Goal: Task Accomplishment & Management: Manage account settings

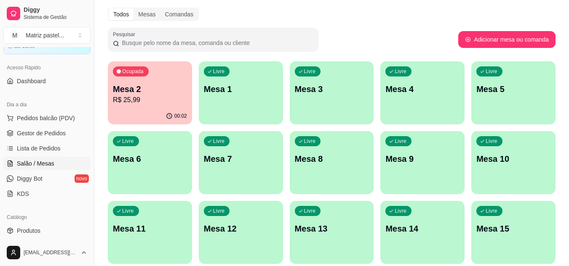
scroll to position [42, 0]
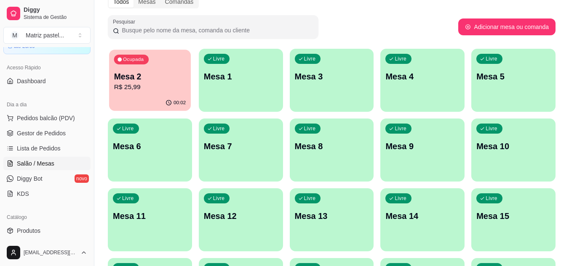
click at [173, 82] on div "Mesa 2 R$ 25,99" at bounding box center [150, 81] width 72 height 21
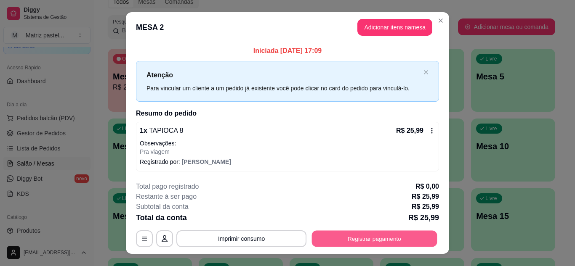
click at [339, 236] on button "Registrar pagamento" at bounding box center [374, 239] width 125 height 16
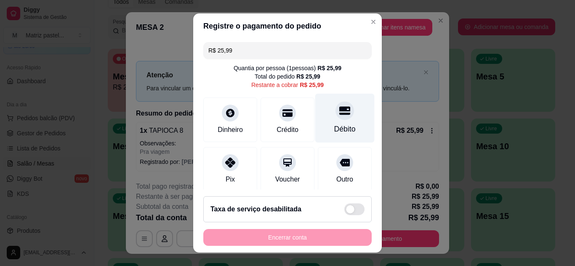
click at [324, 123] on div "Débito" at bounding box center [344, 117] width 59 height 49
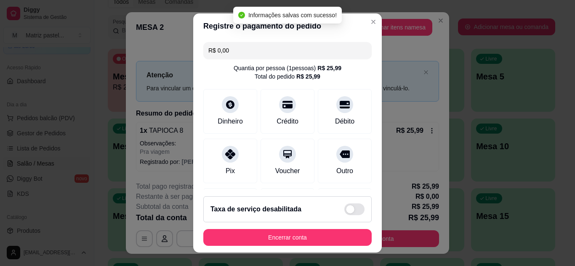
type input "R$ 0,00"
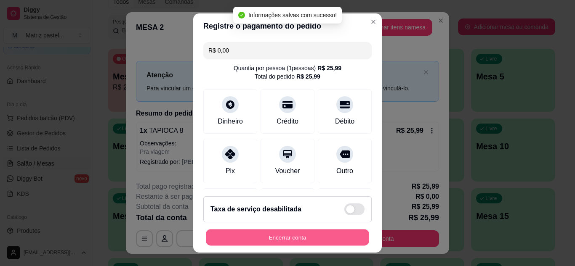
click at [297, 240] on button "Encerrar conta" at bounding box center [287, 238] width 163 height 16
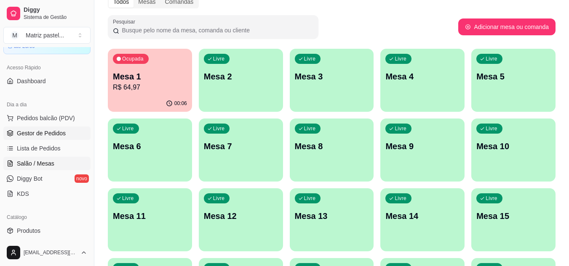
click at [43, 132] on span "Gestor de Pedidos" at bounding box center [41, 133] width 49 height 8
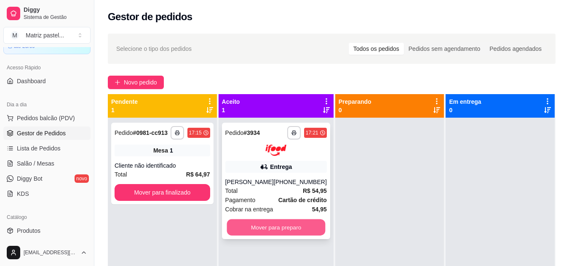
click at [277, 227] on button "Mover para preparo" at bounding box center [275, 227] width 99 height 16
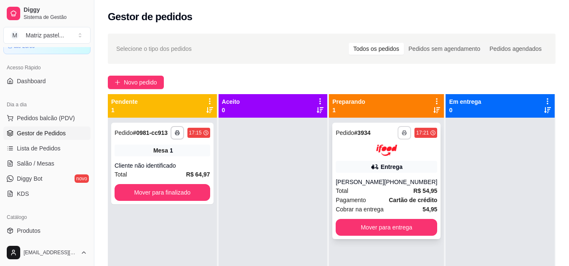
click at [402, 131] on icon "button" at bounding box center [404, 133] width 5 height 5
click at [382, 163] on button "IMPRESSORA" at bounding box center [375, 162] width 59 height 13
click at [56, 168] on link "Salão / Mesas" at bounding box center [46, 163] width 87 height 13
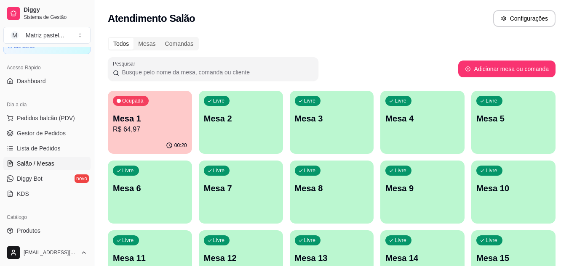
click at [187, 139] on div "00:20" at bounding box center [150, 146] width 84 height 16
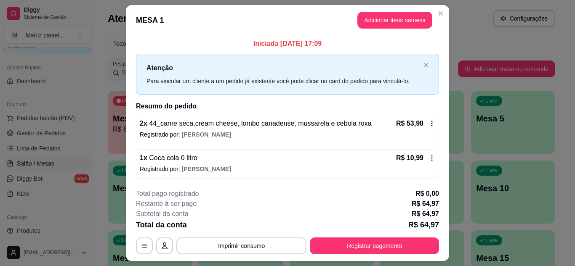
click at [336, 237] on div "**********" at bounding box center [287, 222] width 303 height 66
click at [338, 240] on button "Registrar pagamento" at bounding box center [374, 246] width 129 height 17
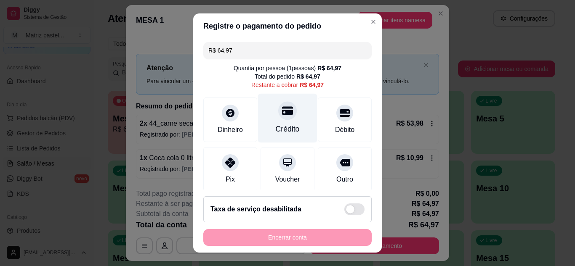
click at [275, 123] on div "Crédito" at bounding box center [287, 117] width 59 height 49
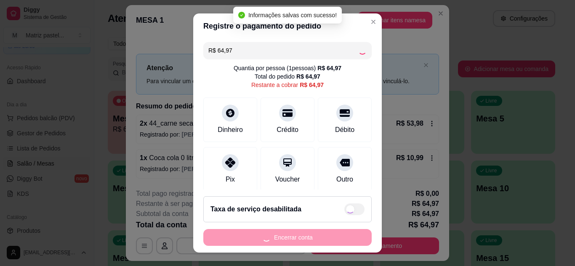
type input "R$ 0,00"
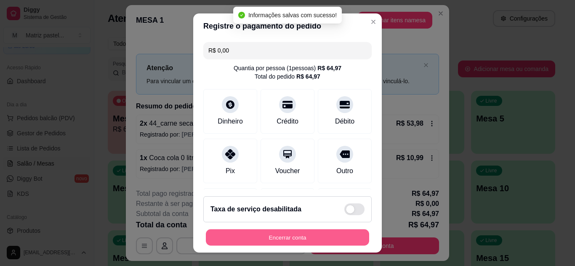
click at [300, 243] on button "Encerrar conta" at bounding box center [287, 238] width 163 height 16
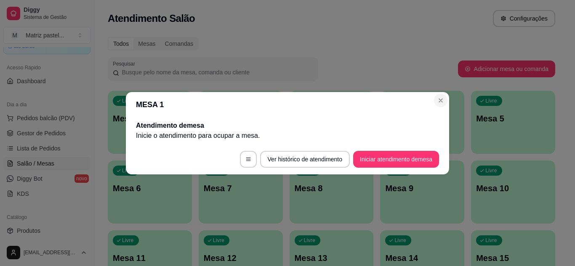
click at [443, 109] on header "MESA 1" at bounding box center [287, 104] width 323 height 25
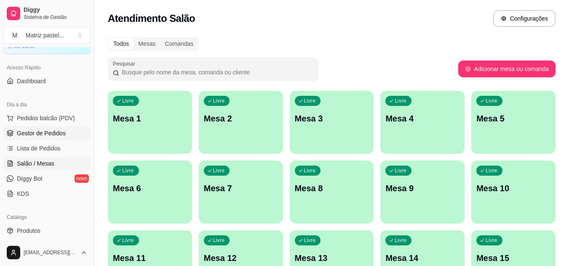
click at [14, 136] on link "Gestor de Pedidos" at bounding box center [46, 133] width 87 height 13
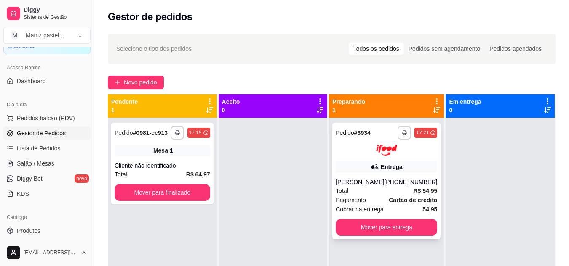
click at [415, 179] on div "[PHONE_NUMBER]" at bounding box center [410, 182] width 53 height 8
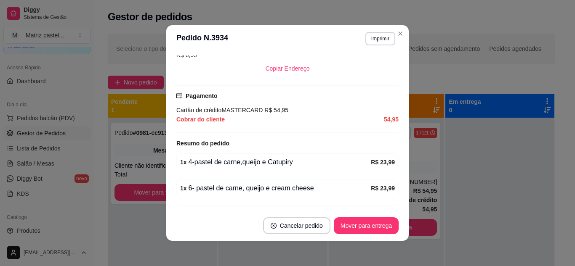
scroll to position [324, 0]
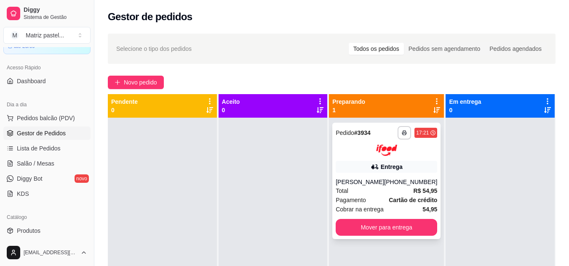
click at [371, 173] on div "Entrega" at bounding box center [386, 167] width 101 height 12
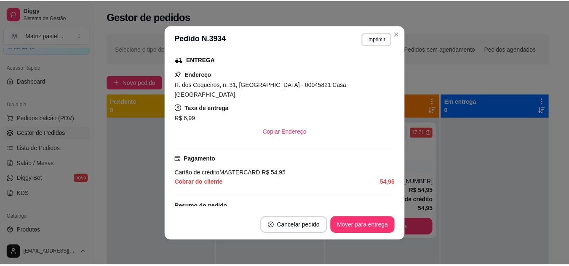
scroll to position [156, 0]
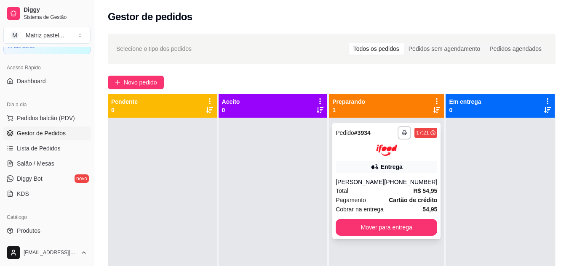
click at [460, 222] on div at bounding box center [499, 251] width 109 height 266
drag, startPoint x: 419, startPoint y: 233, endPoint x: 248, endPoint y: 141, distance: 194.6
click at [252, 144] on div at bounding box center [272, 251] width 109 height 266
click at [365, 234] on button "Mover para entrega" at bounding box center [386, 227] width 101 height 17
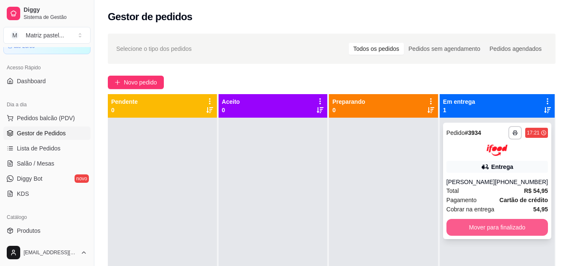
click at [461, 232] on button "Mover para finalizado" at bounding box center [496, 227] width 101 height 17
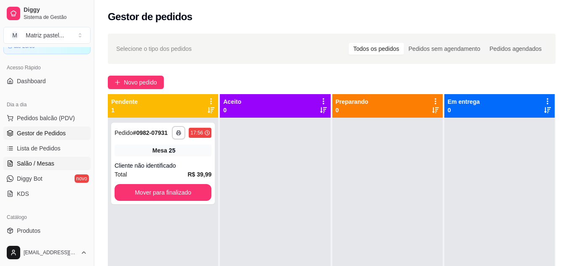
click at [32, 160] on span "Salão / Mesas" at bounding box center [35, 164] width 37 height 8
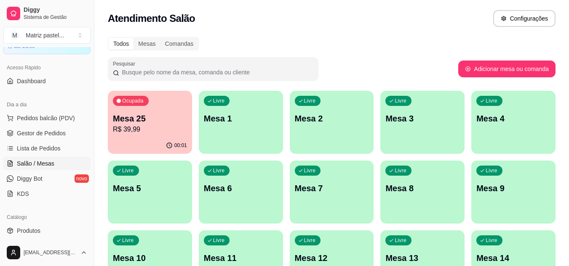
click at [164, 134] on p "R$ 39,99" at bounding box center [150, 130] width 74 height 10
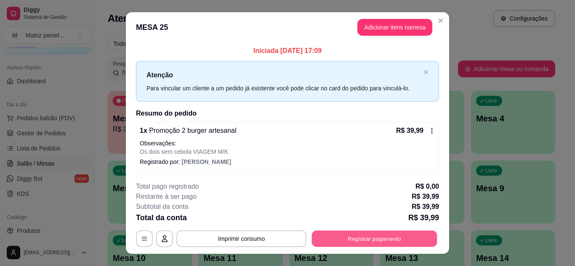
click at [338, 239] on button "Registrar pagamento" at bounding box center [374, 239] width 125 height 16
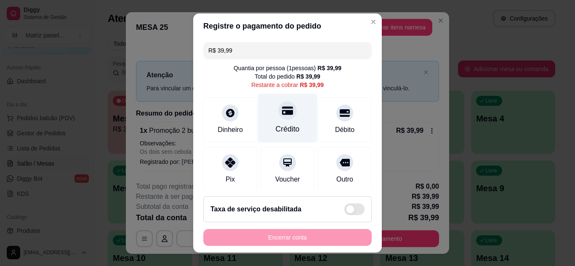
click at [281, 124] on div "Crédito" at bounding box center [288, 129] width 24 height 11
type input "R$ 0,00"
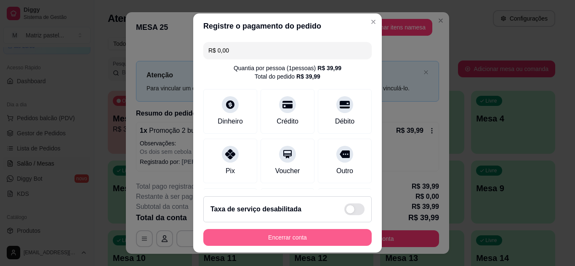
click at [268, 234] on button "Encerrar conta" at bounding box center [287, 237] width 168 height 17
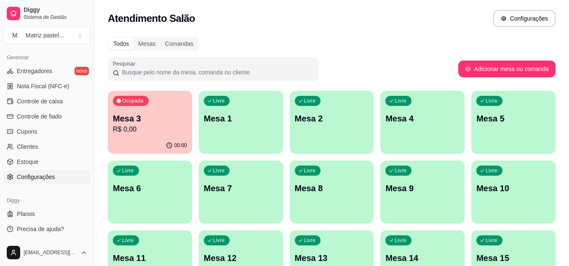
scroll to position [42, 0]
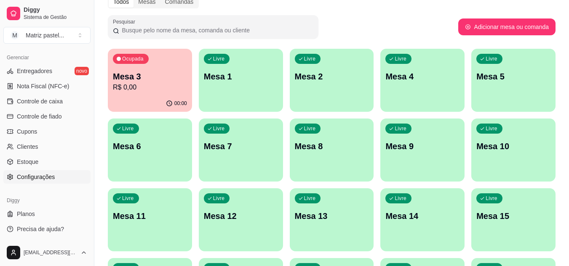
click at [53, 181] on span "Configurações" at bounding box center [36, 177] width 38 height 8
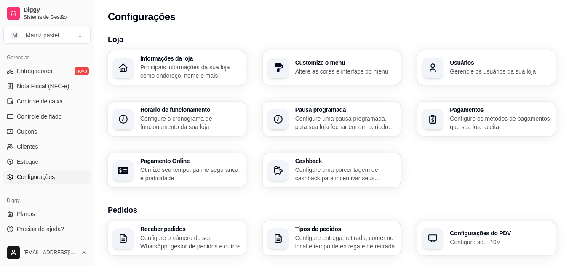
click at [451, 61] on h3 "Usuários" at bounding box center [500, 63] width 101 height 6
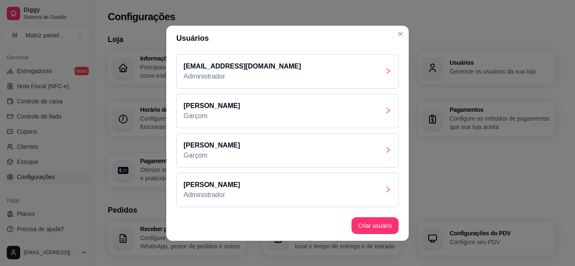
scroll to position [2, 0]
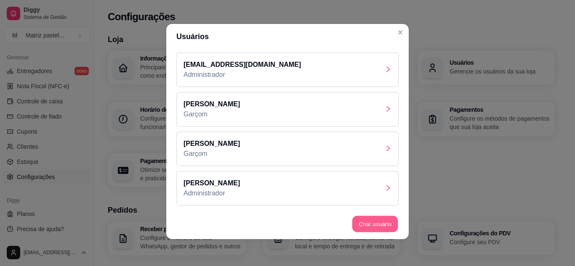
click at [380, 225] on button "Criar usuário" at bounding box center [375, 224] width 46 height 16
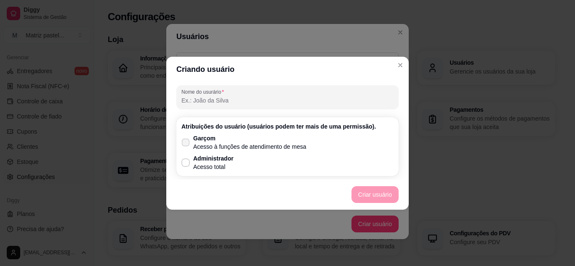
click at [208, 136] on p "Garçom" at bounding box center [249, 138] width 113 height 8
click at [186, 144] on input "Garçom Acesso à funções de atendimento de mesa" at bounding box center [183, 146] width 5 height 5
checkbox input "true"
click at [374, 196] on button "Criar usuário" at bounding box center [375, 194] width 47 height 17
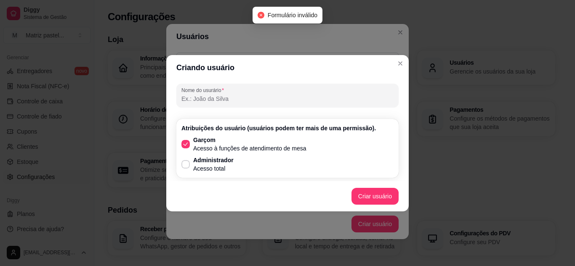
click at [226, 100] on input "Nome do usurário" at bounding box center [287, 99] width 212 height 8
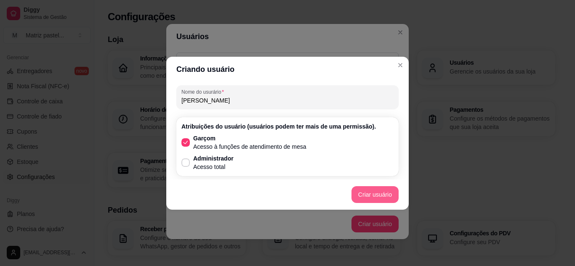
type input "[PERSON_NAME]"
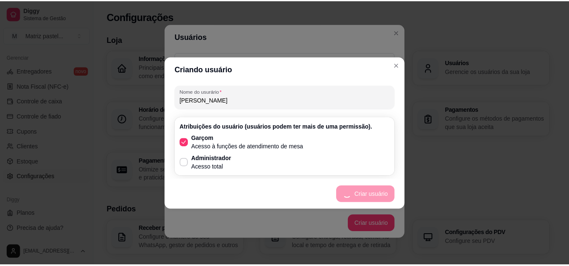
scroll to position [1, 0]
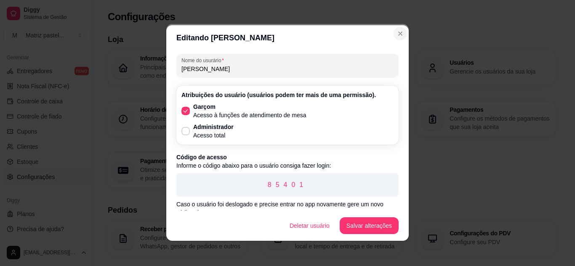
click at [397, 27] on section "Editando [PERSON_NAME] do usurário [PERSON_NAME] Atribuições do usuário (usuári…" at bounding box center [287, 133] width 242 height 216
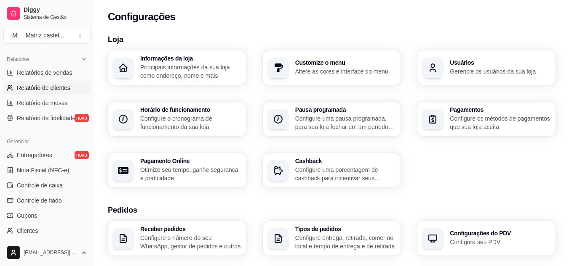
scroll to position [129, 0]
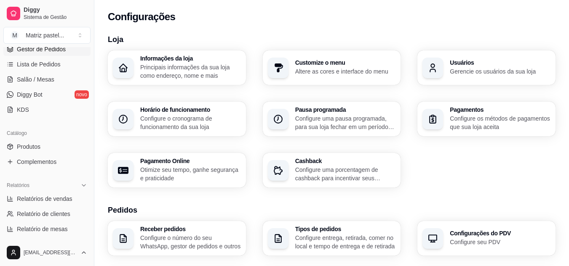
click at [44, 49] on span "Gestor de Pedidos" at bounding box center [41, 49] width 49 height 8
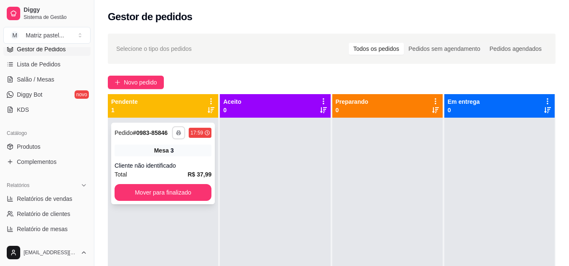
click at [173, 133] on button "button" at bounding box center [178, 132] width 13 height 13
click at [164, 164] on button "IMPRESSORA" at bounding box center [154, 162] width 61 height 13
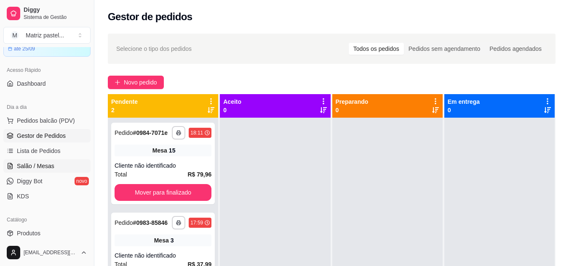
scroll to position [84, 0]
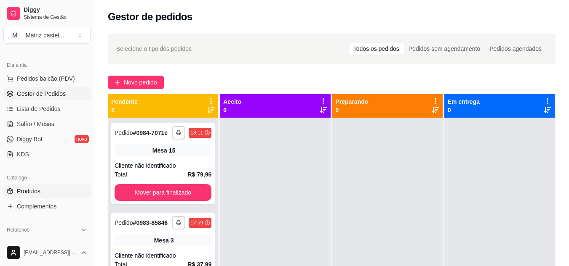
click at [39, 189] on span "Produtos" at bounding box center [29, 191] width 24 height 8
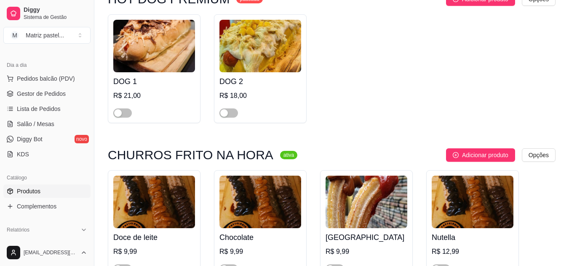
scroll to position [3516, 0]
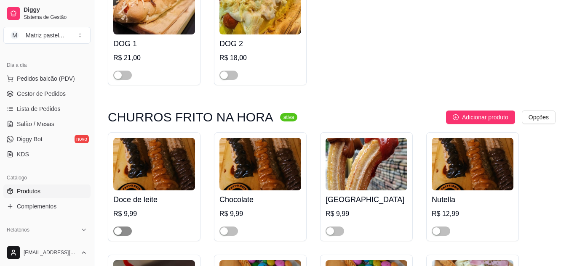
click at [123, 227] on span "button" at bounding box center [122, 231] width 19 height 9
click at [226, 228] on div "button" at bounding box center [224, 232] width 8 height 8
drag, startPoint x: 339, startPoint y: 78, endPoint x: 347, endPoint y: 82, distance: 8.5
click at [339, 227] on span "button" at bounding box center [334, 231] width 19 height 9
click at [448, 227] on span "button" at bounding box center [441, 231] width 19 height 9
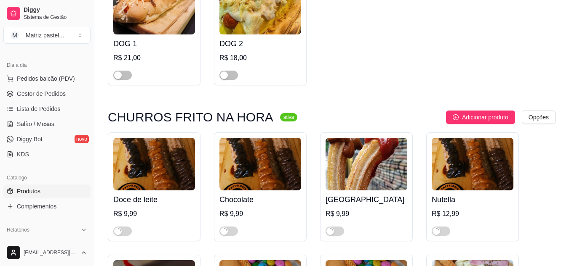
click at [26, 96] on span "Gestor de Pedidos" at bounding box center [41, 94] width 49 height 8
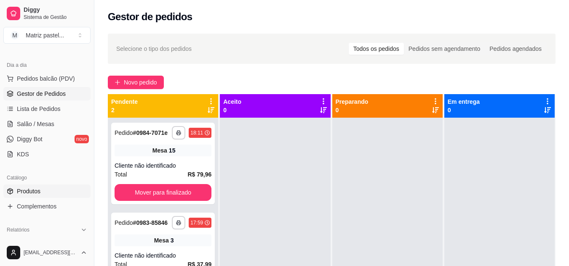
click at [21, 194] on span "Produtos" at bounding box center [29, 191] width 24 height 8
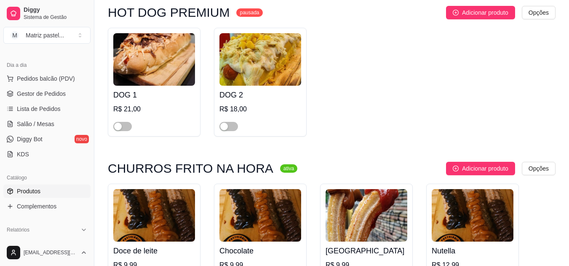
scroll to position [3492, 0]
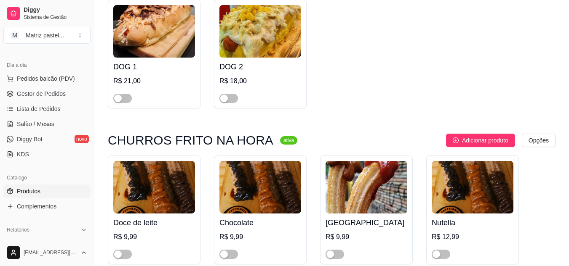
drag, startPoint x: 120, startPoint y: 101, endPoint x: 137, endPoint y: 104, distance: 17.4
click at [137, 242] on div at bounding box center [154, 250] width 82 height 17
click at [125, 250] on span "button" at bounding box center [122, 254] width 19 height 9
click at [233, 250] on span "button" at bounding box center [228, 254] width 19 height 9
click at [332, 251] on div "button" at bounding box center [330, 255] width 8 height 8
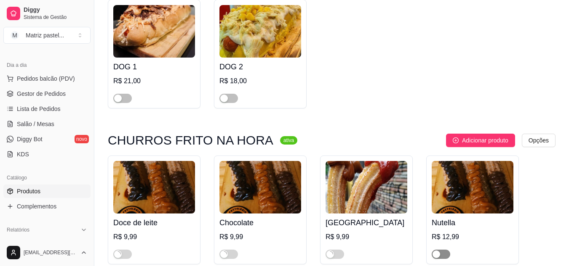
click at [445, 250] on span "button" at bounding box center [441, 254] width 19 height 9
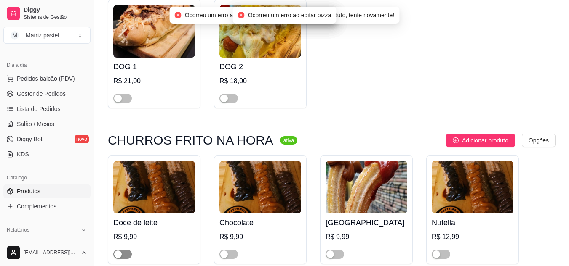
click at [123, 250] on span "button" at bounding box center [122, 254] width 19 height 9
click at [224, 251] on div "button" at bounding box center [224, 255] width 8 height 8
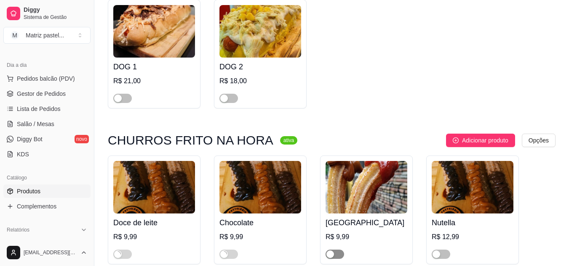
click at [333, 251] on div "button" at bounding box center [330, 255] width 8 height 8
click at [436, 251] on div "button" at bounding box center [436, 255] width 8 height 8
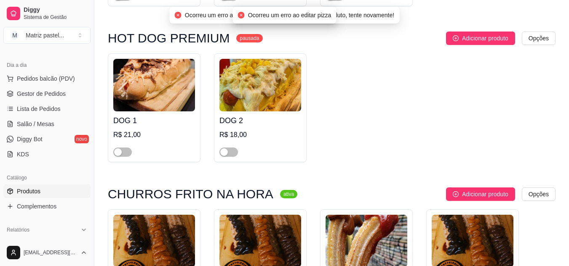
scroll to position [3324, 0]
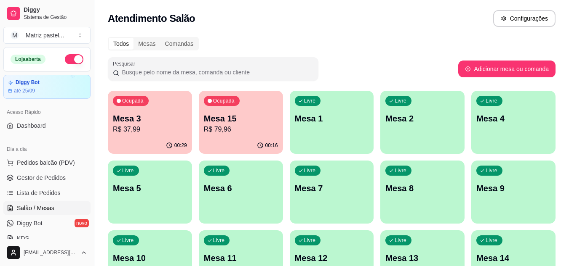
click at [161, 127] on p "R$ 37,99" at bounding box center [150, 130] width 74 height 10
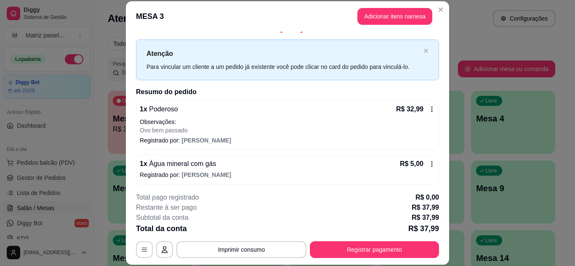
scroll to position [13, 0]
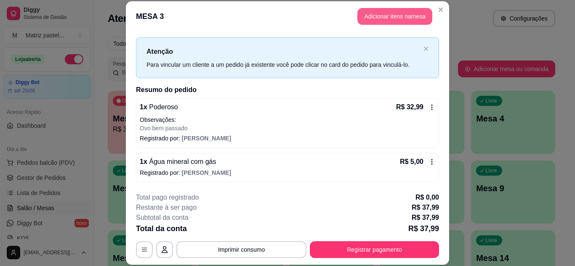
click at [399, 5] on header "MESA 3 Adicionar itens na mesa" at bounding box center [287, 16] width 323 height 30
click at [402, 10] on button "Adicionar itens na mesa" at bounding box center [394, 16] width 75 height 17
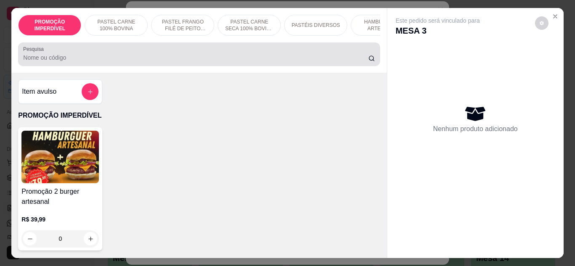
click at [265, 48] on div "Pesquisa" at bounding box center [199, 55] width 362 height 24
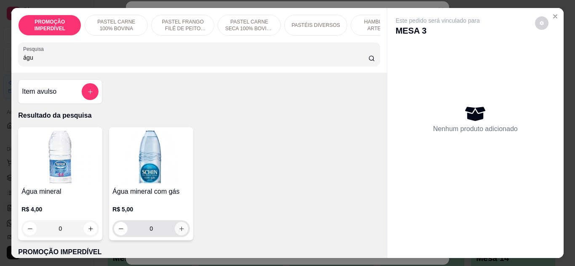
type input "águ"
click at [182, 235] on button "increase-product-quantity" at bounding box center [181, 228] width 13 height 13
type input "1"
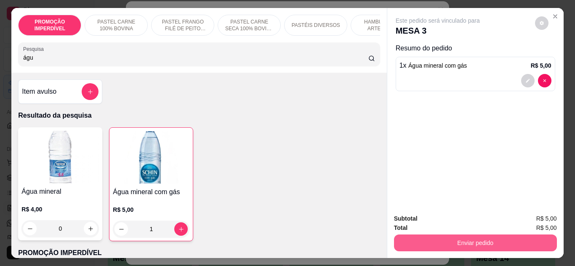
click at [408, 237] on button "Enviar pedido" at bounding box center [475, 243] width 163 height 17
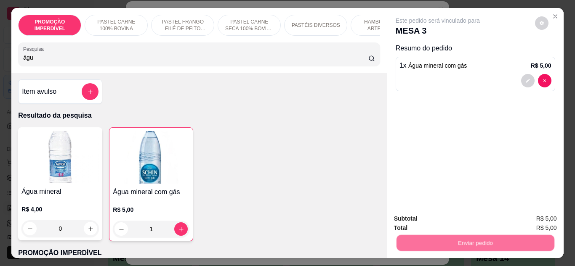
click at [422, 217] on button "Não registrar e enviar pedido" at bounding box center [448, 219] width 88 height 16
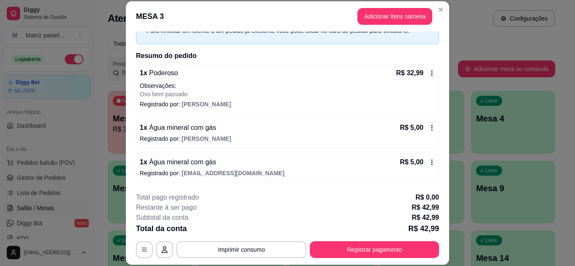
scroll to position [47, 0]
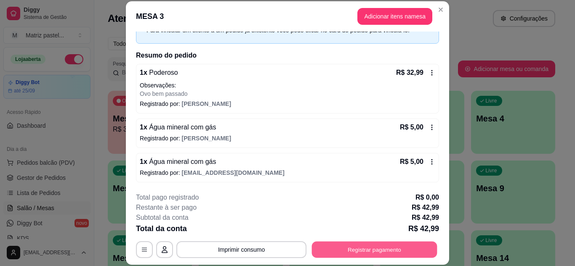
click at [343, 246] on button "Registrar pagamento" at bounding box center [374, 250] width 125 height 16
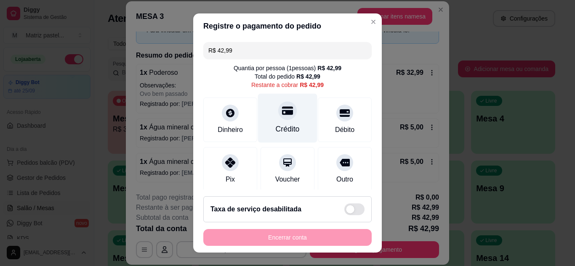
click at [278, 117] on div at bounding box center [287, 110] width 19 height 19
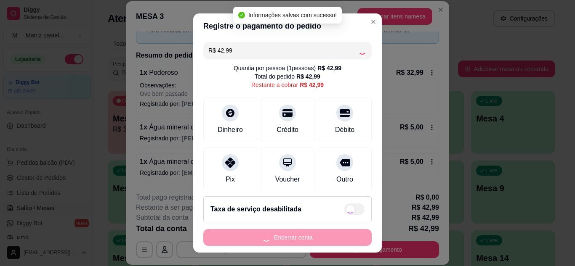
type input "R$ 0,00"
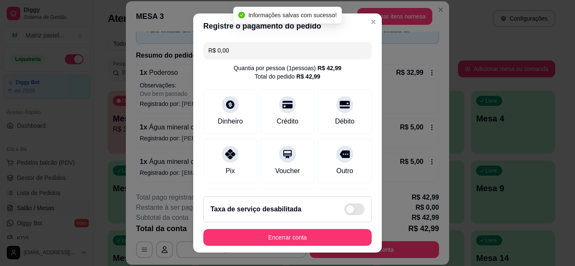
click at [277, 222] on div "Taxa de serviço desabilitada" at bounding box center [287, 210] width 168 height 26
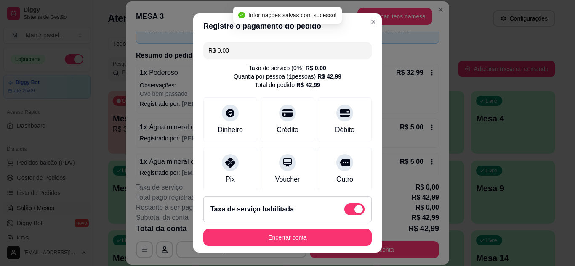
click at [359, 202] on div "Taxa de serviço habilitada" at bounding box center [287, 210] width 168 height 26
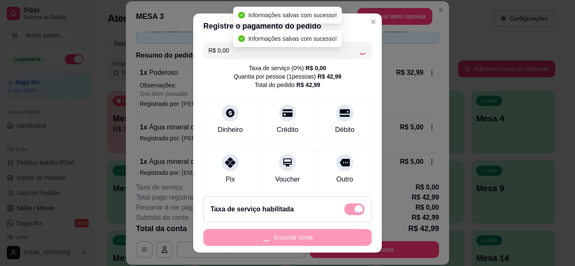
checkbox input "false"
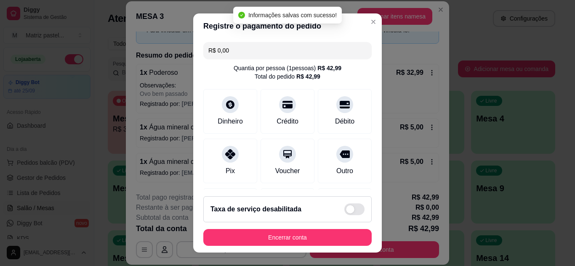
click at [244, 249] on footer "Taxa de serviço desabilitada Encerrar conta" at bounding box center [287, 221] width 189 height 63
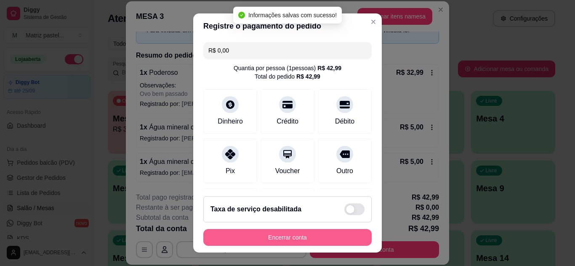
click at [246, 243] on button "Encerrar conta" at bounding box center [287, 237] width 168 height 17
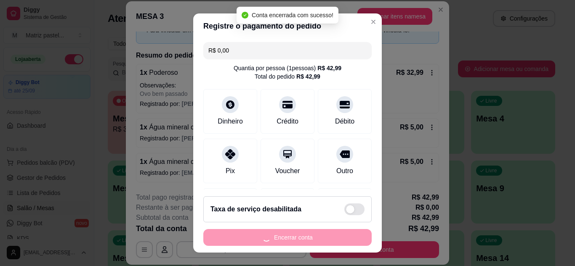
scroll to position [0, 0]
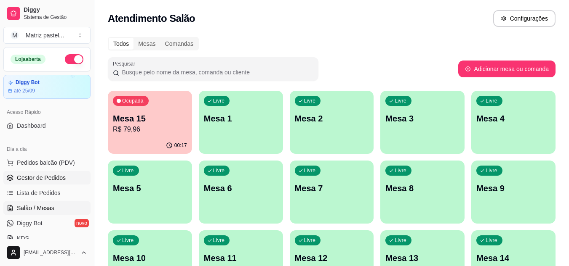
click at [45, 179] on span "Gestor de Pedidos" at bounding box center [41, 178] width 49 height 8
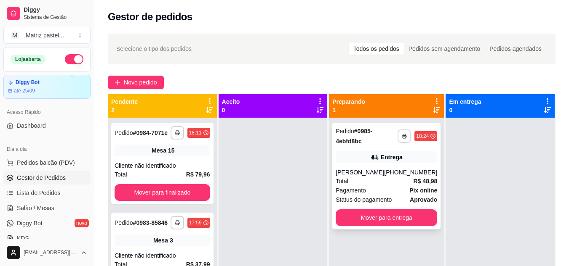
click at [399, 133] on button "button" at bounding box center [403, 136] width 13 height 13
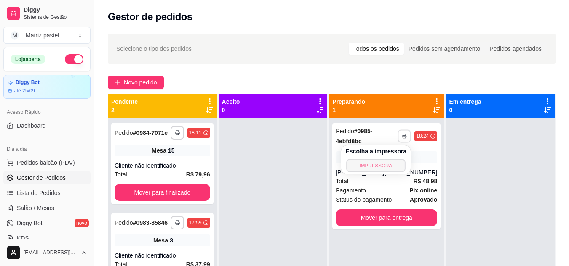
click at [368, 170] on button "IMPRESSORA" at bounding box center [375, 165] width 59 height 13
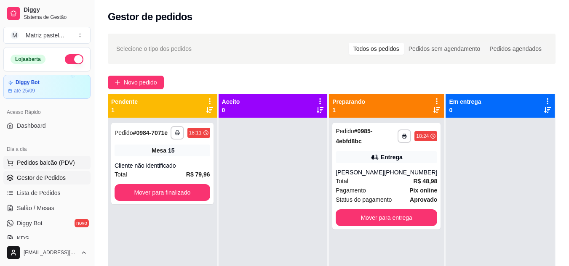
click at [28, 163] on span "Pedidos balcão (PDV)" at bounding box center [46, 163] width 58 height 8
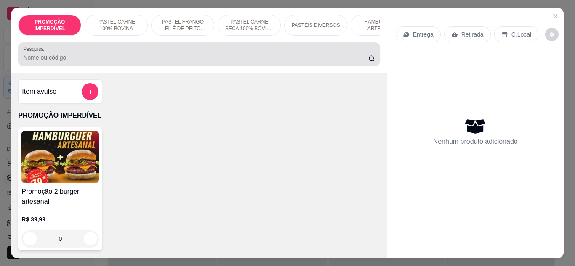
click at [117, 62] on input "Pesquisa" at bounding box center [195, 57] width 345 height 8
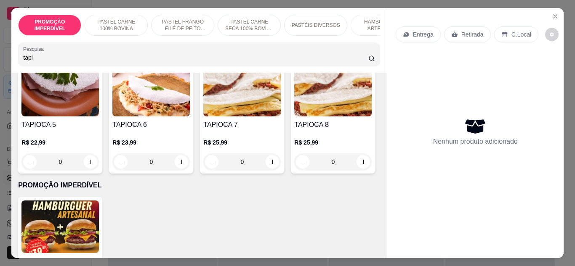
scroll to position [295, 0]
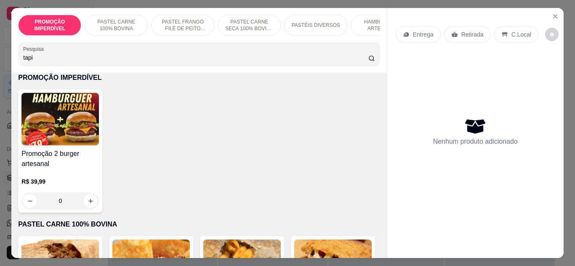
type input "tapi"
click at [294, 63] on div "0" at bounding box center [332, 54] width 77 height 17
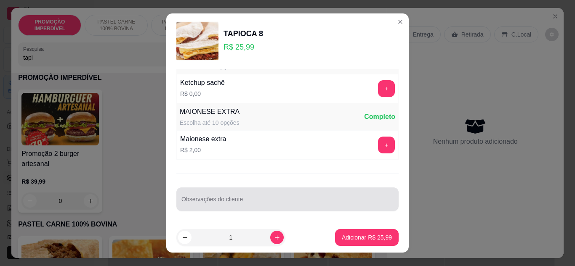
scroll to position [13, 0]
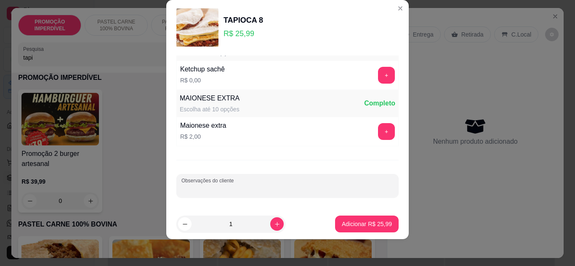
click at [221, 190] on input "Observações do cliente" at bounding box center [287, 189] width 212 height 8
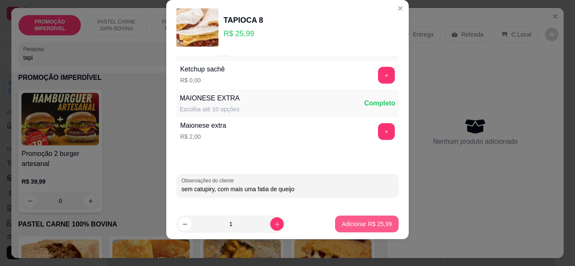
type input "sem catupiry, com mais uma fatia de queijo"
click at [366, 227] on p "Adicionar R$ 25,99" at bounding box center [367, 225] width 49 height 8
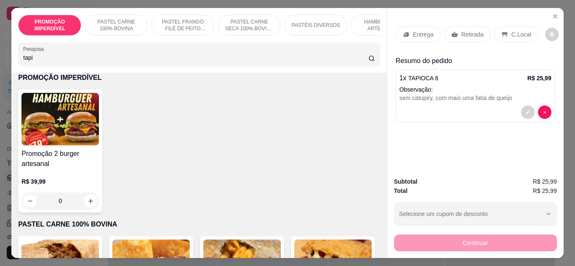
click at [415, 33] on p "Entrega" at bounding box center [423, 34] width 21 height 8
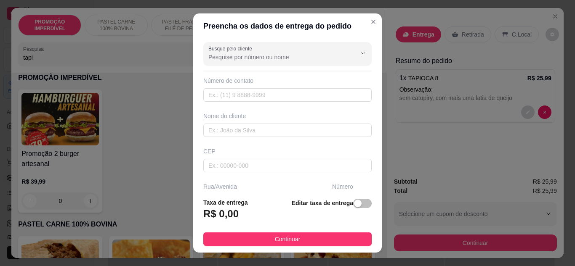
click at [281, 61] on input "Busque pelo cliente" at bounding box center [275, 57] width 135 height 8
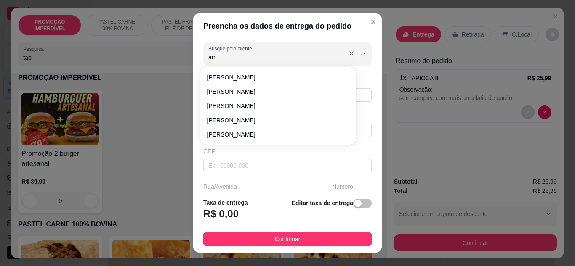
type input "a"
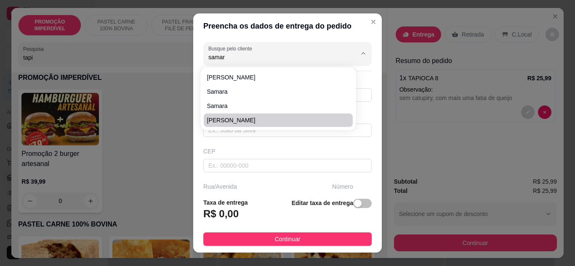
click at [278, 117] on span "Samara Andrade" at bounding box center [274, 120] width 134 height 8
type input "Samara Andrade"
type input "7381454439"
type input "Samara Andrade"
type input "Av dom Pedro segundo"
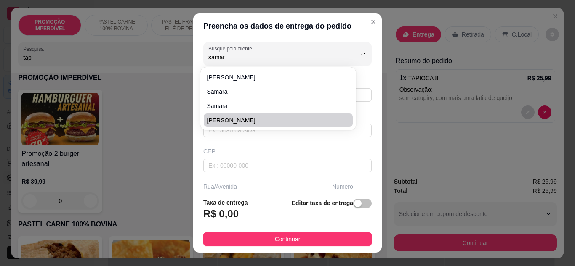
type input "1392"
type input "Eunápolis"
type input "Lateral do frango com fritas, próxima a norte sul, prédio cinza"
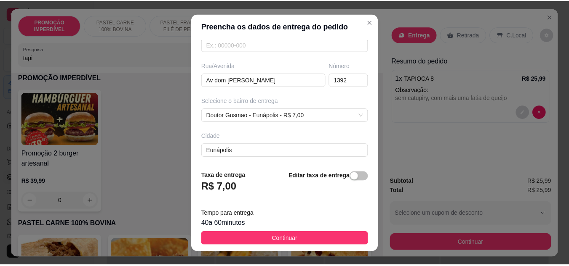
scroll to position [157, 0]
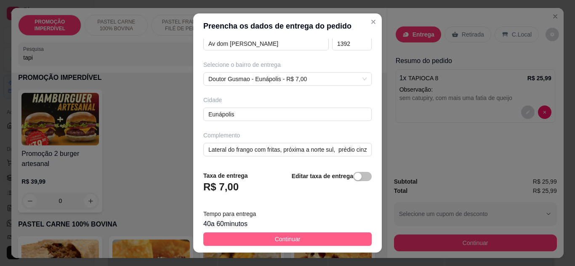
type input "Samara Andrade"
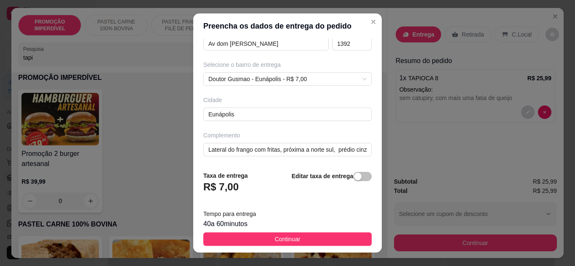
click at [275, 240] on span "Continuar" at bounding box center [288, 239] width 26 height 9
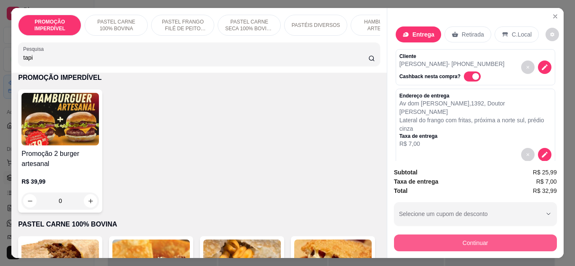
click at [417, 238] on button "Continuar" at bounding box center [475, 243] width 163 height 17
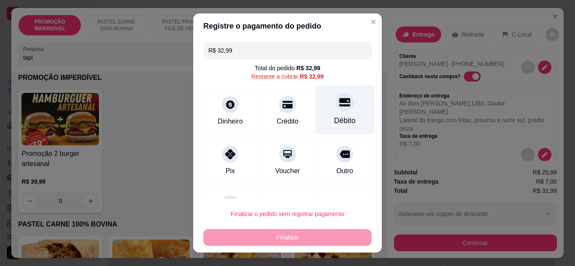
click at [336, 111] on div at bounding box center [345, 102] width 19 height 19
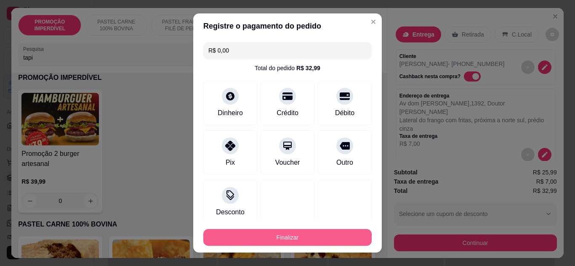
click at [319, 240] on button "Finalizar" at bounding box center [287, 237] width 168 height 17
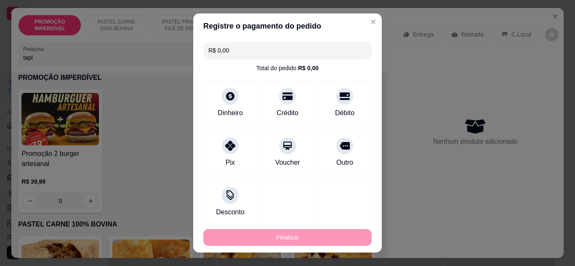
type input "-R$ 32,99"
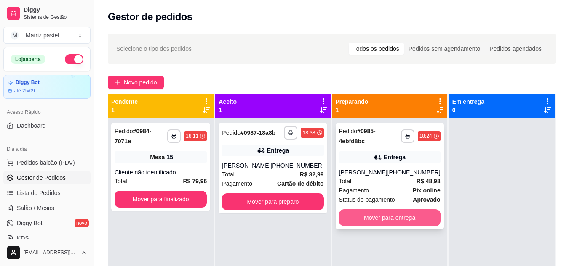
click at [363, 218] on button "Mover para entrega" at bounding box center [389, 218] width 101 height 17
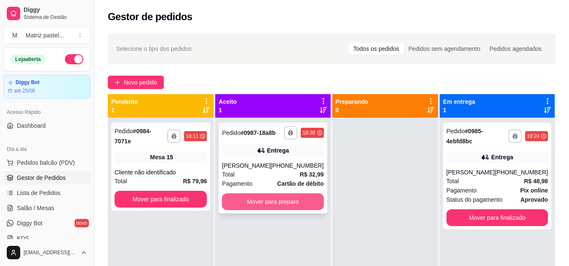
click at [278, 201] on button "Mover para preparo" at bounding box center [272, 202] width 101 height 17
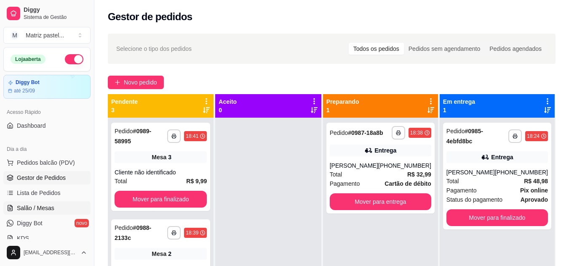
click at [32, 207] on span "Salão / Mesas" at bounding box center [35, 208] width 37 height 8
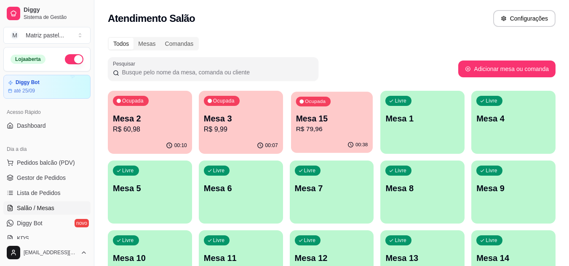
click at [307, 141] on div "00:38" at bounding box center [332, 145] width 82 height 16
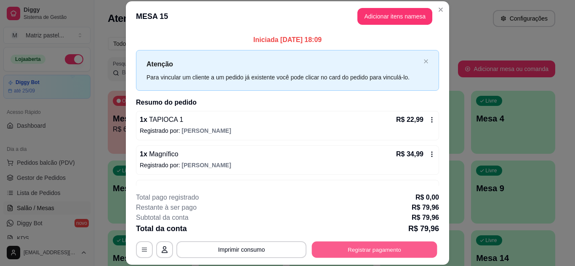
click at [370, 254] on button "Registrar pagamento" at bounding box center [374, 250] width 125 height 16
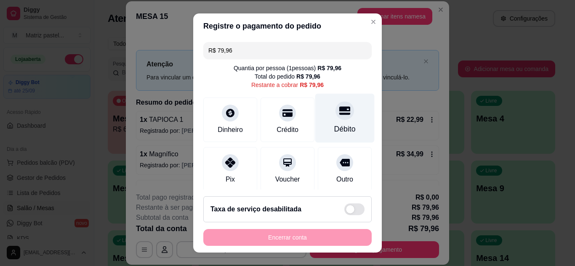
click at [336, 117] on div at bounding box center [345, 110] width 19 height 19
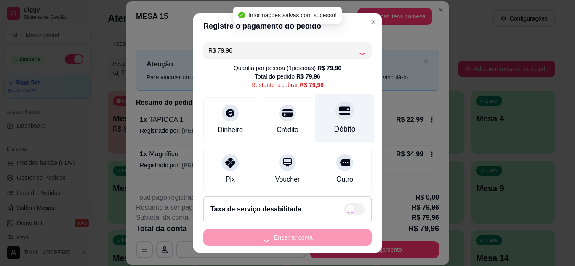
type input "R$ 0,00"
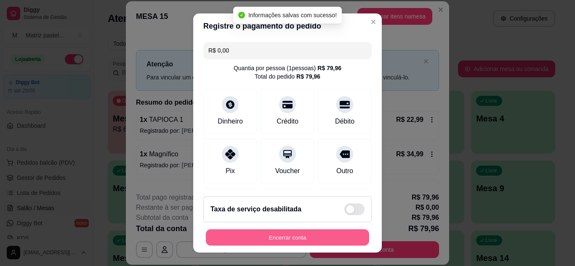
click at [294, 244] on button "Encerrar conta" at bounding box center [287, 238] width 163 height 16
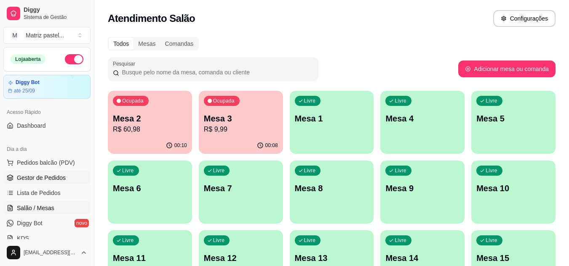
click at [53, 178] on span "Gestor de Pedidos" at bounding box center [41, 178] width 49 height 8
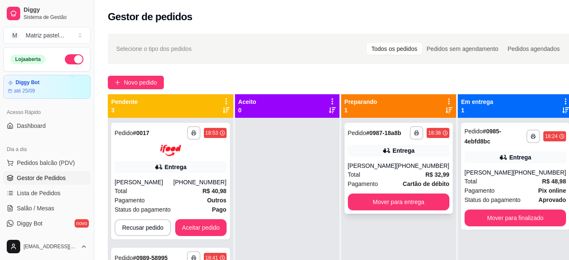
click at [405, 168] on div "**********" at bounding box center [398, 168] width 108 height 91
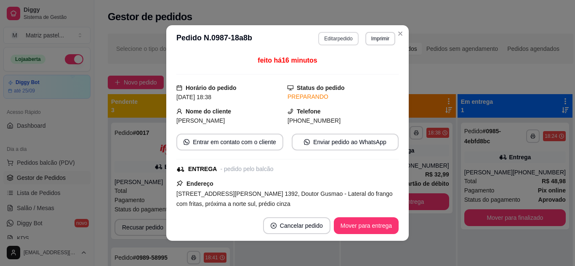
click at [338, 39] on button "Editar pedido" at bounding box center [338, 38] width 40 height 13
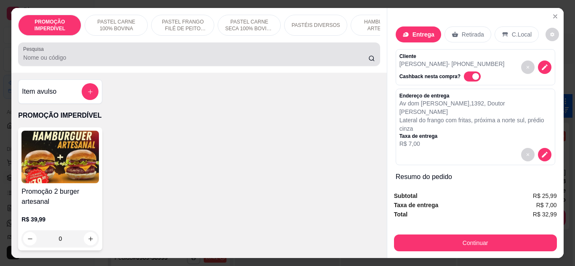
click at [319, 62] on input "Pesquisa" at bounding box center [195, 57] width 345 height 8
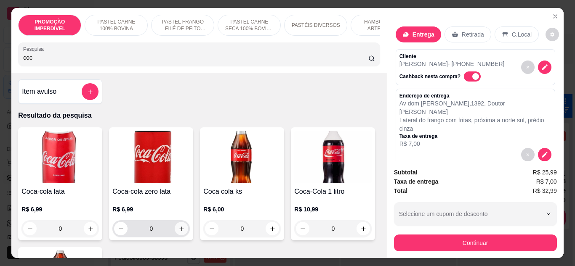
type input "coc"
click at [176, 236] on button "increase-product-quantity" at bounding box center [181, 228] width 13 height 13
type input "1"
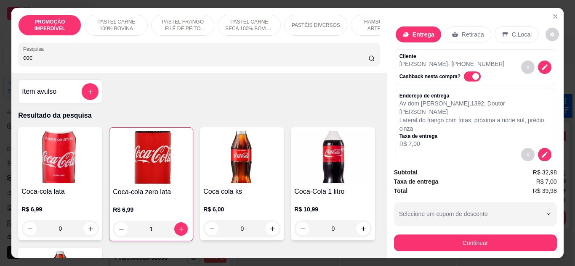
click at [478, 245] on button "Continuar" at bounding box center [475, 243] width 163 height 17
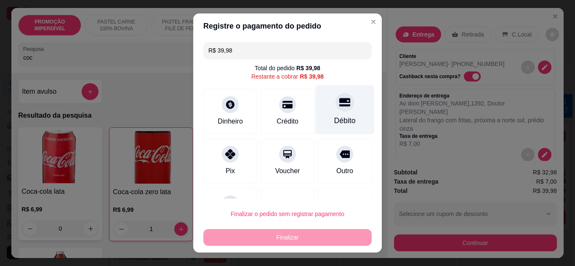
click at [341, 114] on div "Débito" at bounding box center [344, 109] width 59 height 49
type input "R$ 0,00"
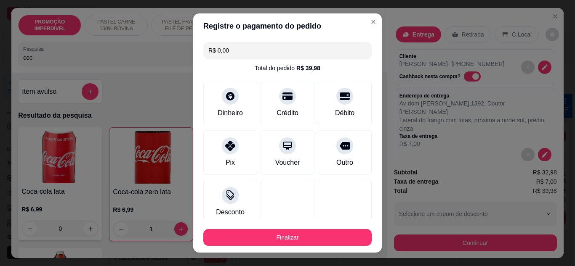
click at [319, 250] on footer "Finalizar" at bounding box center [287, 236] width 189 height 34
click at [318, 246] on button "Finalizar" at bounding box center [287, 237] width 168 height 17
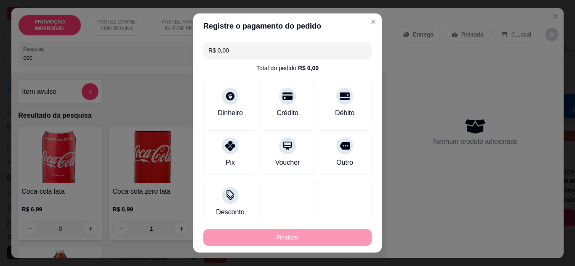
type input "0"
type input "-R$ 39,98"
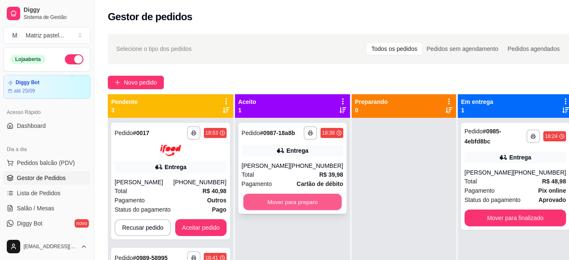
click at [311, 205] on button "Mover para preparo" at bounding box center [292, 202] width 99 height 16
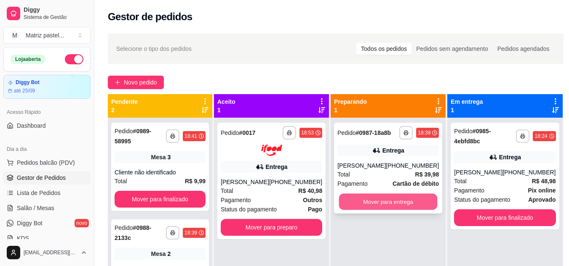
click at [367, 201] on button "Mover para entrega" at bounding box center [388, 202] width 99 height 16
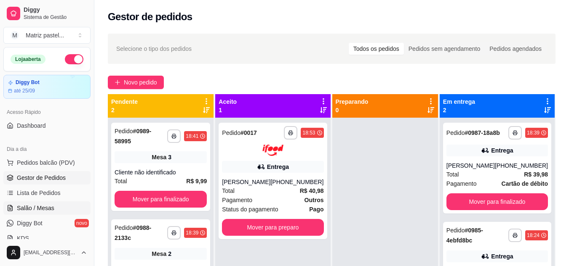
click at [41, 202] on link "Salão / Mesas" at bounding box center [46, 208] width 87 height 13
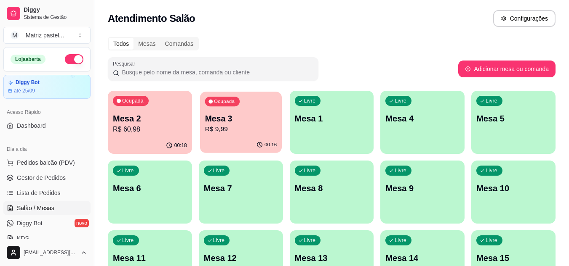
click at [253, 125] on p "R$ 9,99" at bounding box center [241, 130] width 72 height 10
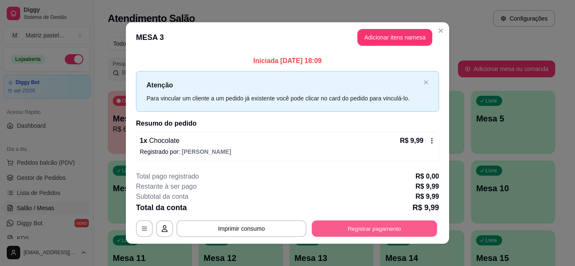
click at [351, 234] on button "Registrar pagamento" at bounding box center [374, 229] width 125 height 16
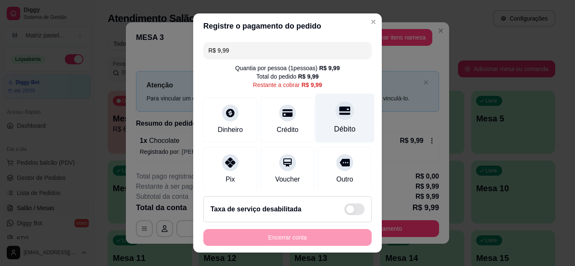
click at [336, 119] on div "Débito" at bounding box center [344, 117] width 59 height 49
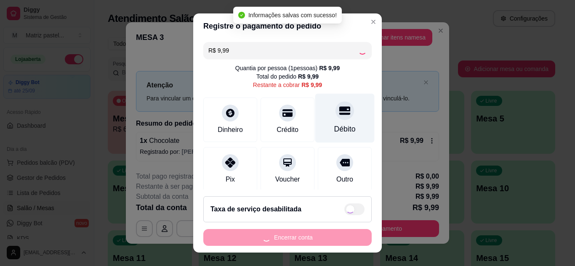
type input "R$ 0,00"
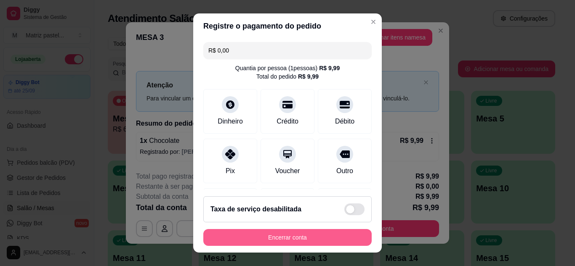
click at [275, 242] on button "Encerrar conta" at bounding box center [287, 237] width 168 height 17
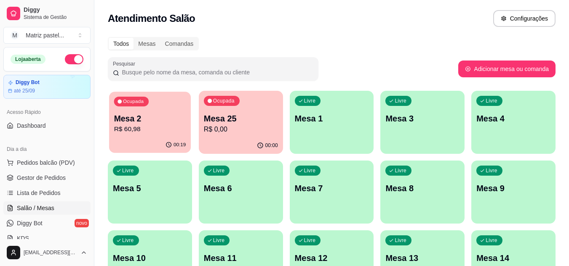
click at [179, 133] on p "R$ 60,98" at bounding box center [150, 130] width 72 height 10
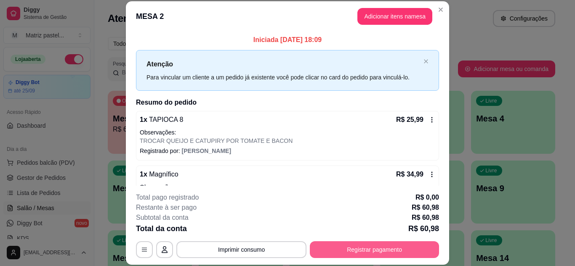
click at [392, 255] on button "Registrar pagamento" at bounding box center [374, 250] width 129 height 17
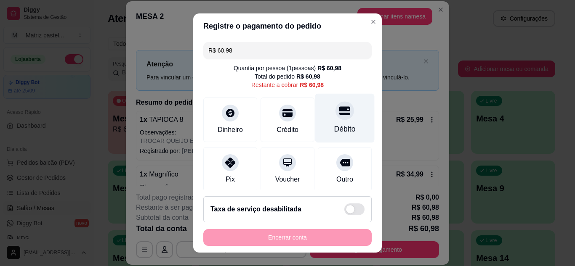
click at [322, 119] on div "Débito" at bounding box center [344, 117] width 59 height 49
type input "R$ 0,00"
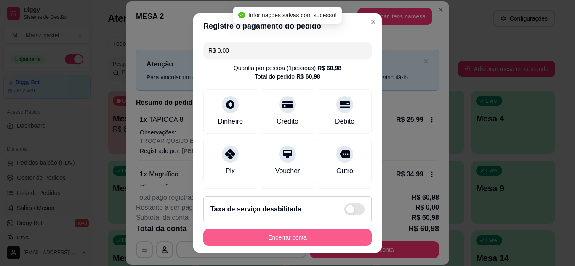
click at [299, 235] on button "Encerrar conta" at bounding box center [287, 237] width 168 height 17
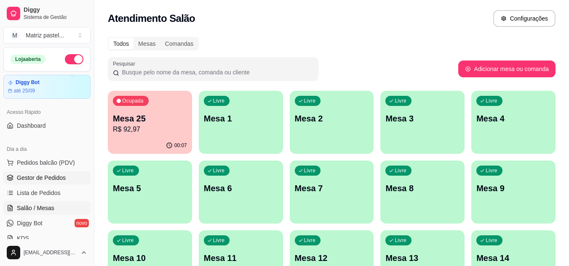
click at [53, 181] on span "Gestor de Pedidos" at bounding box center [41, 178] width 49 height 8
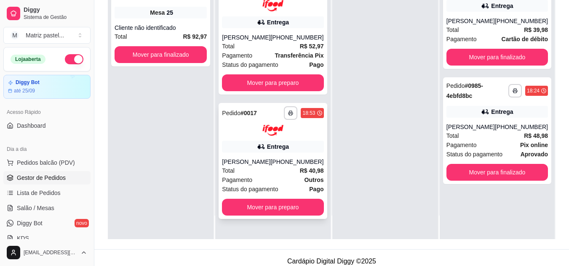
scroll to position [126, 0]
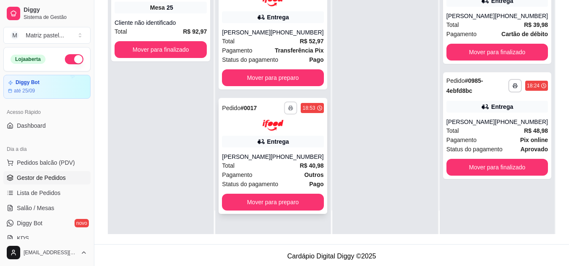
click at [288, 107] on icon "button" at bounding box center [290, 108] width 5 height 5
click at [260, 138] on button "IMPRESSORA" at bounding box center [265, 137] width 59 height 13
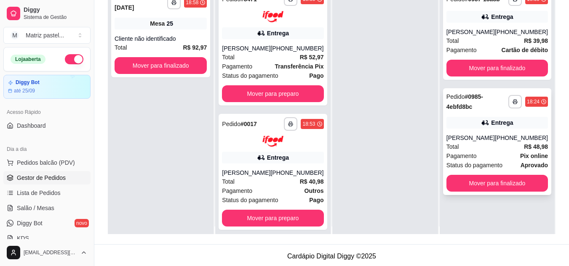
scroll to position [0, 0]
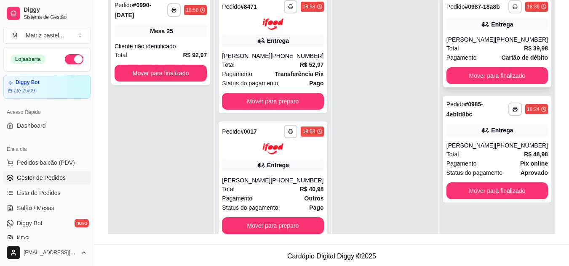
click at [508, 3] on button "button" at bounding box center [514, 6] width 13 height 13
click at [501, 35] on button "IMPRESSORA" at bounding box center [486, 35] width 59 height 13
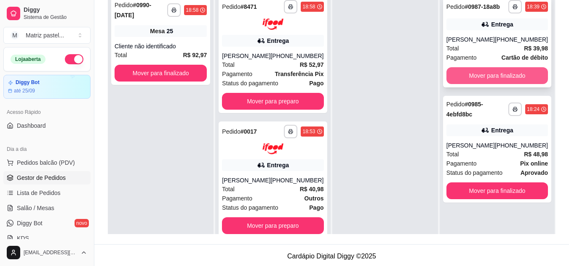
click at [461, 83] on button "Mover para finalizado" at bounding box center [496, 75] width 101 height 17
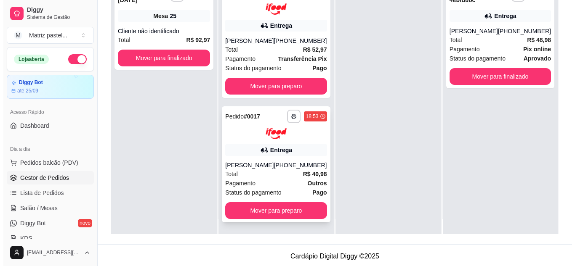
scroll to position [24, 0]
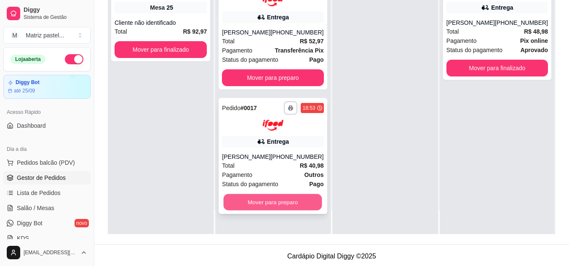
click at [289, 207] on button "Mover para preparo" at bounding box center [273, 202] width 99 height 16
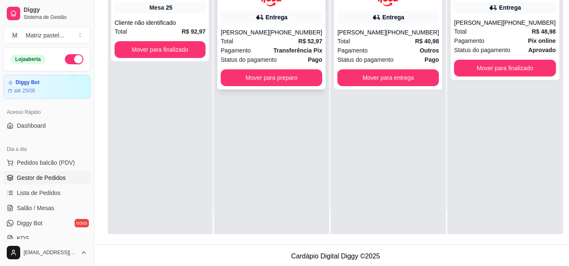
click at [280, 53] on strong "Transferência Pix" at bounding box center [297, 50] width 49 height 7
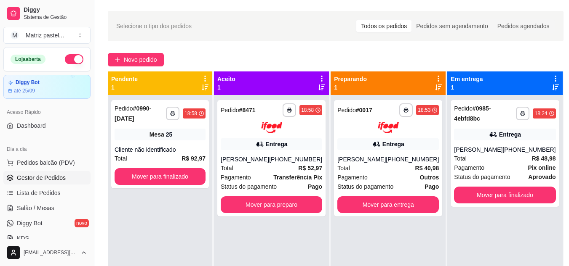
scroll to position [0, 0]
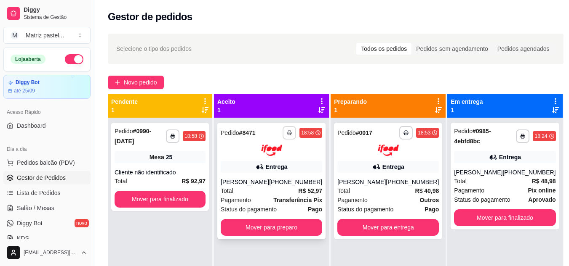
click at [291, 129] on button "button" at bounding box center [288, 132] width 13 height 13
click at [274, 167] on button "IMPRESSORA" at bounding box center [265, 162] width 61 height 13
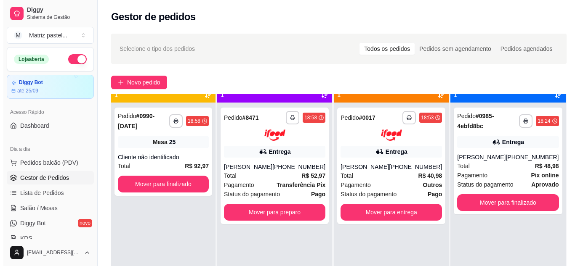
scroll to position [24, 0]
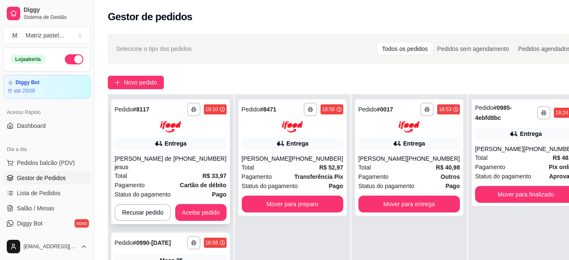
click at [189, 162] on div "(08) 00700-3021" at bounding box center [199, 162] width 53 height 17
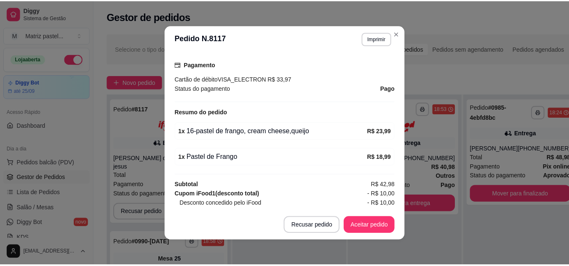
scroll to position [253, 0]
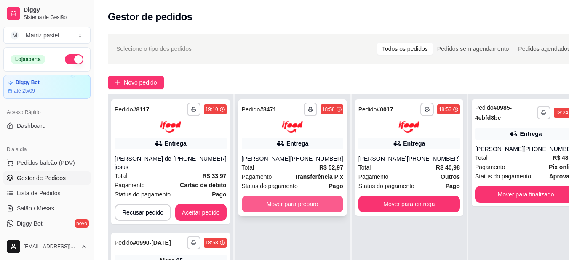
click at [290, 207] on button "Mover para preparo" at bounding box center [292, 204] width 101 height 17
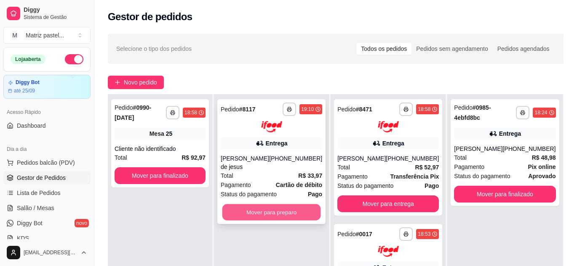
click at [295, 214] on button "Mover para preparo" at bounding box center [271, 212] width 99 height 16
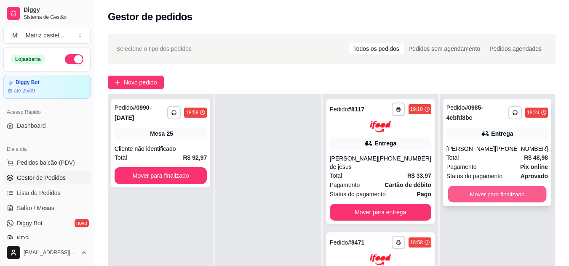
click at [505, 191] on button "Mover para finalizado" at bounding box center [496, 194] width 99 height 16
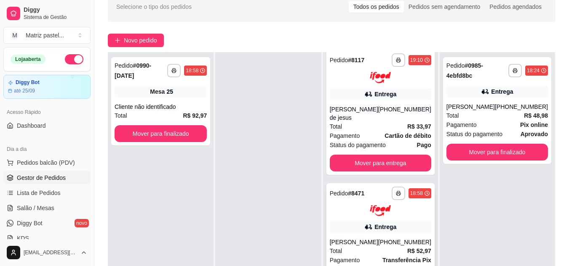
scroll to position [0, 0]
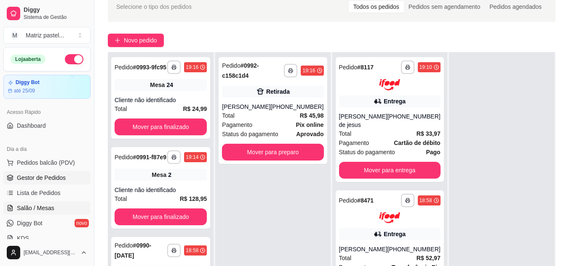
click at [42, 207] on span "Salão / Mesas" at bounding box center [35, 208] width 37 height 8
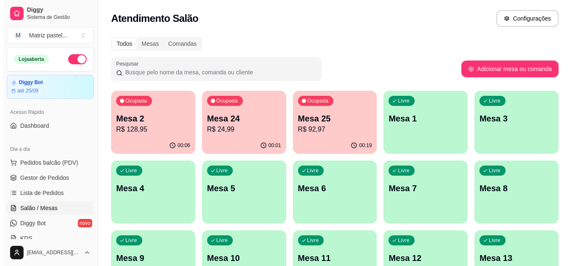
scroll to position [42, 0]
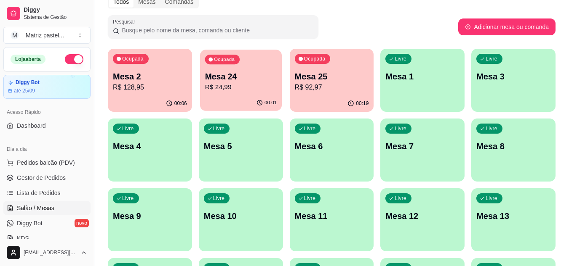
click at [248, 99] on div "00:01" at bounding box center [241, 103] width 82 height 16
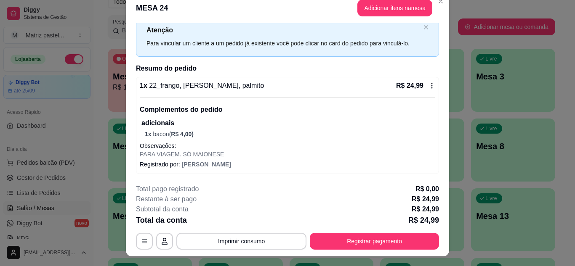
scroll to position [0, 0]
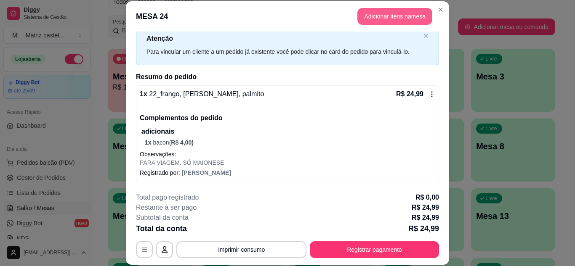
click at [405, 15] on button "Adicionar itens na mesa" at bounding box center [394, 16] width 75 height 17
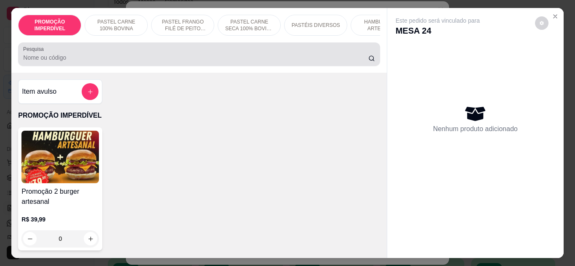
click at [160, 54] on div at bounding box center [199, 54] width 352 height 17
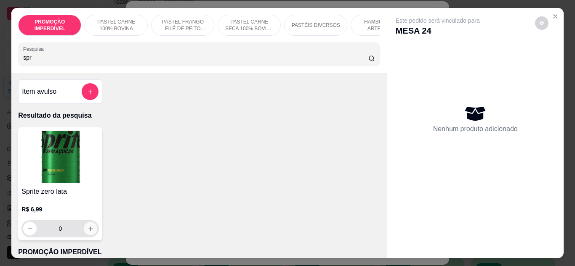
type input "spr"
click at [88, 236] on button "increase-product-quantity" at bounding box center [90, 228] width 13 height 13
type input "1"
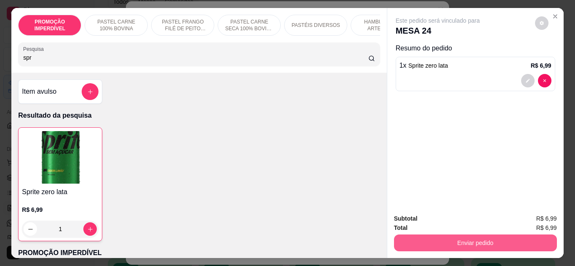
click at [461, 240] on button "Enviar pedido" at bounding box center [475, 243] width 163 height 17
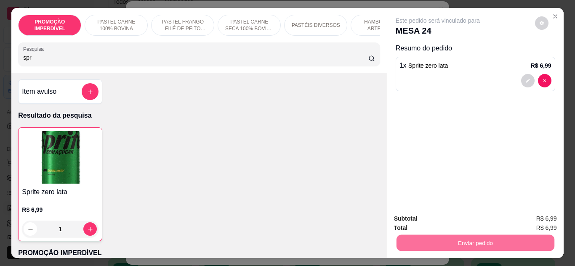
click at [436, 215] on button "Não registrar e enviar pedido" at bounding box center [447, 219] width 85 height 16
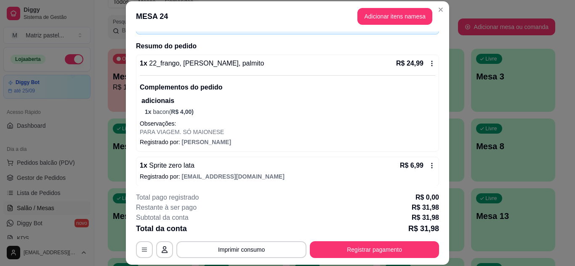
scroll to position [60, 0]
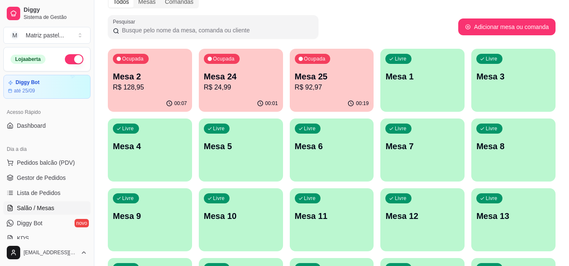
click at [330, 81] on p "Mesa 25" at bounding box center [332, 77] width 74 height 12
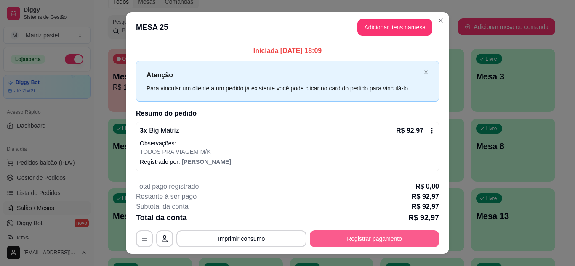
click at [357, 237] on button "Registrar pagamento" at bounding box center [374, 239] width 129 height 17
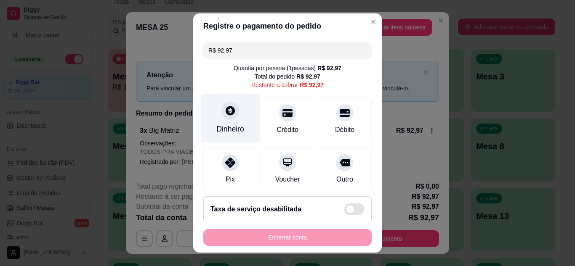
click at [223, 123] on div "Dinheiro" at bounding box center [230, 117] width 59 height 49
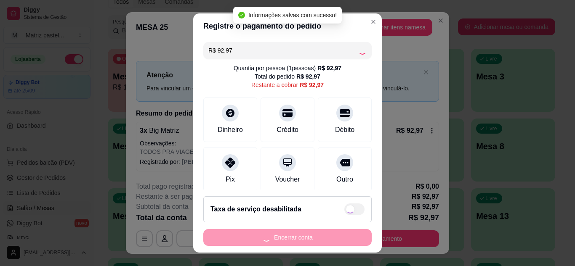
type input "R$ 0,00"
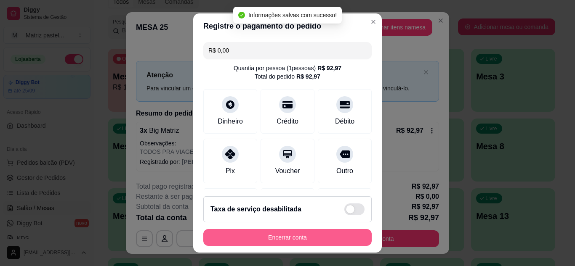
click at [307, 241] on button "Encerrar conta" at bounding box center [287, 237] width 168 height 17
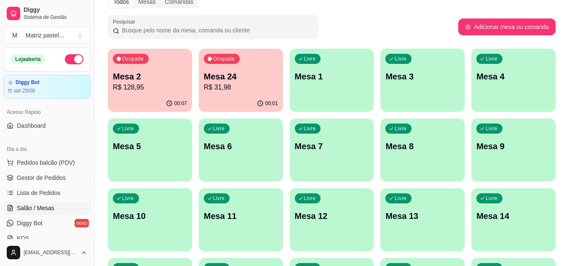
click at [223, 85] on p "R$ 31,98" at bounding box center [241, 88] width 74 height 10
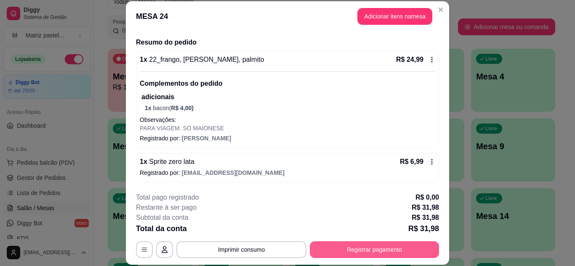
click at [366, 248] on button "Registrar pagamento" at bounding box center [374, 250] width 129 height 17
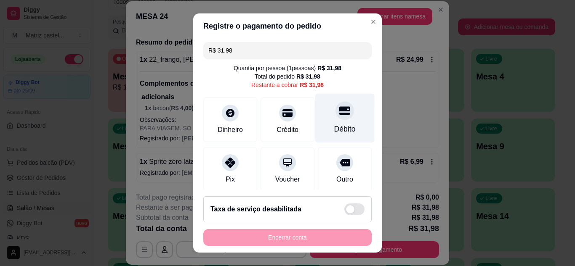
click at [345, 126] on div "Débito" at bounding box center [344, 117] width 59 height 49
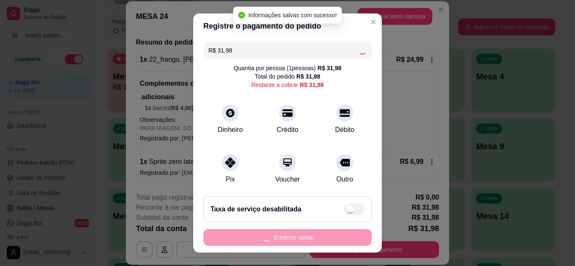
type input "R$ 0,00"
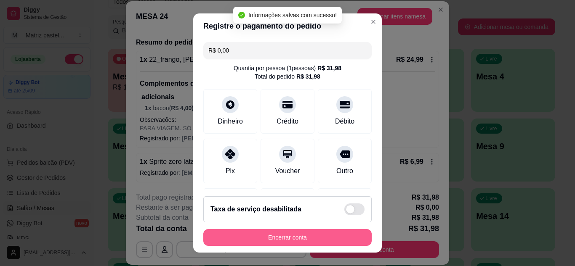
click at [308, 235] on button "Encerrar conta" at bounding box center [287, 237] width 168 height 17
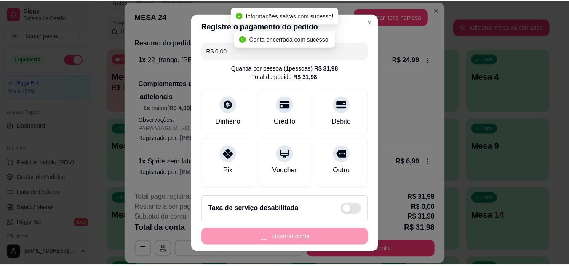
scroll to position [0, 0]
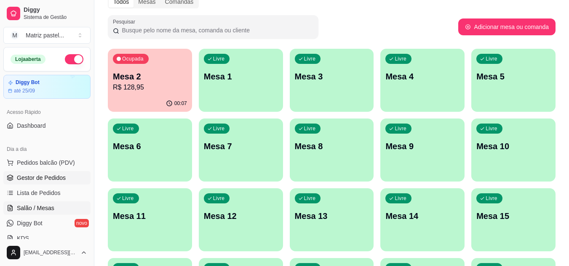
click at [50, 181] on span "Gestor de Pedidos" at bounding box center [41, 178] width 49 height 8
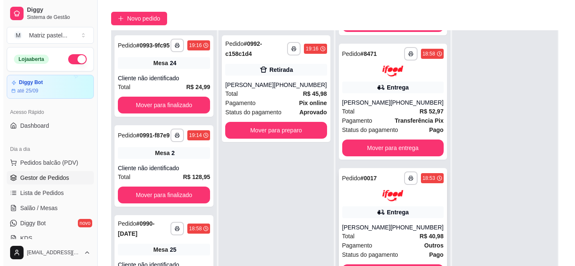
scroll to position [84, 0]
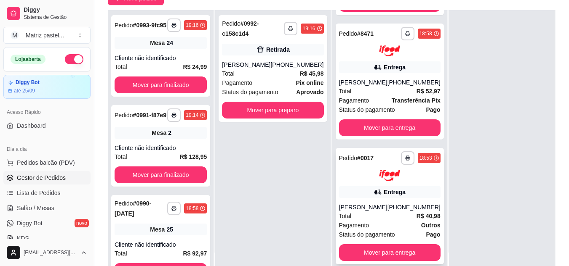
click at [387, 203] on div "(08) 00711-8080" at bounding box center [413, 207] width 53 height 8
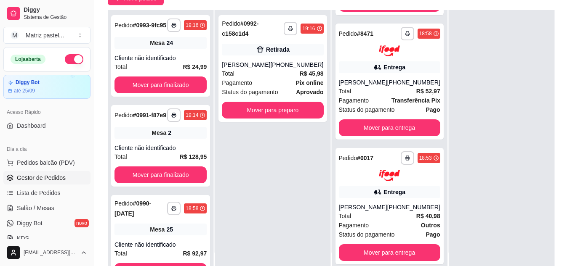
scroll to position [42, 0]
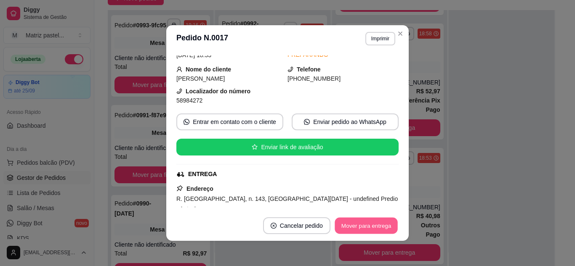
click at [365, 226] on button "Mover para entrega" at bounding box center [366, 226] width 63 height 16
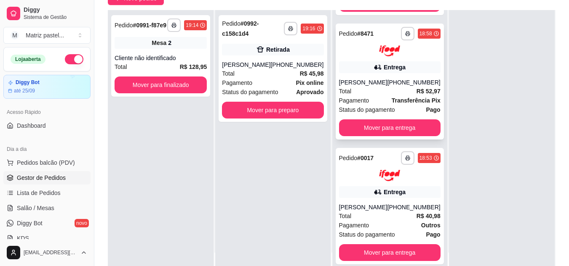
click at [388, 87] on div "Total R$ 52,97" at bounding box center [389, 91] width 101 height 9
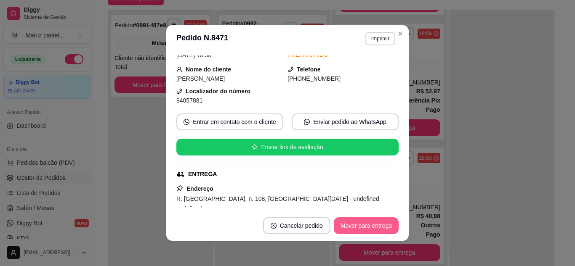
click at [377, 222] on button "Mover para entrega" at bounding box center [366, 226] width 65 height 17
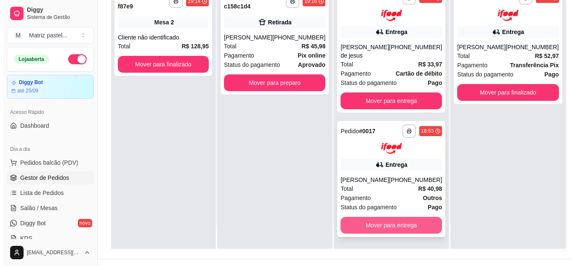
scroll to position [126, 0]
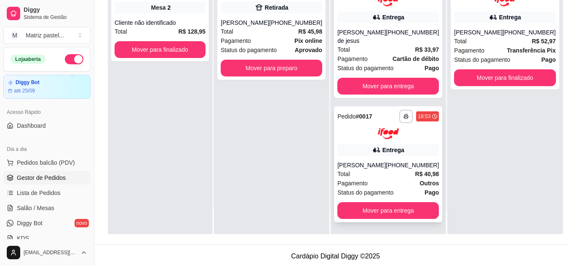
click at [389, 176] on div "Total R$ 40,98" at bounding box center [387, 174] width 101 height 9
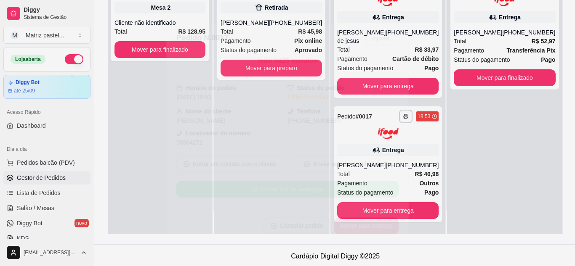
scroll to position [84, 0]
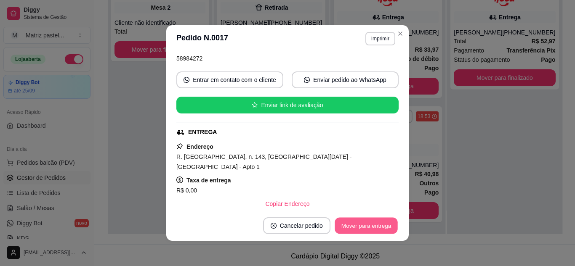
click at [365, 221] on button "Mover para entrega" at bounding box center [366, 226] width 63 height 16
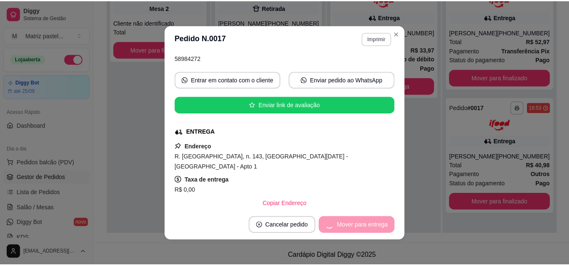
scroll to position [0, 0]
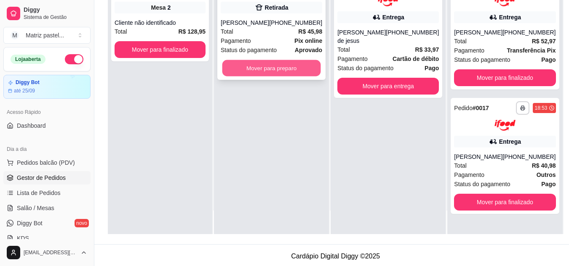
click at [304, 67] on button "Mover para preparo" at bounding box center [271, 68] width 99 height 16
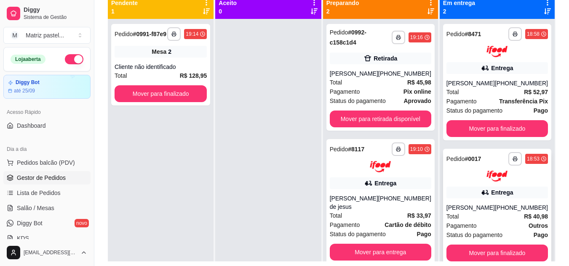
scroll to position [84, 0]
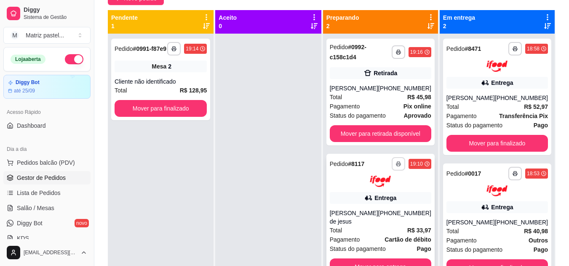
click at [397, 164] on icon "button" at bounding box center [398, 165] width 4 height 2
click at [382, 190] on button "IMPRESSORA" at bounding box center [375, 193] width 61 height 13
click at [31, 208] on span "Salão / Mesas" at bounding box center [35, 208] width 37 height 8
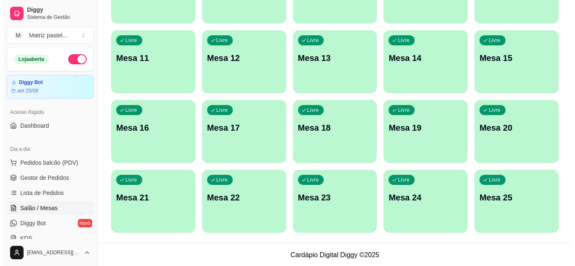
scroll to position [201, 0]
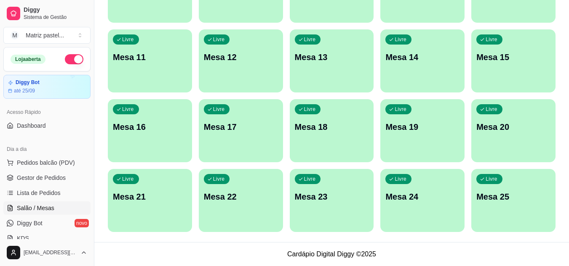
click at [487, 200] on p "Mesa 25" at bounding box center [513, 197] width 74 height 12
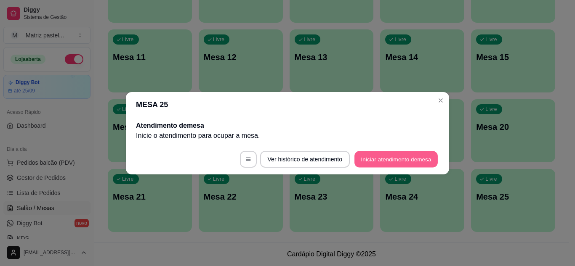
click at [416, 158] on button "Iniciar atendimento de mesa" at bounding box center [395, 159] width 83 height 16
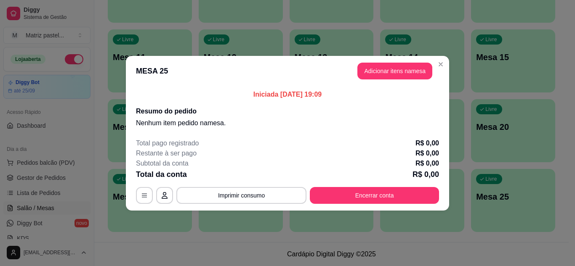
click at [394, 69] on button "Adicionar itens na mesa" at bounding box center [394, 71] width 75 height 17
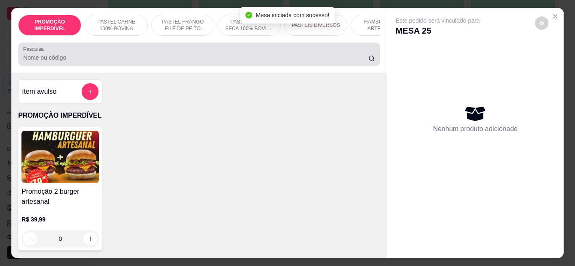
click at [184, 52] on div at bounding box center [199, 54] width 352 height 17
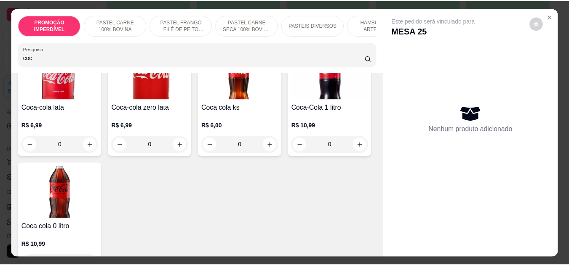
scroll to position [126, 0]
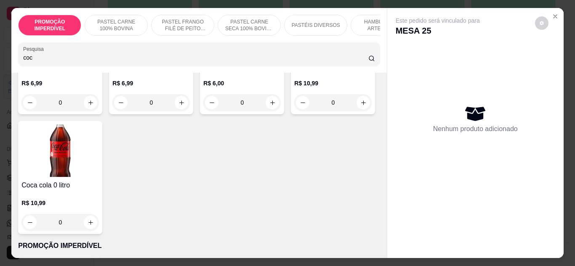
type input "coc"
click at [361, 105] on icon "increase-product-quantity" at bounding box center [363, 103] width 4 height 4
type input "1"
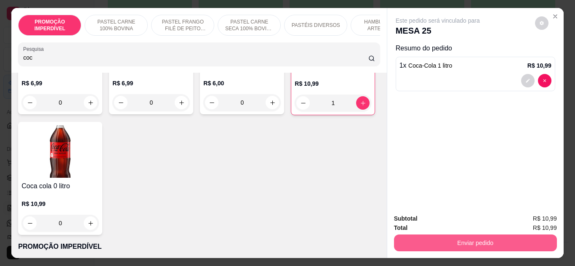
click at [454, 235] on button "Enviar pedido" at bounding box center [475, 243] width 163 height 17
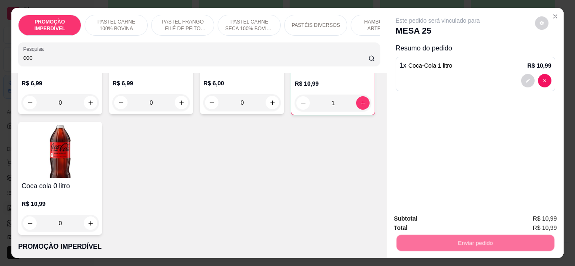
click at [453, 220] on button "Não registrar e enviar pedido" at bounding box center [447, 219] width 85 height 16
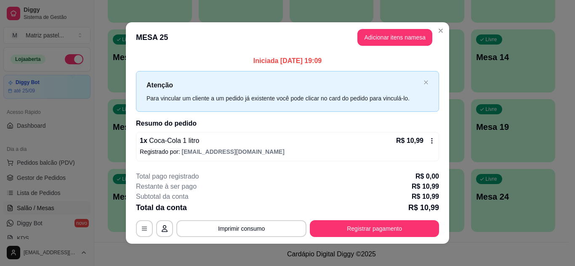
click at [354, 227] on button "Registrar pagamento" at bounding box center [374, 229] width 129 height 17
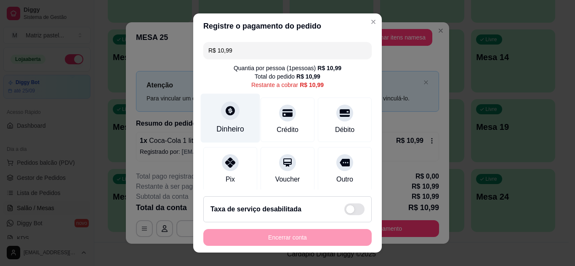
click at [236, 128] on div "Dinheiro" at bounding box center [230, 129] width 28 height 11
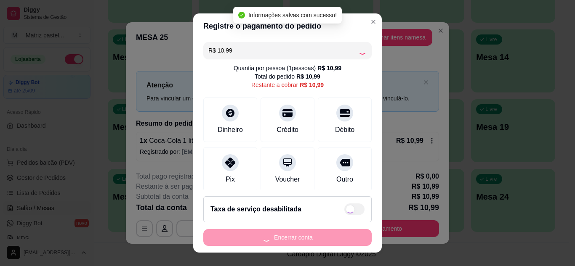
type input "R$ 0,00"
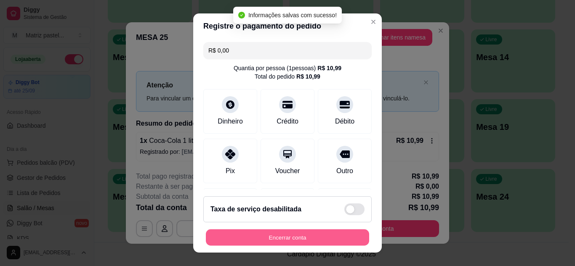
click at [302, 236] on button "Encerrar conta" at bounding box center [287, 238] width 163 height 16
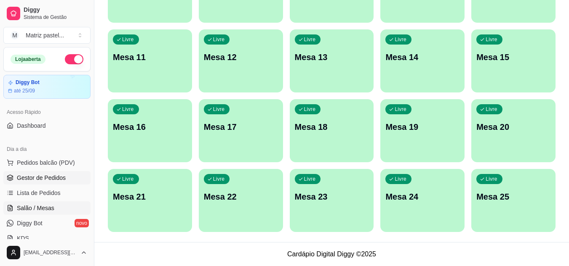
click at [36, 178] on span "Gestor de Pedidos" at bounding box center [41, 178] width 49 height 8
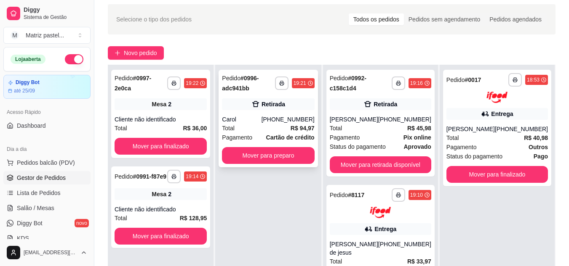
scroll to position [42, 0]
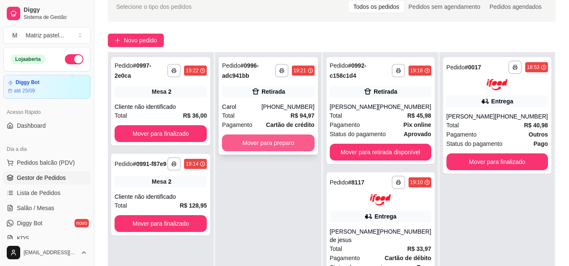
click at [297, 141] on button "Mover para preparo" at bounding box center [268, 143] width 92 height 17
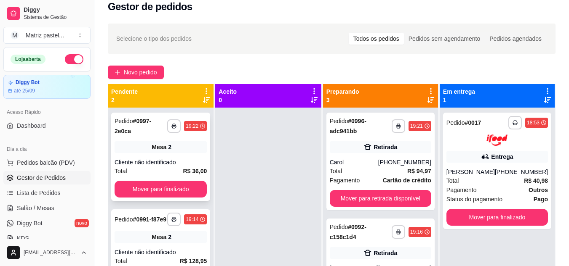
scroll to position [0, 0]
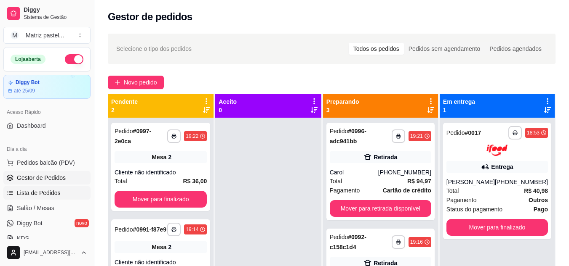
click at [27, 194] on span "Lista de Pedidos" at bounding box center [39, 193] width 44 height 8
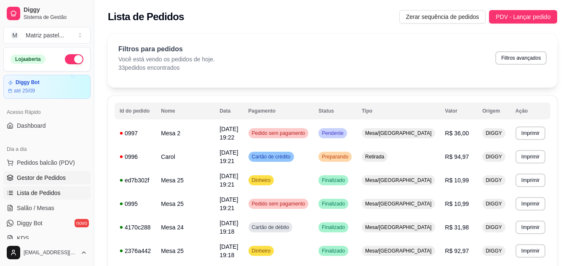
click at [29, 178] on span "Gestor de Pedidos" at bounding box center [41, 178] width 49 height 8
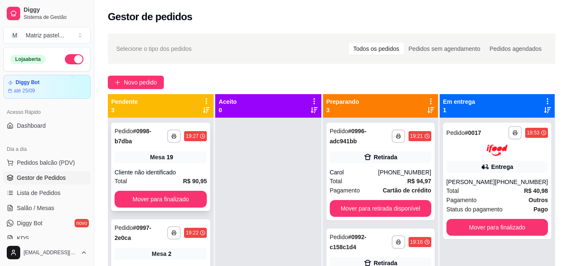
click at [162, 150] on div "**********" at bounding box center [160, 167] width 99 height 88
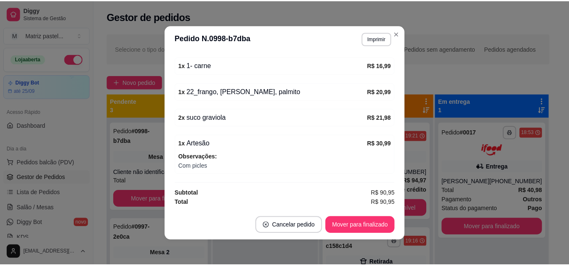
scroll to position [2, 0]
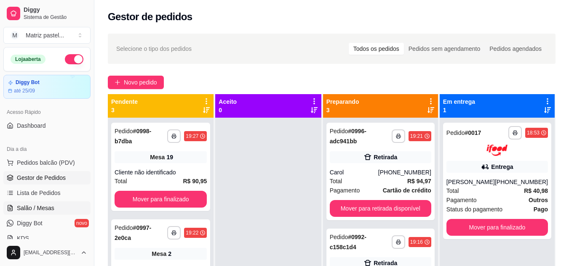
click at [40, 208] on span "Salão / Mesas" at bounding box center [35, 208] width 37 height 8
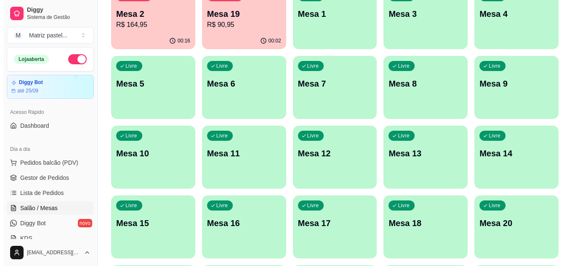
scroll to position [42, 0]
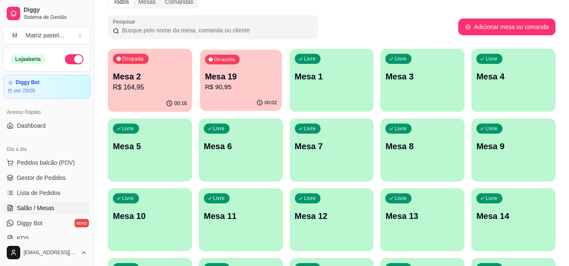
click at [234, 77] on p "Mesa 19" at bounding box center [241, 76] width 72 height 11
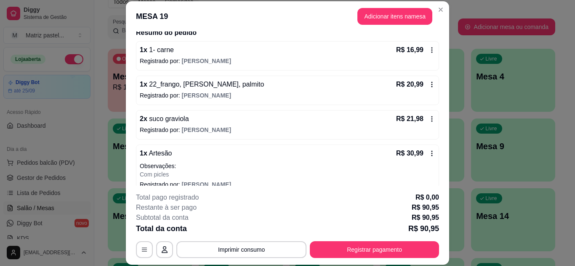
scroll to position [82, 0]
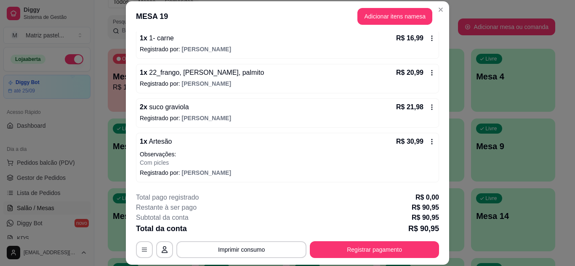
click at [429, 142] on icon at bounding box center [432, 142] width 7 height 7
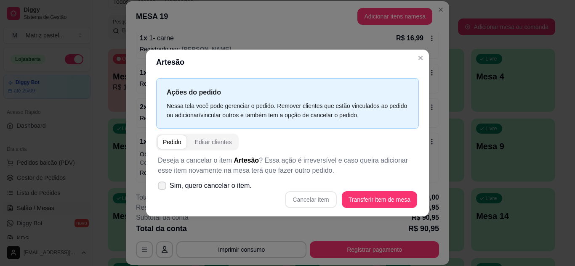
click at [220, 189] on span "Sim, quero cancelar o item." at bounding box center [211, 186] width 82 height 10
click at [163, 189] on input "Sim, quero cancelar o item." at bounding box center [159, 189] width 5 height 5
checkbox input "true"
click at [293, 202] on button "Cancelar item" at bounding box center [310, 200] width 51 height 17
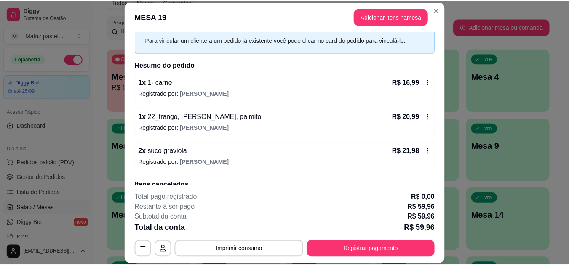
scroll to position [0, 0]
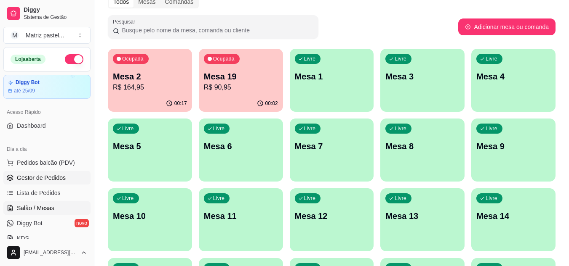
click at [37, 181] on span "Gestor de Pedidos" at bounding box center [41, 178] width 49 height 8
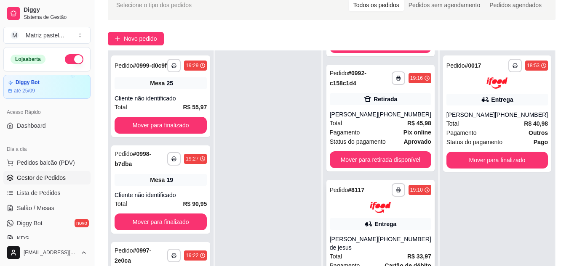
scroll to position [84, 0]
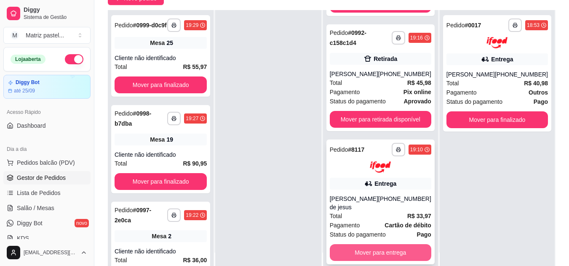
click at [359, 256] on button "Mover para entrega" at bounding box center [380, 253] width 101 height 17
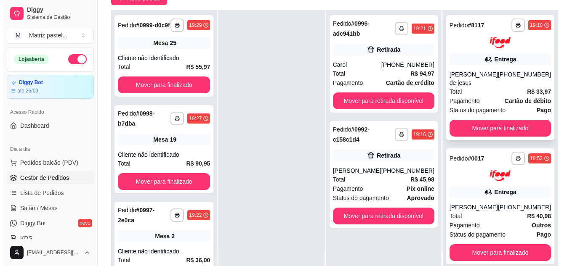
scroll to position [0, 0]
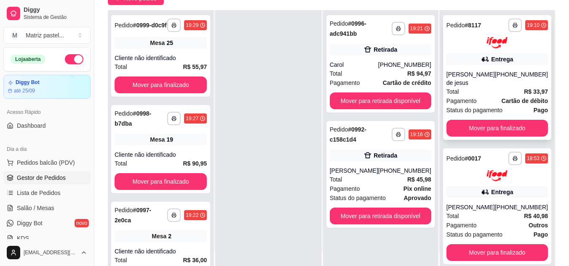
click at [520, 82] on div "(08) 00700-3021" at bounding box center [521, 78] width 53 height 17
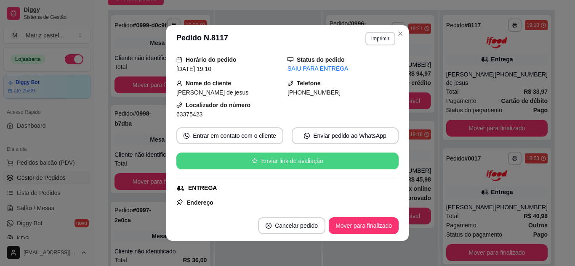
scroll to position [42, 0]
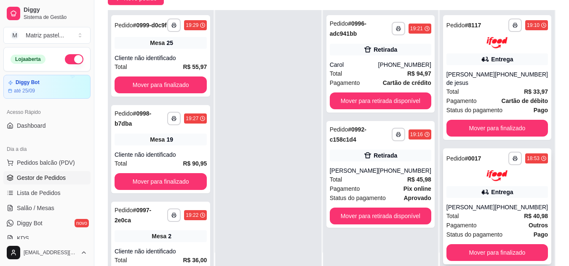
click at [480, 240] on span "Status do pagamento" at bounding box center [474, 234] width 56 height 9
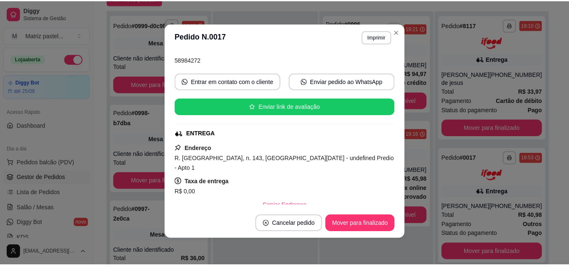
scroll to position [84, 0]
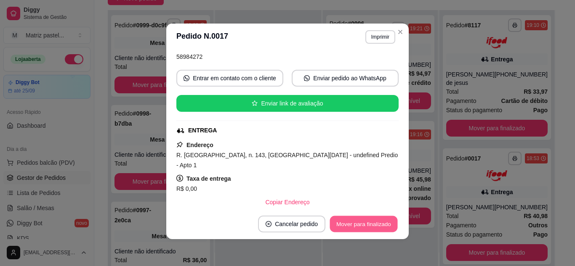
click at [353, 230] on button "Mover para finalizado" at bounding box center [364, 224] width 68 height 16
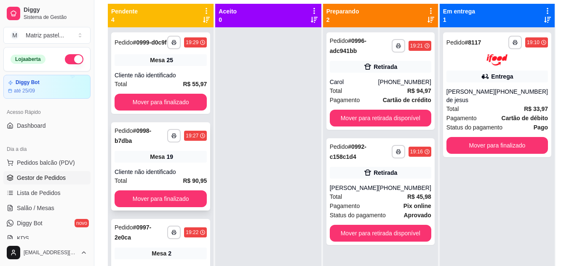
scroll to position [2, 0]
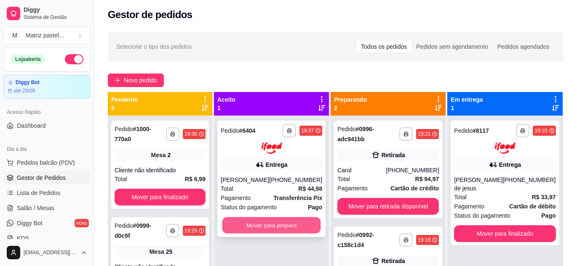
click at [264, 224] on button "Mover para preparo" at bounding box center [271, 225] width 99 height 16
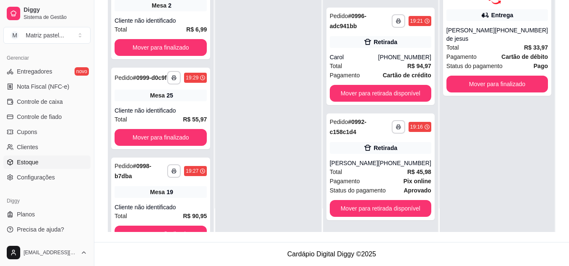
scroll to position [339, 0]
click at [54, 164] on link "Estoque" at bounding box center [46, 161] width 87 height 13
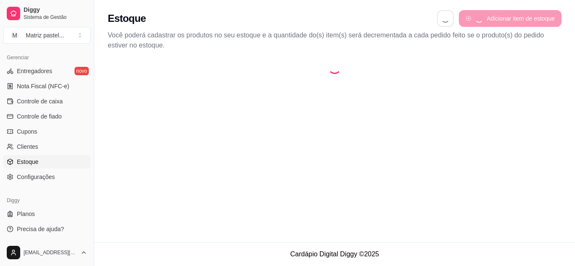
select select "QUANTITY_ORDER"
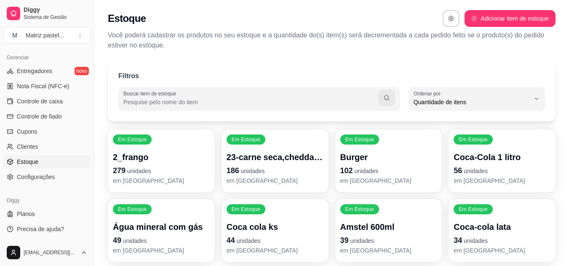
scroll to position [42, 0]
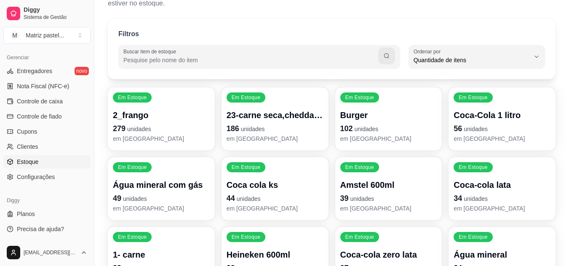
click at [395, 117] on p "Burger" at bounding box center [388, 115] width 97 height 12
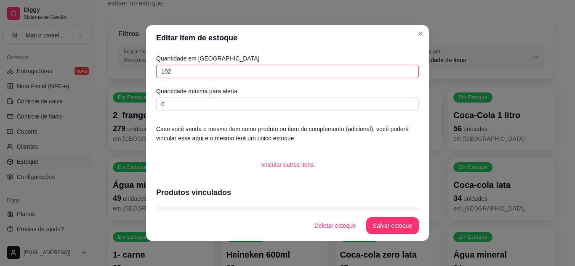
click at [200, 73] on input "102" at bounding box center [287, 71] width 263 height 13
type input "144"
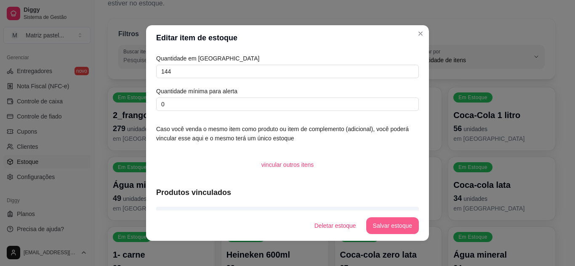
click at [390, 221] on button "Salvar estoque" at bounding box center [392, 226] width 53 height 17
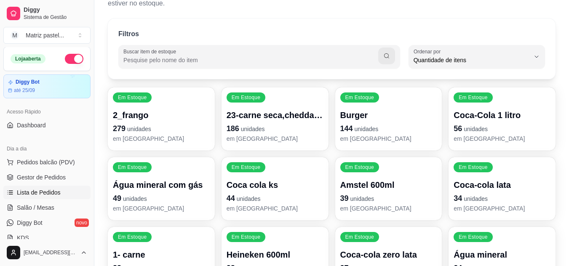
scroll to position [0, 0]
click at [49, 177] on span "Gestor de Pedidos" at bounding box center [41, 178] width 49 height 8
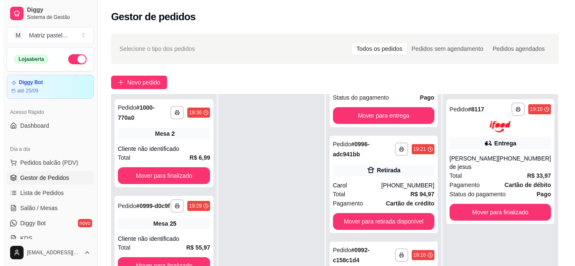
scroll to position [84, 0]
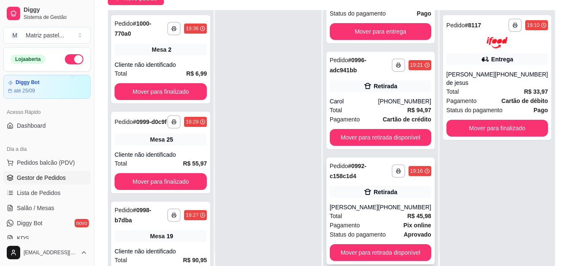
click at [352, 202] on div "**********" at bounding box center [380, 211] width 108 height 107
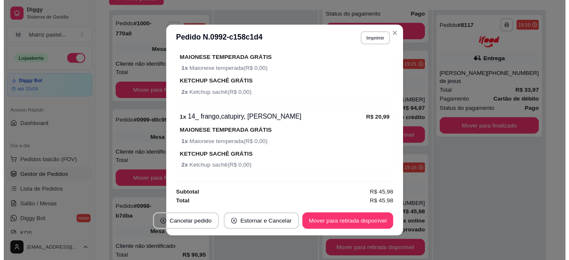
scroll to position [258, 0]
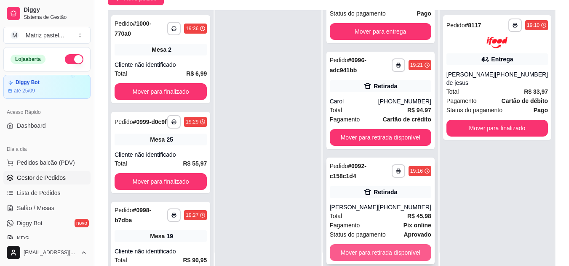
click at [367, 250] on button "Mover para retirada disponível" at bounding box center [380, 253] width 101 height 17
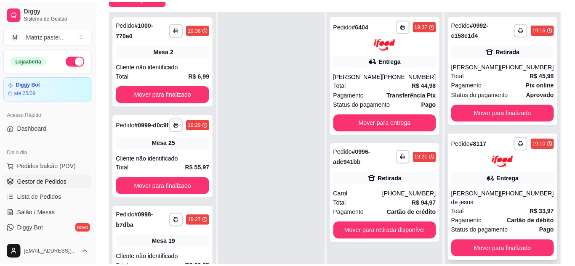
scroll to position [0, 0]
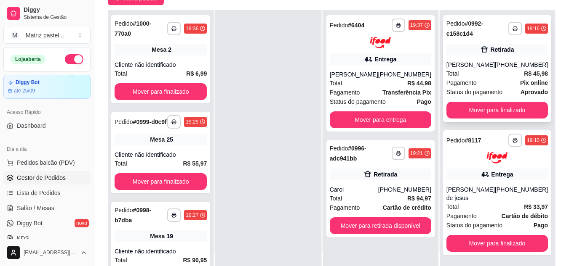
click at [488, 79] on div "Pagamento Pix online" at bounding box center [496, 82] width 101 height 9
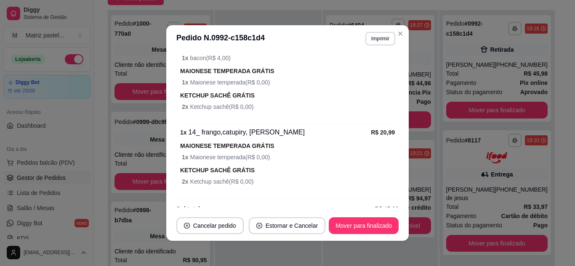
scroll to position [258, 0]
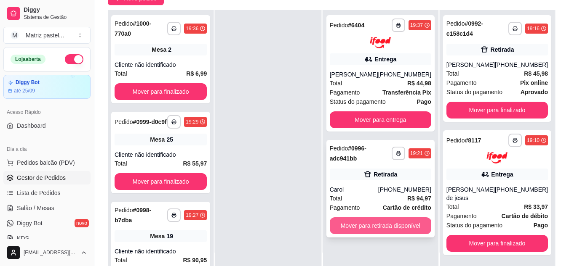
click at [370, 234] on button "Mover para retirada disponível" at bounding box center [380, 226] width 101 height 17
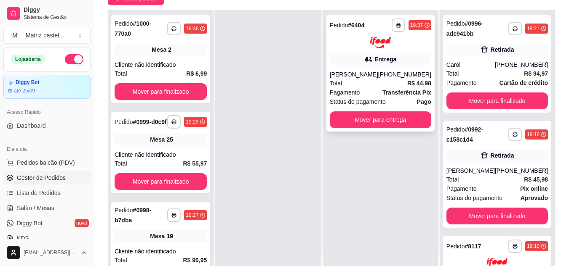
click at [360, 82] on div "Total R$ 44,98" at bounding box center [380, 83] width 101 height 9
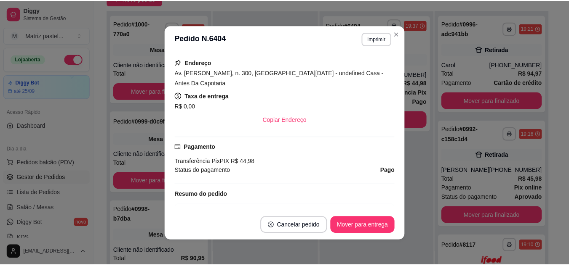
scroll to position [295, 0]
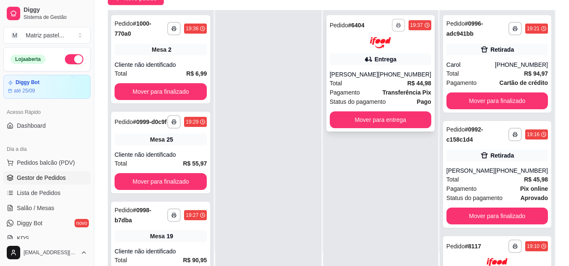
click at [398, 28] on button "button" at bounding box center [398, 25] width 13 height 13
click at [392, 52] on button "IMPRESSORA" at bounding box center [376, 54] width 61 height 13
click at [21, 209] on span "Salão / Mesas" at bounding box center [35, 208] width 37 height 8
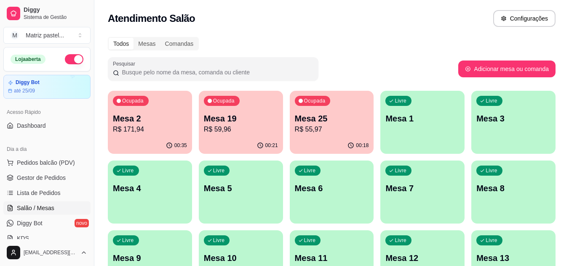
click at [318, 130] on p "R$ 55,97" at bounding box center [332, 130] width 74 height 10
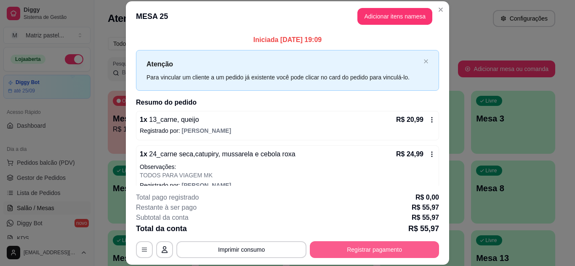
click at [353, 246] on button "Registrar pagamento" at bounding box center [374, 250] width 129 height 17
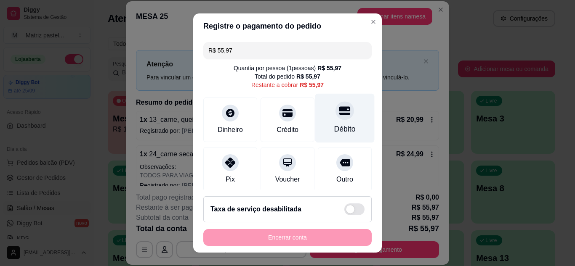
click at [339, 112] on div at bounding box center [345, 110] width 19 height 19
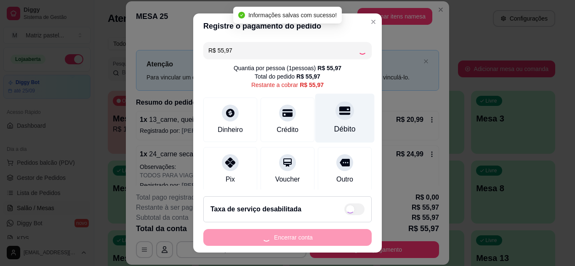
type input "R$ 0,00"
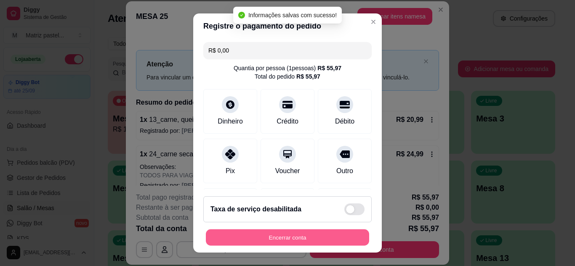
click at [276, 243] on button "Encerrar conta" at bounding box center [287, 238] width 163 height 16
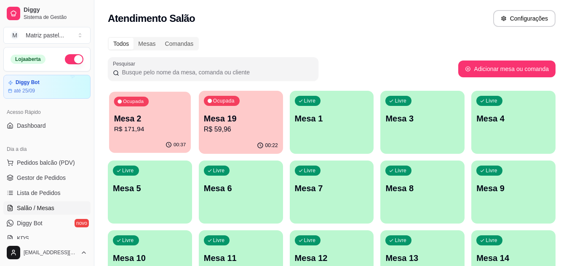
click at [146, 109] on div "Ocupada Mesa 2 R$ 171,94" at bounding box center [150, 114] width 82 height 45
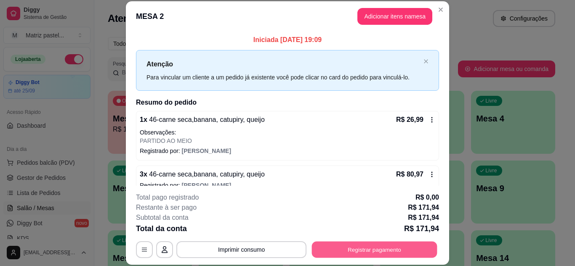
click at [351, 245] on button "Registrar pagamento" at bounding box center [374, 250] width 125 height 16
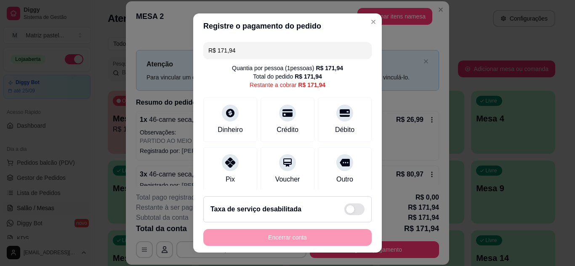
click at [271, 45] on input "R$ 171,94" at bounding box center [287, 50] width 158 height 17
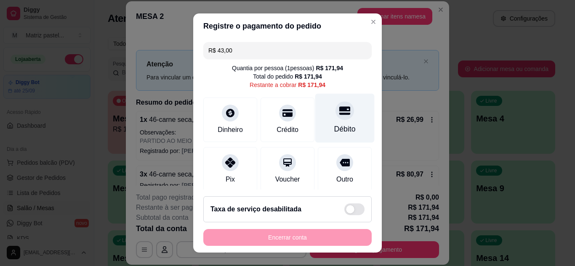
click at [334, 126] on div "Débito" at bounding box center [344, 129] width 21 height 11
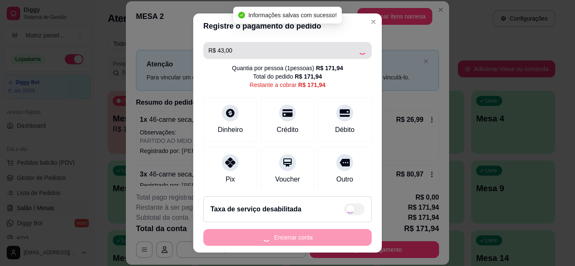
click at [272, 53] on input "R$ 43,00" at bounding box center [283, 50] width 150 height 17
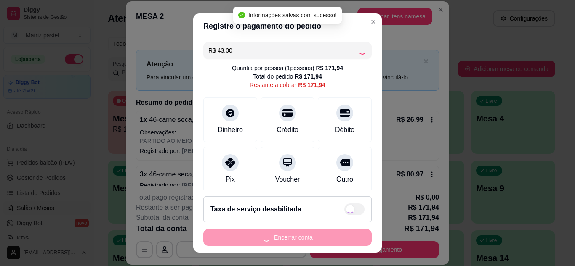
click at [272, 53] on input "R$ 43,00" at bounding box center [283, 50] width 150 height 17
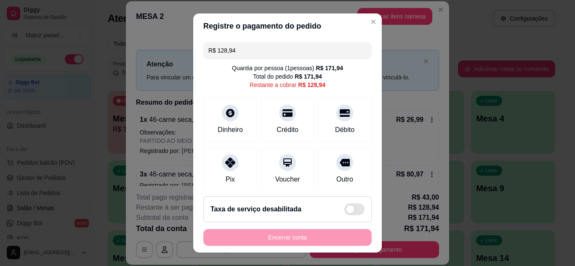
click at [261, 51] on input "R$ 128,94" at bounding box center [287, 50] width 158 height 17
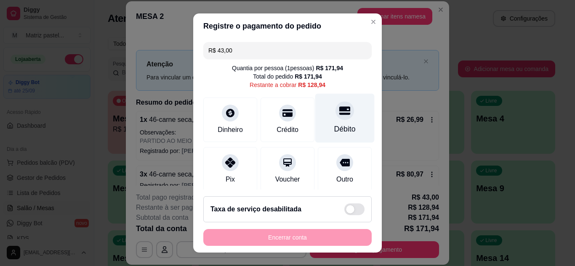
click at [334, 131] on div "Débito" at bounding box center [344, 129] width 21 height 11
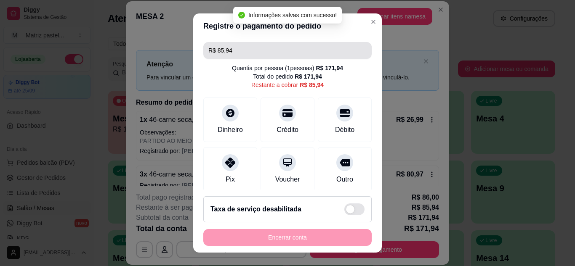
click at [236, 54] on input "R$ 85,94" at bounding box center [287, 50] width 158 height 17
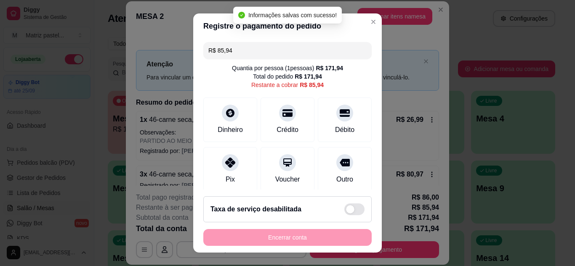
click at [236, 54] on input "R$ 85,94" at bounding box center [287, 50] width 158 height 17
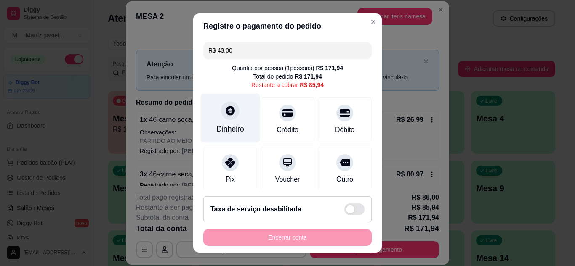
click at [221, 125] on div "Dinheiro" at bounding box center [230, 129] width 28 height 11
click at [240, 117] on div "Dinheiro" at bounding box center [230, 117] width 59 height 49
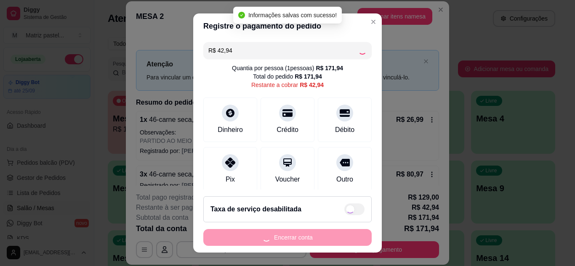
type input "R$ 0,00"
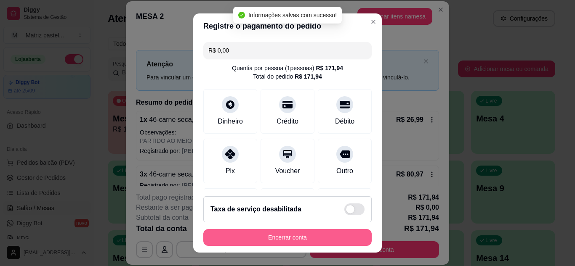
click at [266, 237] on button "Encerrar conta" at bounding box center [287, 237] width 168 height 17
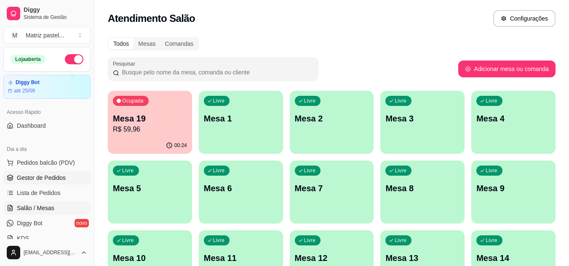
click at [67, 180] on link "Gestor de Pedidos" at bounding box center [46, 177] width 87 height 13
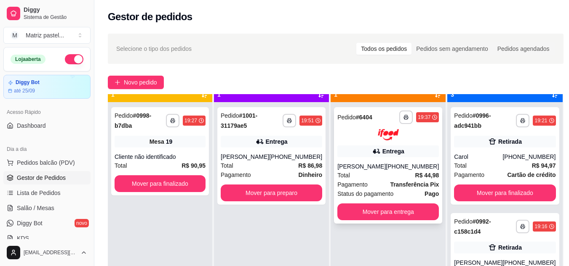
scroll to position [24, 0]
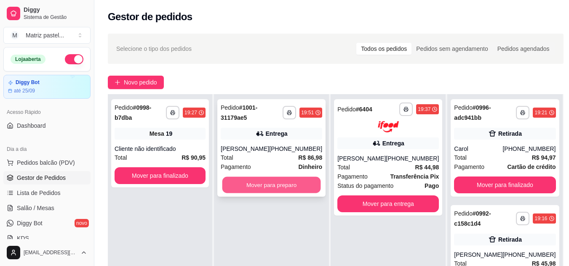
click at [256, 189] on button "Mover para preparo" at bounding box center [271, 185] width 99 height 16
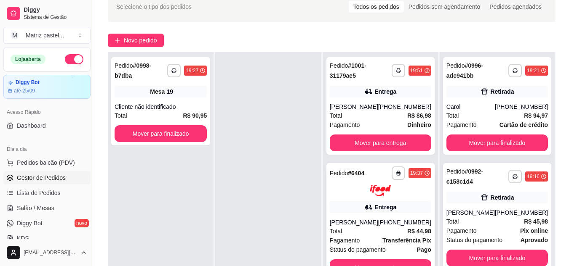
scroll to position [126, 0]
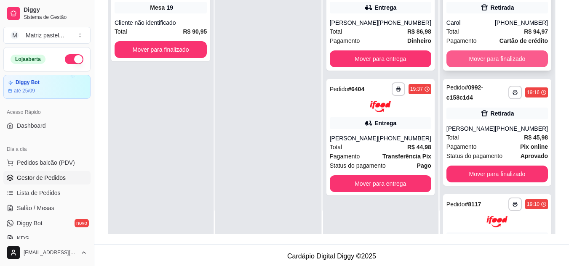
click at [522, 61] on button "Mover para finalizado" at bounding box center [496, 59] width 101 height 17
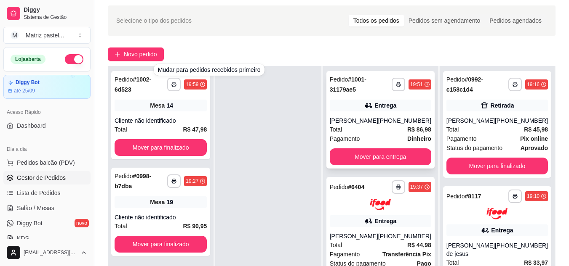
scroll to position [42, 0]
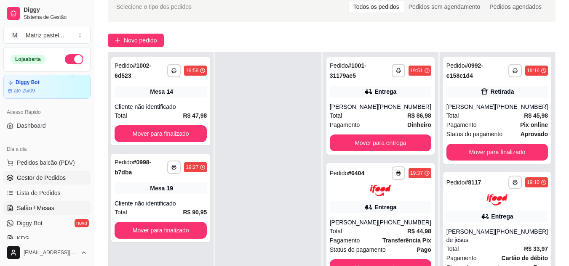
click at [37, 207] on span "Salão / Mesas" at bounding box center [35, 208] width 37 height 8
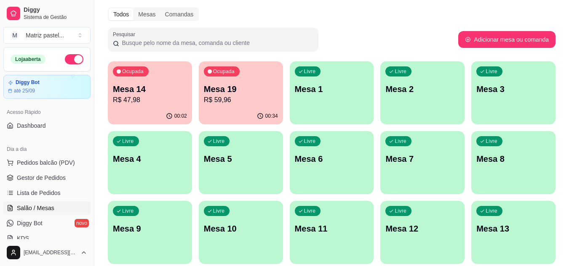
scroll to position [42, 0]
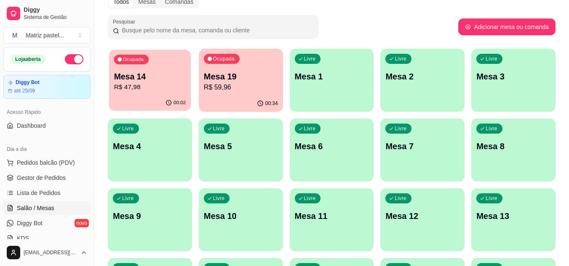
click at [148, 97] on div "00:02" at bounding box center [150, 103] width 82 height 16
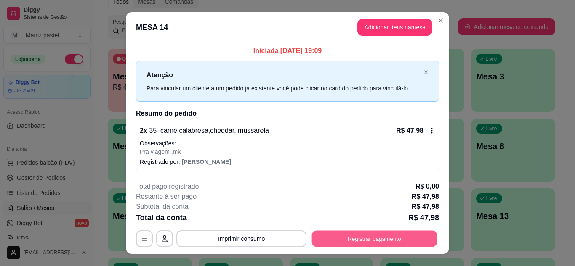
click at [362, 237] on button "Registrar pagamento" at bounding box center [374, 239] width 125 height 16
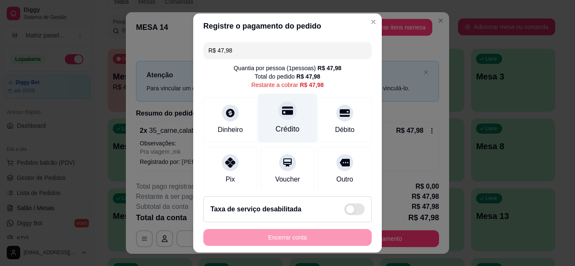
click at [282, 120] on div "Crédito" at bounding box center [287, 117] width 59 height 49
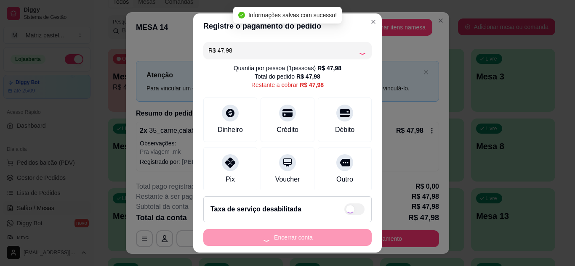
type input "R$ 0,00"
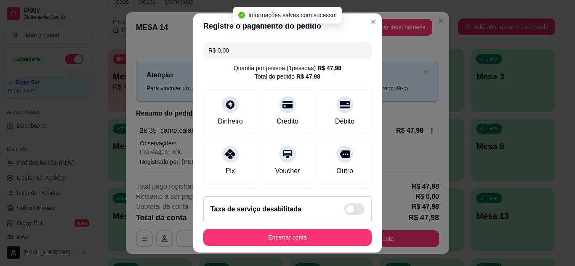
click at [282, 248] on footer "Taxa de serviço desabilitada Encerrar conta" at bounding box center [287, 221] width 189 height 63
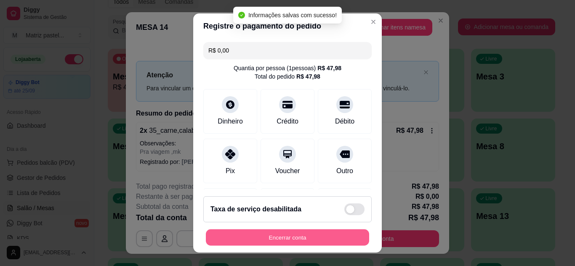
click at [291, 241] on button "Encerrar conta" at bounding box center [287, 238] width 163 height 16
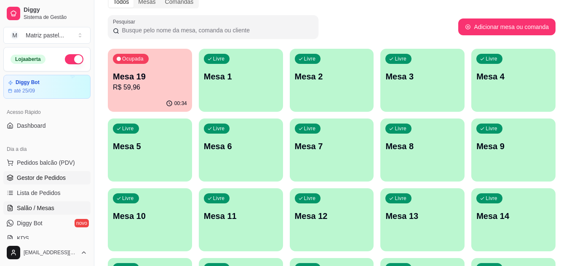
click at [12, 175] on icon at bounding box center [10, 178] width 7 height 7
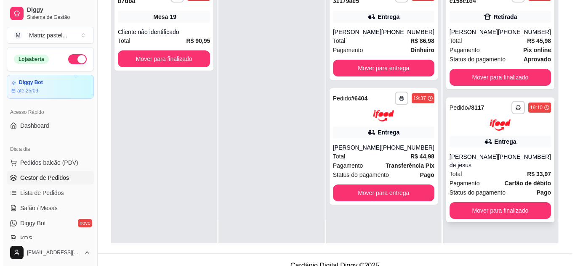
scroll to position [128, 0]
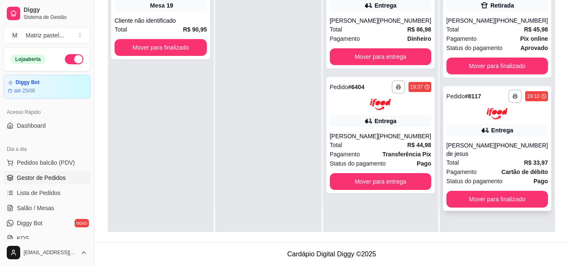
click at [486, 161] on div "Total R$ 33,97" at bounding box center [496, 162] width 101 height 9
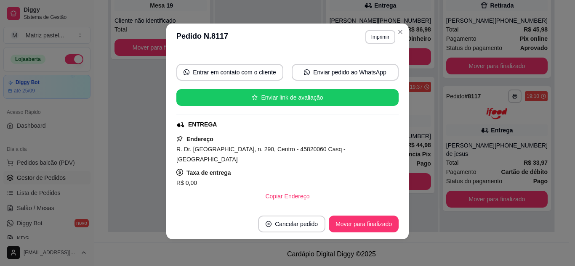
scroll to position [77, 0]
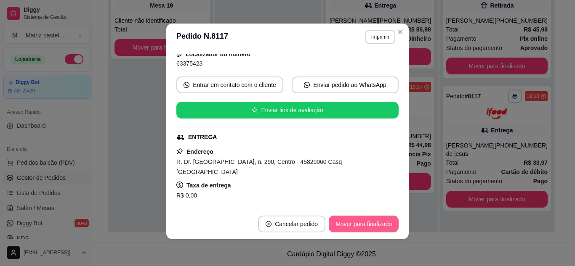
click at [368, 227] on button "Mover para finalizado" at bounding box center [364, 224] width 70 height 17
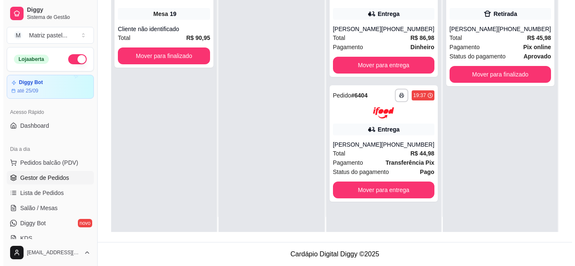
scroll to position [0, 0]
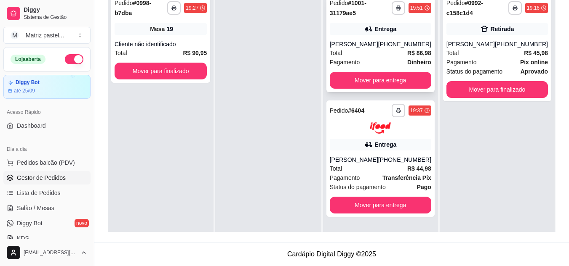
click at [341, 41] on div "Naíra Silvana" at bounding box center [354, 44] width 48 height 8
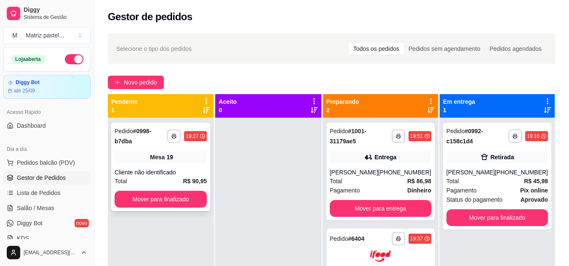
click at [123, 168] on div "Cliente não identificado" at bounding box center [161, 172] width 92 height 8
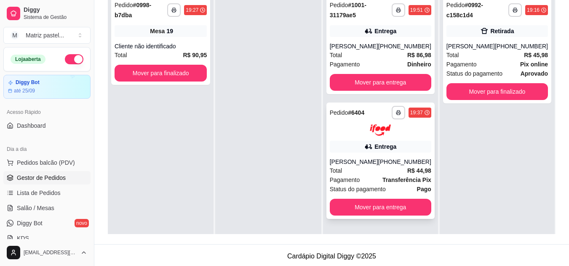
click at [378, 164] on div "João Henrique Lira" at bounding box center [354, 162] width 48 height 8
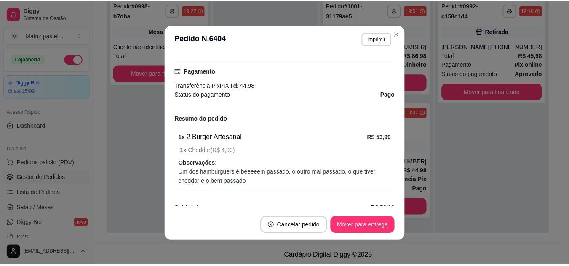
scroll to position [264, 0]
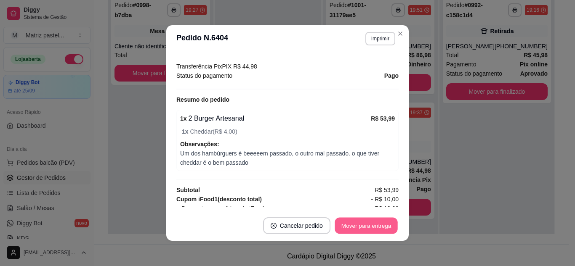
click at [352, 228] on button "Mover para entrega" at bounding box center [366, 226] width 63 height 16
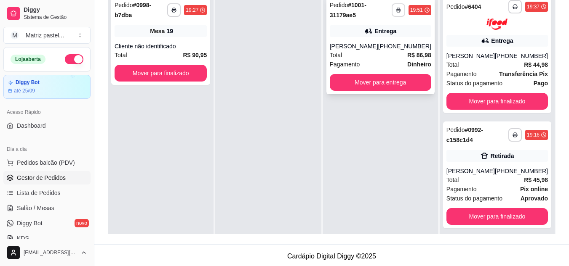
click at [394, 7] on button "button" at bounding box center [398, 9] width 13 height 13
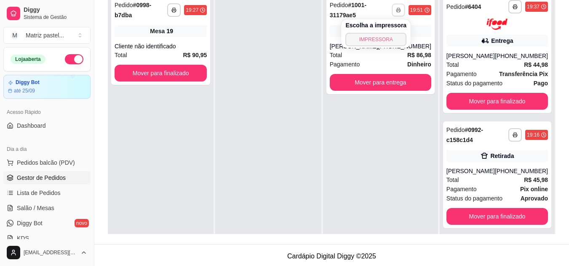
click at [375, 35] on button "IMPRESSORA" at bounding box center [375, 39] width 61 height 13
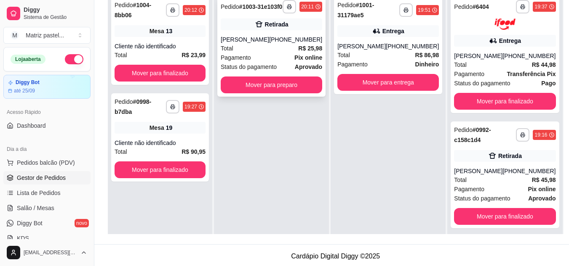
click at [255, 97] on div "**********" at bounding box center [271, 47] width 108 height 100
click at [291, 93] on button "Mover para preparo" at bounding box center [271, 85] width 99 height 16
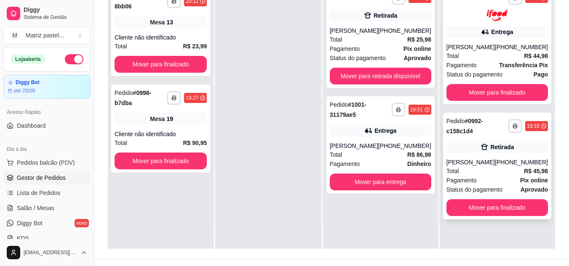
scroll to position [126, 0]
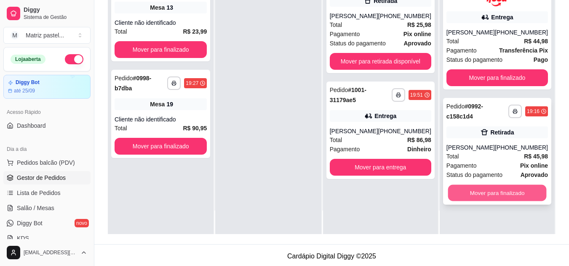
click at [519, 197] on button "Mover para finalizado" at bounding box center [496, 193] width 99 height 16
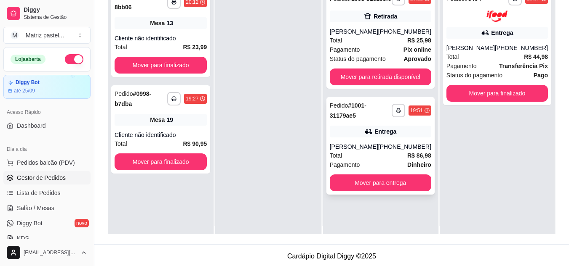
scroll to position [0, 0]
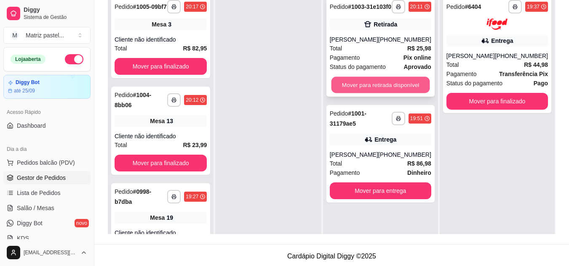
click at [386, 93] on button "Mover para retirada disponível" at bounding box center [380, 85] width 99 height 16
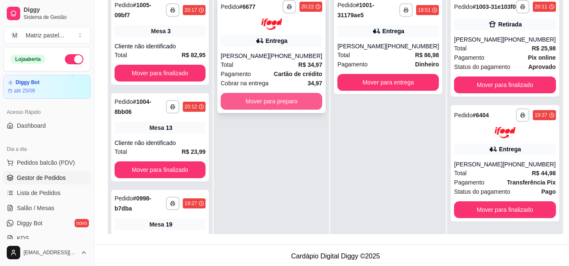
click at [296, 108] on button "Mover para preparo" at bounding box center [271, 101] width 101 height 17
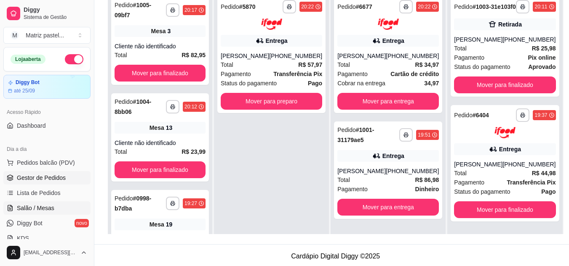
click at [38, 209] on span "Salão / Mesas" at bounding box center [35, 208] width 37 height 8
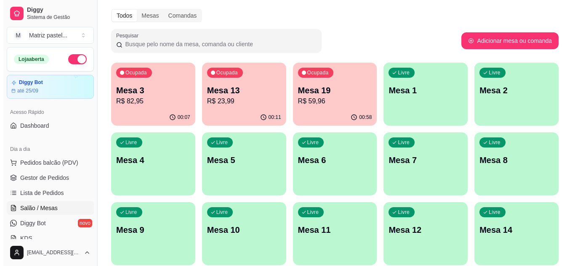
scroll to position [42, 0]
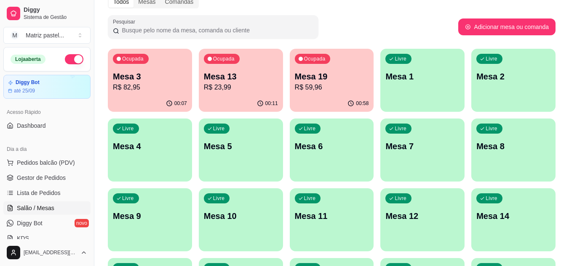
click at [230, 96] on div "00:11" at bounding box center [241, 104] width 84 height 16
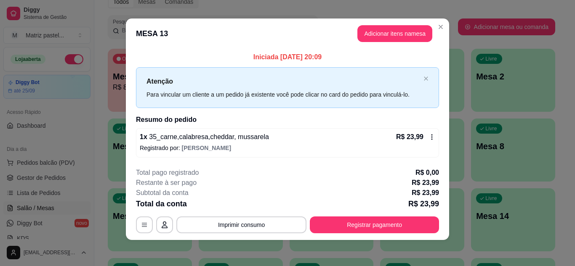
scroll to position [5, 0]
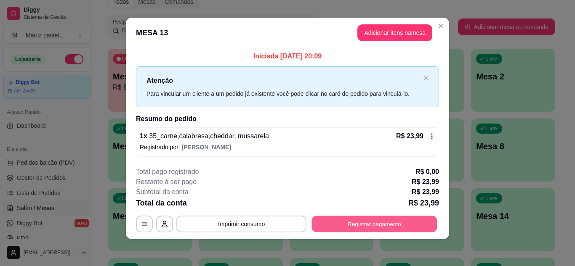
click at [401, 231] on button "Registrar pagamento" at bounding box center [374, 224] width 125 height 16
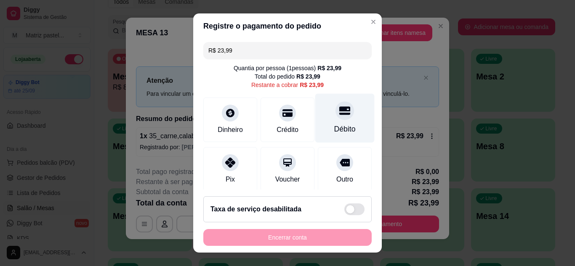
click at [335, 127] on div "Débito" at bounding box center [344, 129] width 21 height 11
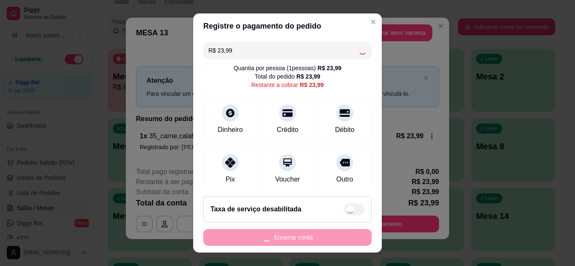
type input "R$ 0,00"
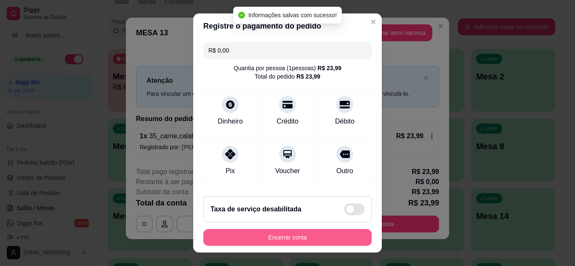
click at [245, 245] on button "Encerrar conta" at bounding box center [287, 237] width 168 height 17
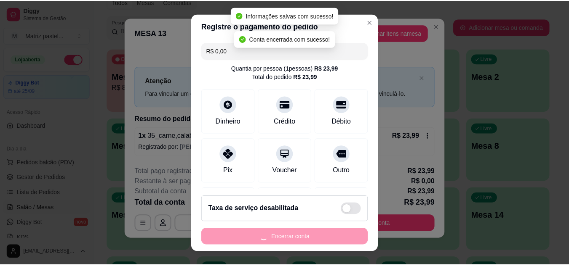
scroll to position [0, 0]
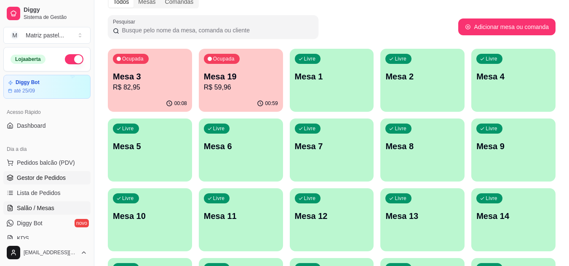
click at [36, 178] on span "Gestor de Pedidos" at bounding box center [41, 178] width 49 height 8
click at [42, 181] on span "Gestor de Pedidos" at bounding box center [41, 178] width 49 height 8
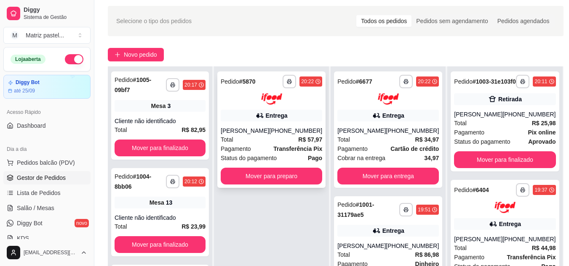
scroll to position [42, 0]
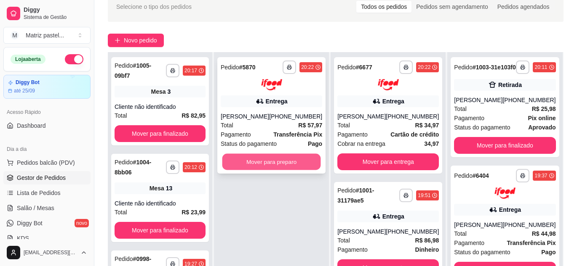
click at [290, 165] on button "Mover para preparo" at bounding box center [271, 162] width 99 height 16
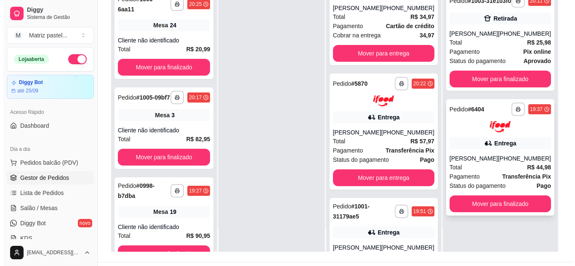
scroll to position [128, 0]
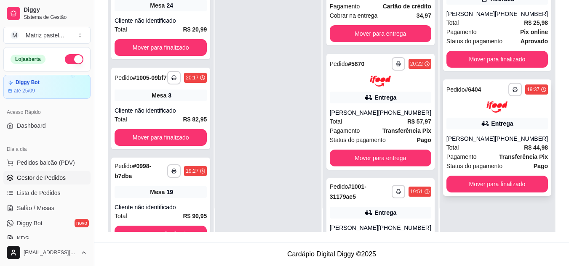
click at [490, 130] on div "Entrega" at bounding box center [496, 124] width 101 height 12
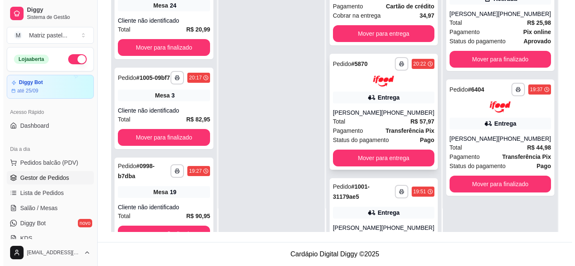
scroll to position [106, 0]
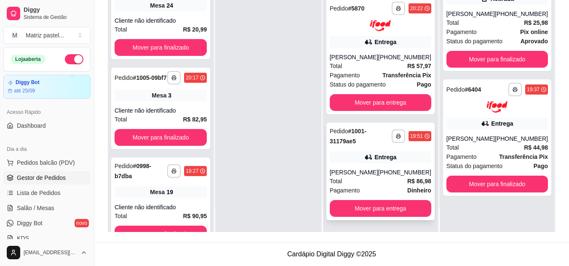
click at [368, 159] on icon at bounding box center [368, 157] width 6 height 5
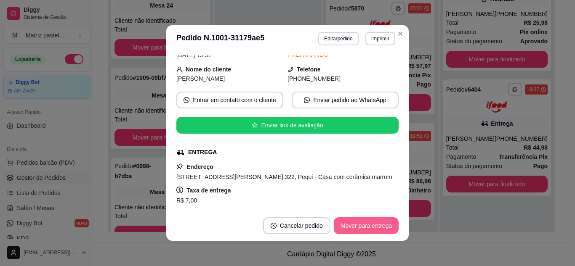
scroll to position [83, 0]
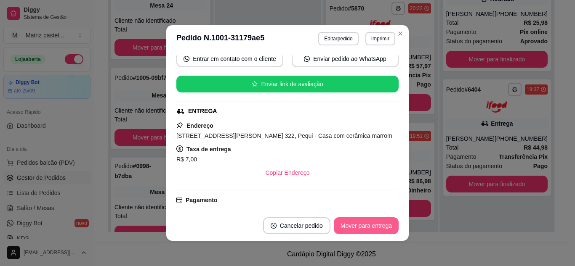
click at [341, 226] on button "Mover para entrega" at bounding box center [366, 226] width 65 height 17
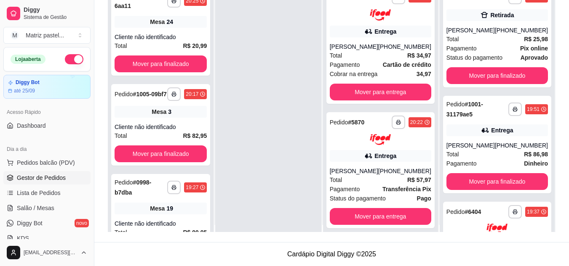
scroll to position [0, 0]
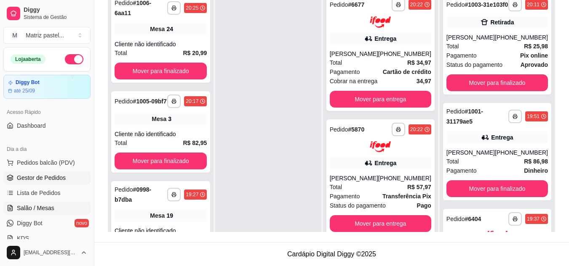
click at [27, 210] on span "Salão / Mesas" at bounding box center [35, 208] width 37 height 8
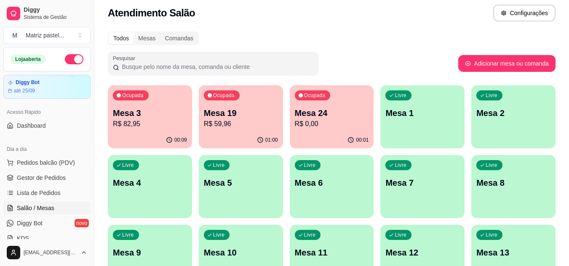
scroll to position [42, 0]
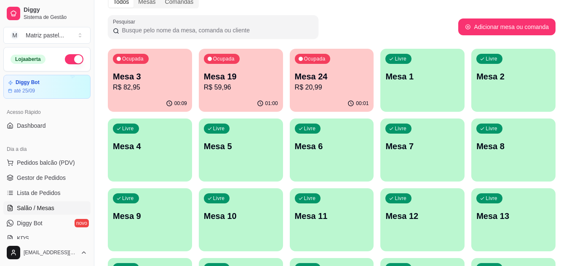
click at [311, 91] on p "R$ 20,99" at bounding box center [332, 88] width 74 height 10
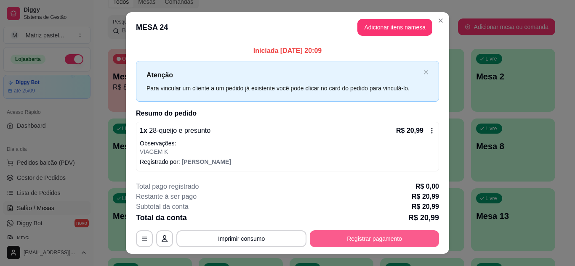
click at [375, 240] on button "Registrar pagamento" at bounding box center [374, 239] width 129 height 17
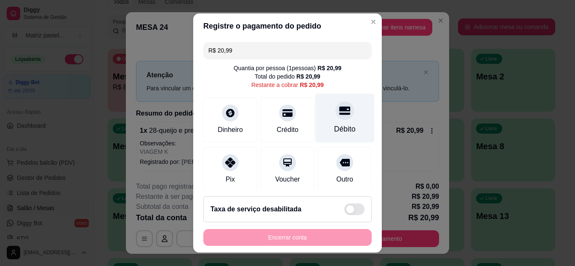
click at [320, 122] on div "Débito" at bounding box center [344, 117] width 59 height 49
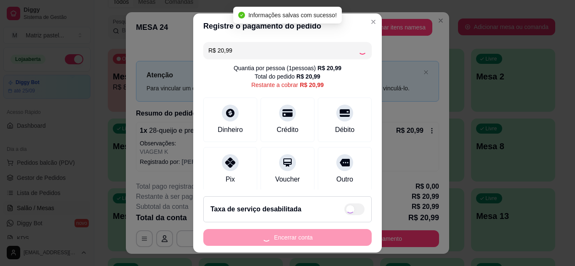
type input "R$ 0,00"
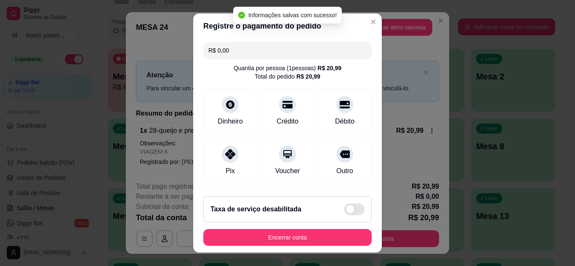
click at [311, 243] on button "Encerrar conta" at bounding box center [287, 237] width 168 height 17
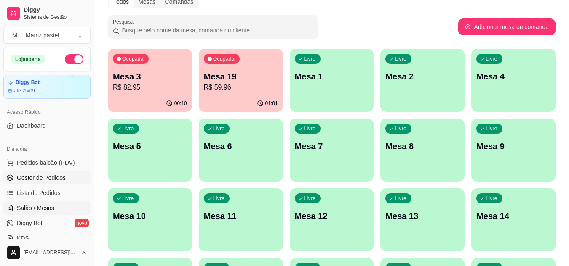
click at [20, 175] on span "Gestor de Pedidos" at bounding box center [41, 178] width 49 height 8
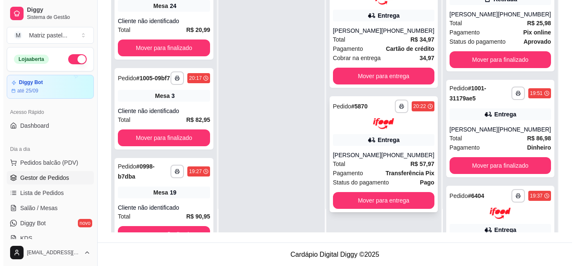
scroll to position [128, 0]
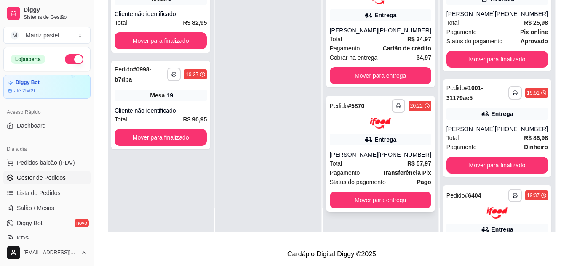
click at [360, 168] on div "Total R$ 57,97" at bounding box center [380, 163] width 101 height 9
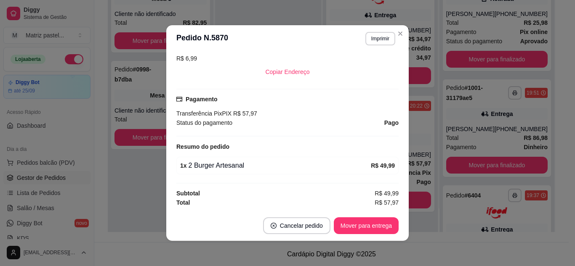
scroll to position [2, 0]
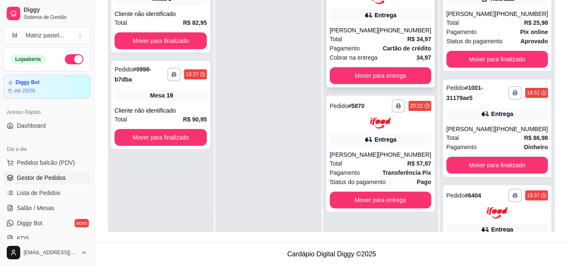
click at [393, 35] on div "(08) 00700-3020" at bounding box center [404, 30] width 53 height 8
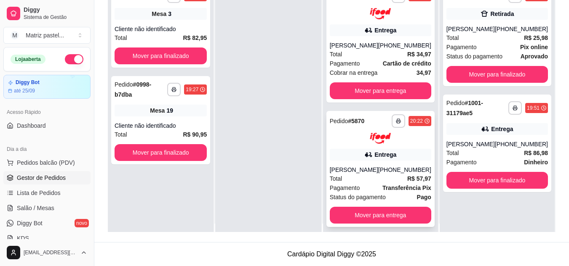
scroll to position [0, 0]
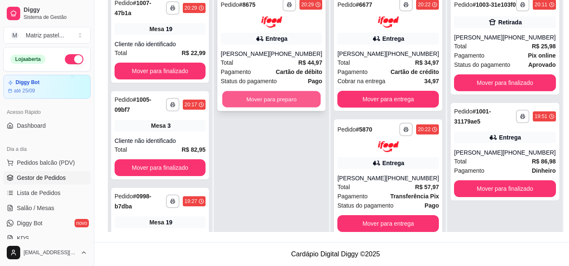
click at [296, 100] on button "Mover para preparo" at bounding box center [271, 99] width 99 height 16
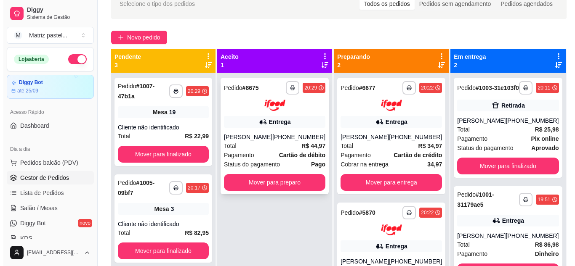
scroll to position [44, 0]
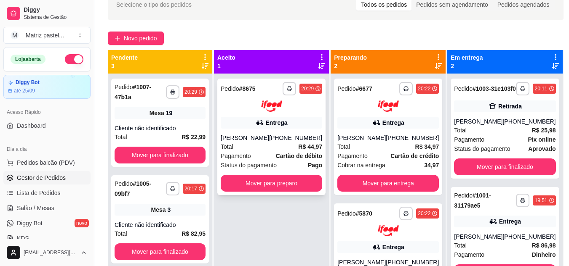
click at [276, 157] on strong "Cartão de débito" at bounding box center [299, 156] width 46 height 7
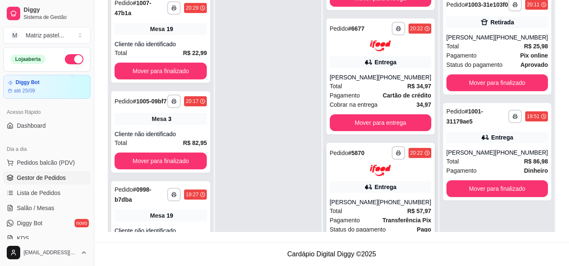
scroll to position [125, 0]
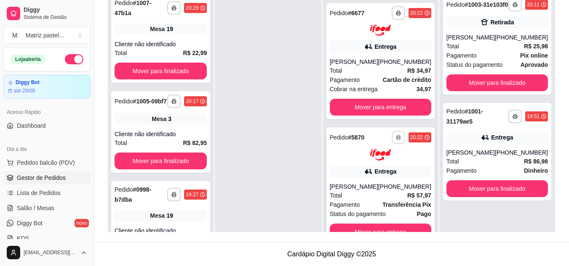
click at [392, 135] on button "button" at bounding box center [398, 137] width 13 height 13
click at [372, 166] on button "IMPRESSORA" at bounding box center [369, 166] width 59 height 13
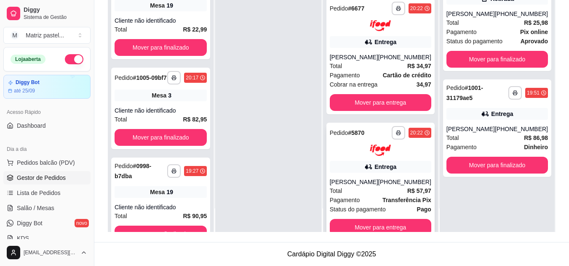
scroll to position [83, 0]
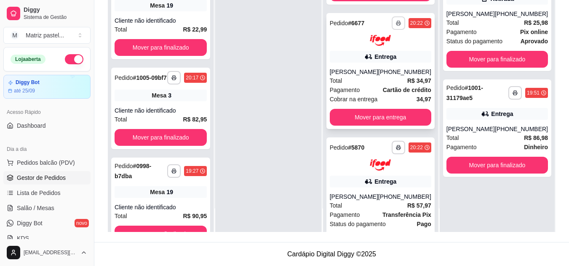
click at [392, 27] on button "button" at bounding box center [398, 22] width 13 height 13
click at [384, 56] on button "IMPRESSORA" at bounding box center [369, 52] width 59 height 13
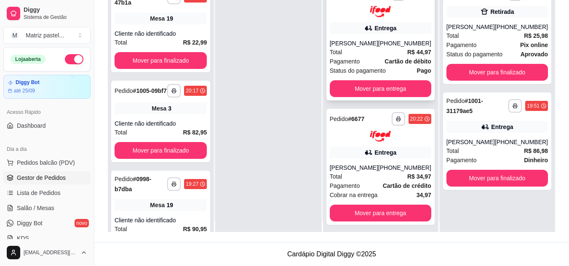
scroll to position [0, 0]
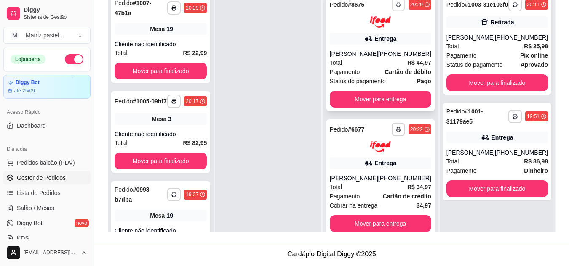
click at [396, 5] on icon "button" at bounding box center [398, 4] width 5 height 5
click at [379, 39] on button "IMPRESSORA" at bounding box center [369, 33] width 61 height 13
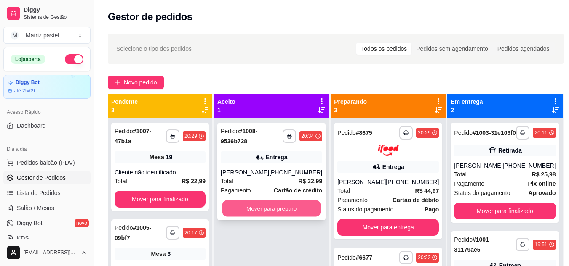
click at [277, 211] on button "Mover para preparo" at bounding box center [271, 209] width 99 height 16
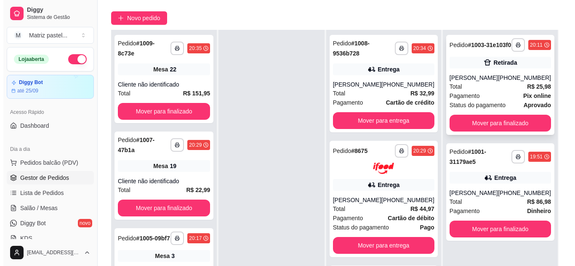
scroll to position [84, 0]
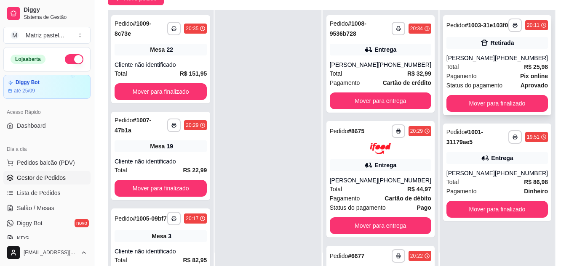
click at [458, 72] on span "Total" at bounding box center [452, 66] width 13 height 9
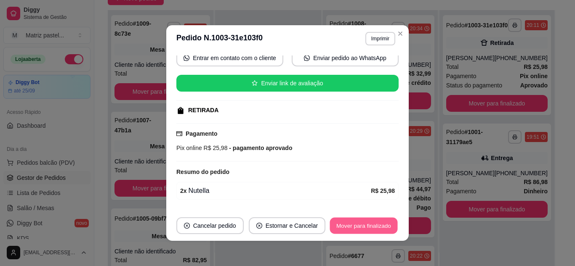
click at [355, 218] on button "Mover para finalizado" at bounding box center [364, 226] width 68 height 16
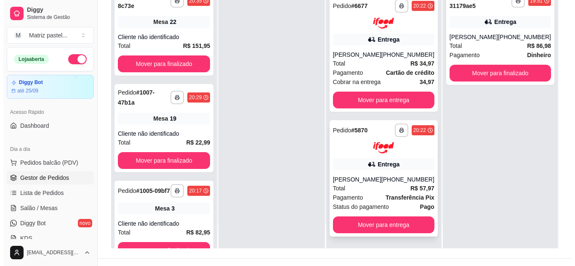
scroll to position [126, 0]
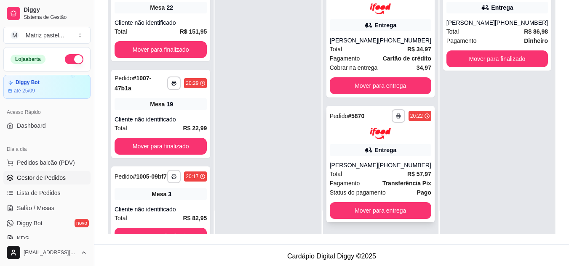
click at [361, 173] on div "Total R$ 57,97" at bounding box center [380, 174] width 101 height 9
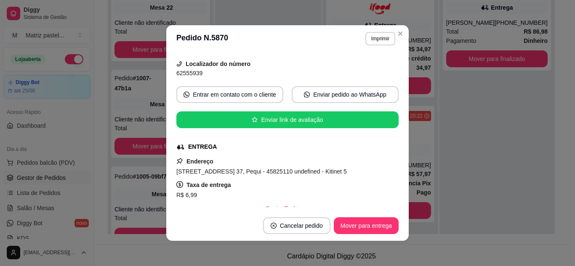
scroll to position [84, 0]
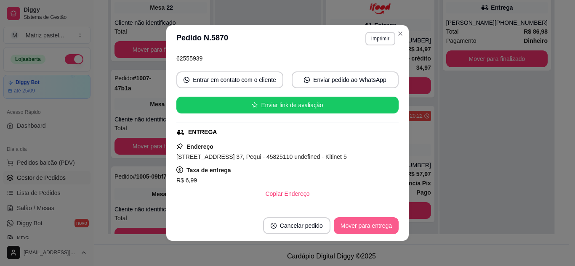
click at [373, 227] on button "Mover para entrega" at bounding box center [366, 226] width 65 height 17
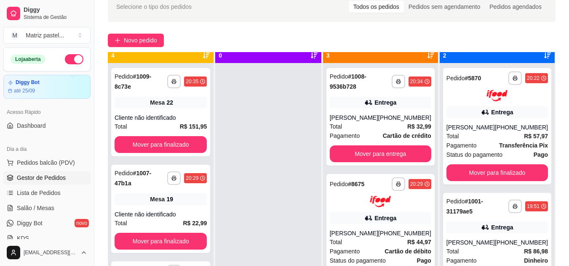
scroll to position [24, 0]
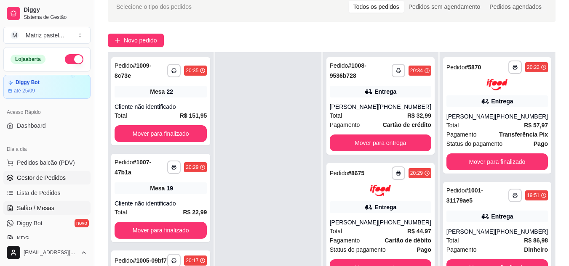
click at [40, 211] on span "Salão / Mesas" at bounding box center [35, 208] width 37 height 8
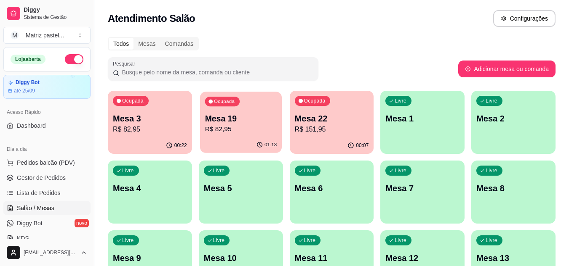
click at [230, 142] on div "01:13" at bounding box center [241, 145] width 82 height 16
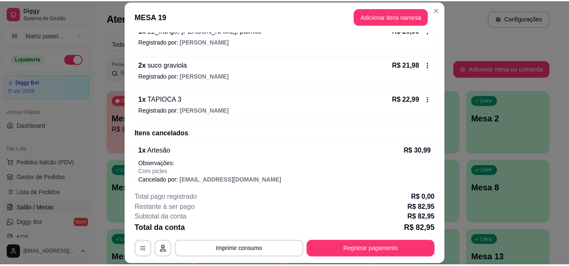
scroll to position [130, 0]
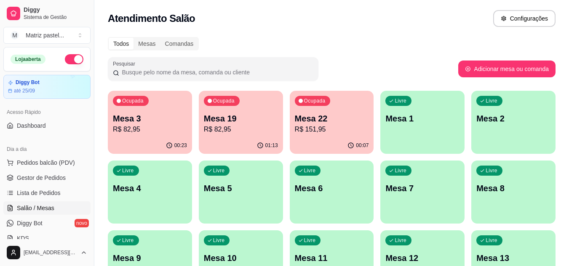
click at [50, 185] on ul "Pedidos balcão (PDV) Gestor de Pedidos Lista de Pedidos Salão / Mesas Diggy Bot…" at bounding box center [46, 200] width 87 height 89
click at [48, 183] on link "Gestor de Pedidos" at bounding box center [46, 177] width 87 height 13
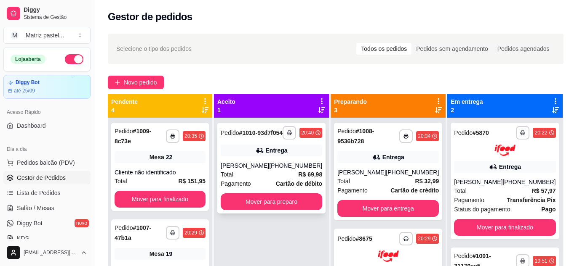
click at [276, 157] on div "Entrega" at bounding box center [271, 151] width 101 height 12
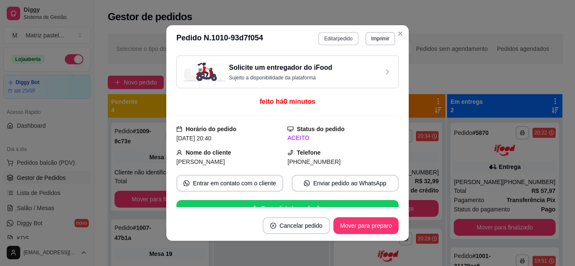
click at [333, 42] on button "Editar pedido" at bounding box center [338, 38] width 40 height 13
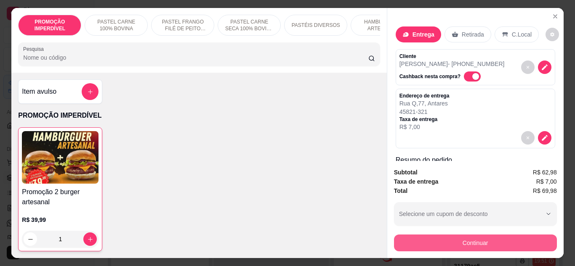
click at [426, 235] on button "Continuar" at bounding box center [475, 243] width 163 height 17
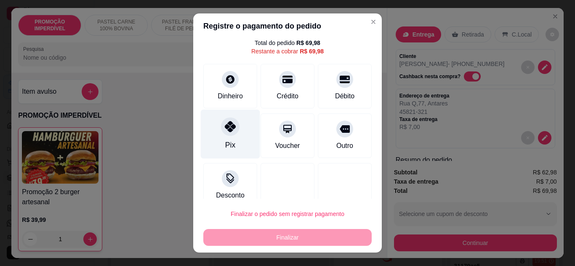
scroll to position [37, 0]
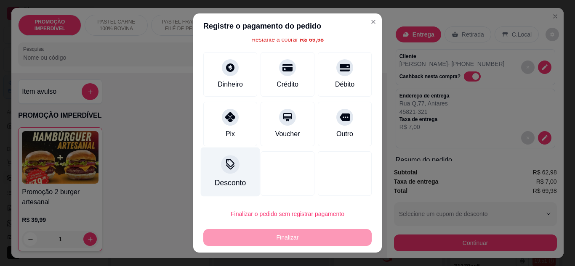
click at [226, 162] on icon at bounding box center [230, 164] width 11 height 11
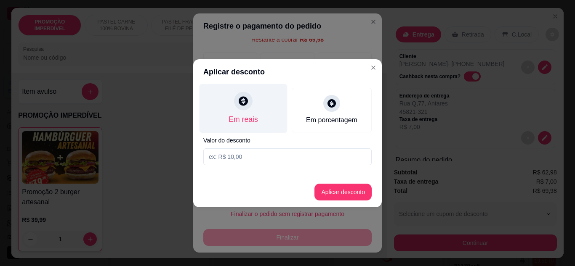
click at [257, 119] on div "Em reais" at bounding box center [244, 108] width 88 height 49
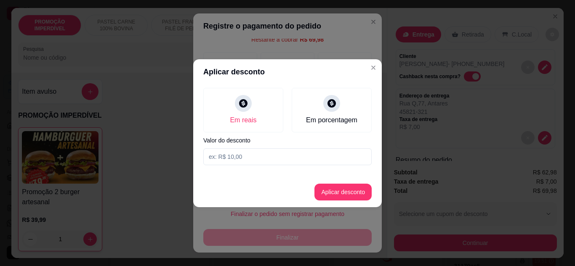
click at [241, 153] on input at bounding box center [287, 157] width 168 height 17
type input "69,97"
click at [338, 203] on footer "Aplicar desconto" at bounding box center [287, 192] width 189 height 30
click at [343, 197] on button "Aplicar desconto" at bounding box center [342, 192] width 57 height 17
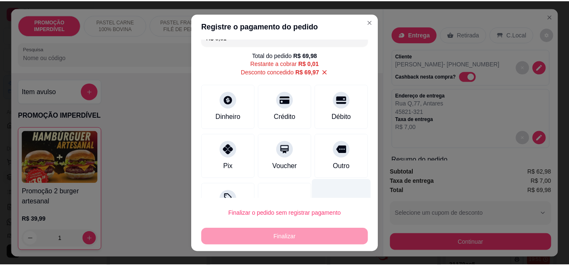
scroll to position [0, 0]
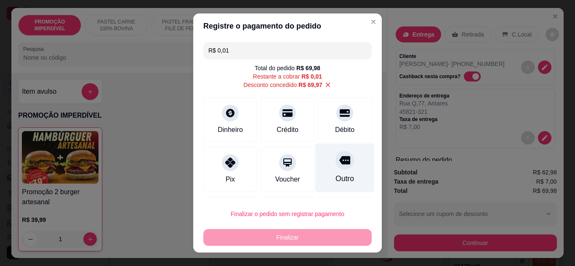
click at [325, 168] on div "Outro" at bounding box center [344, 167] width 59 height 49
type input "R$ 0,00"
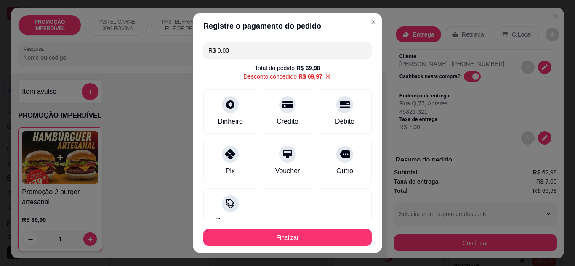
click at [312, 231] on div "Finalizar" at bounding box center [287, 236] width 168 height 20
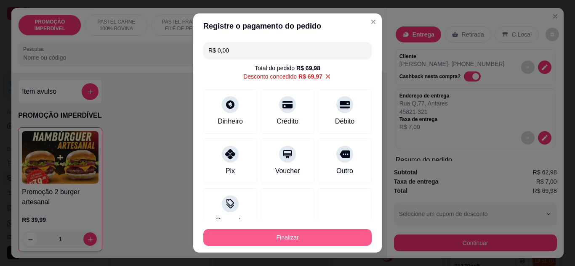
click at [314, 235] on button "Finalizar" at bounding box center [287, 237] width 168 height 17
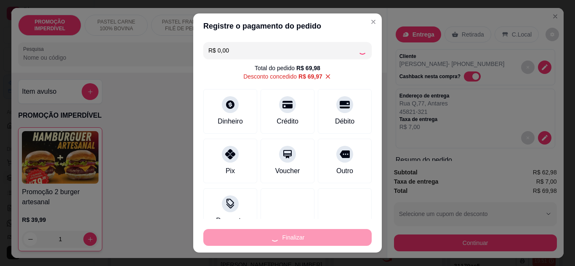
type input "0"
type input "-R$ 69,98"
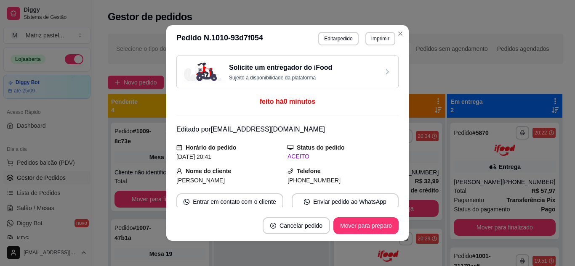
click at [402, 39] on header "**********" at bounding box center [287, 38] width 242 height 27
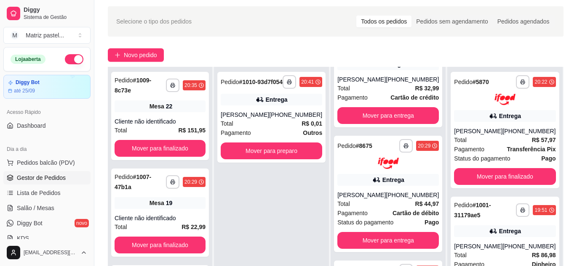
scroll to position [42, 0]
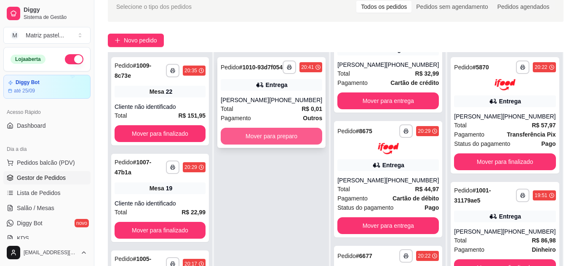
click at [276, 145] on button "Mover para preparo" at bounding box center [271, 136] width 101 height 17
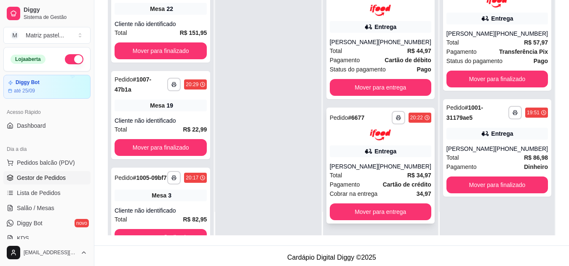
scroll to position [126, 0]
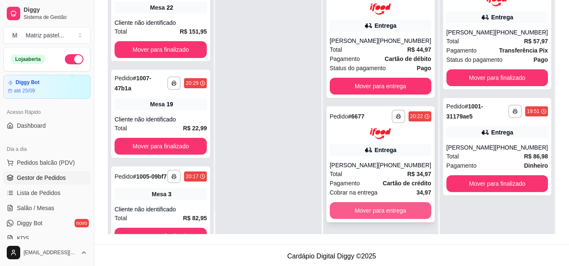
click at [367, 211] on button "Mover para entrega" at bounding box center [380, 210] width 101 height 17
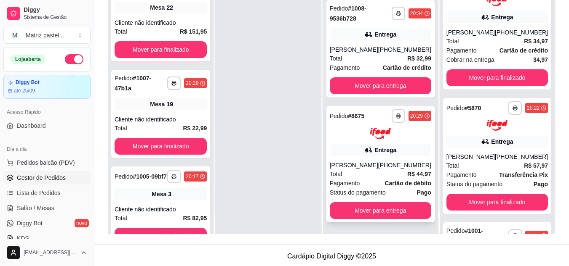
scroll to position [79, 0]
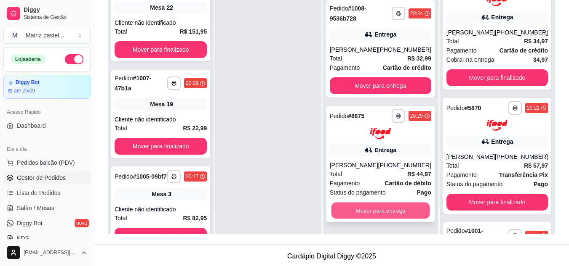
click at [372, 208] on button "Mover para entrega" at bounding box center [380, 210] width 99 height 16
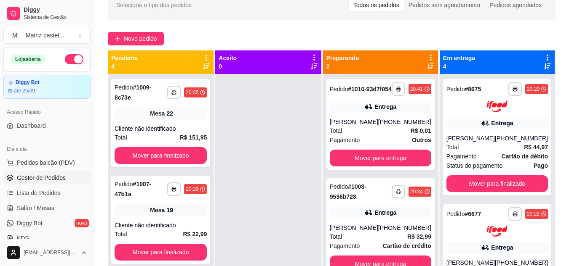
scroll to position [42, 0]
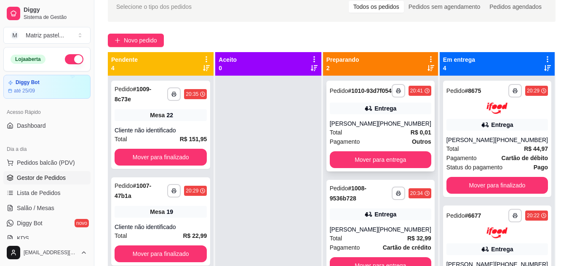
click at [406, 127] on div "(73) 98827-3776" at bounding box center [404, 124] width 53 height 8
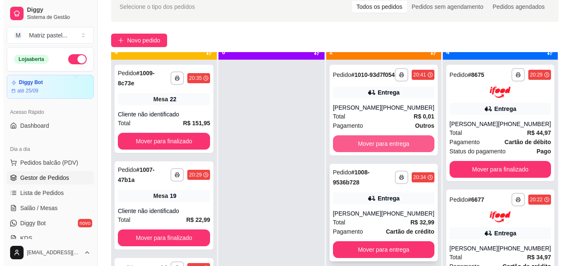
scroll to position [24, 0]
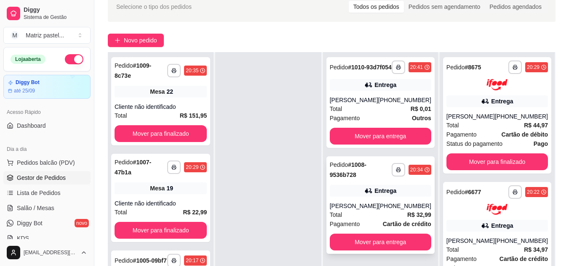
click at [376, 218] on div "Total R$ 32,99" at bounding box center [380, 214] width 101 height 9
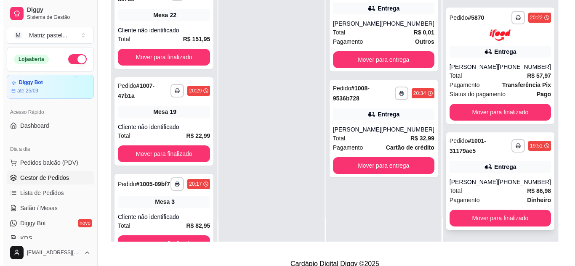
scroll to position [128, 0]
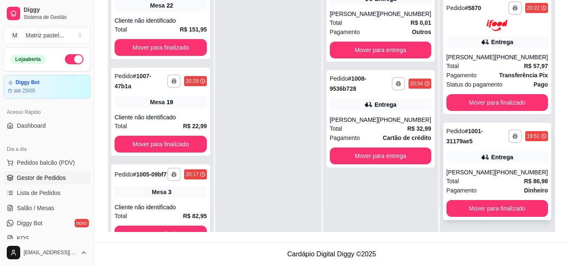
click at [471, 175] on div "Naíra Silvana" at bounding box center [470, 172] width 48 height 8
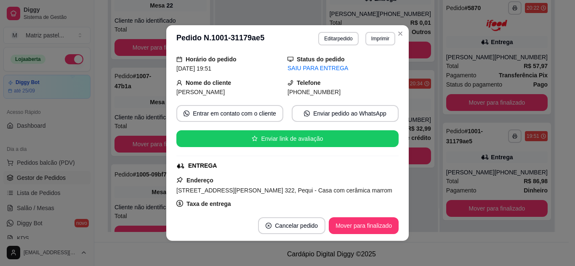
scroll to position [84, 0]
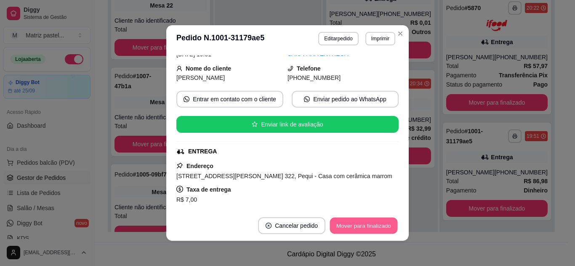
click at [357, 228] on button "Mover para finalizado" at bounding box center [364, 226] width 68 height 16
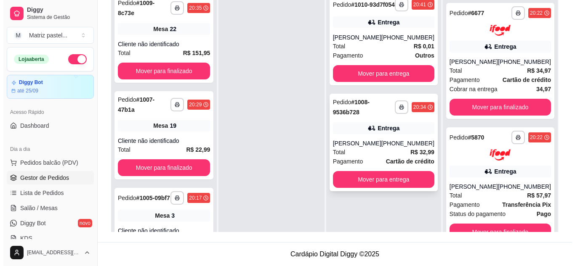
scroll to position [86, 0]
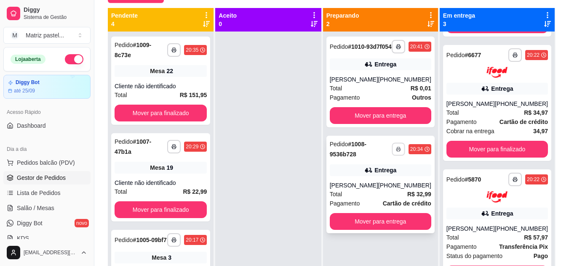
click at [398, 152] on icon "button" at bounding box center [398, 149] width 5 height 5
drag, startPoint x: 364, startPoint y: 176, endPoint x: 364, endPoint y: 181, distance: 4.6
click at [363, 178] on div "Escolha a impressora IMPRESSORA" at bounding box center [375, 179] width 69 height 29
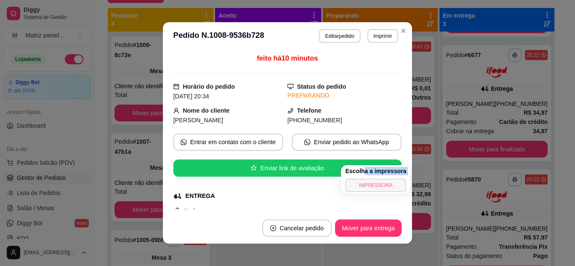
click at [365, 181] on button "IMPRESSORA" at bounding box center [375, 185] width 61 height 13
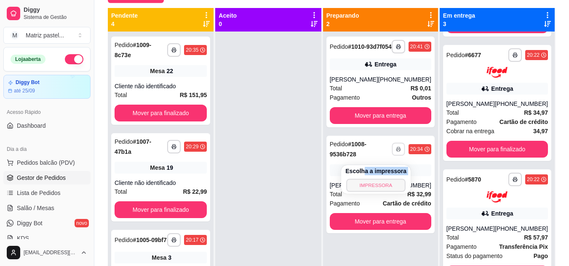
click at [369, 184] on button "IMPRESSORA" at bounding box center [375, 185] width 59 height 13
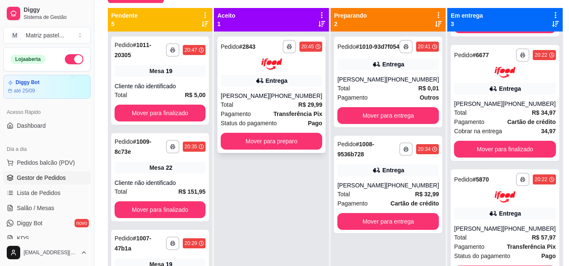
click at [270, 150] on div "**********" at bounding box center [271, 95] width 108 height 117
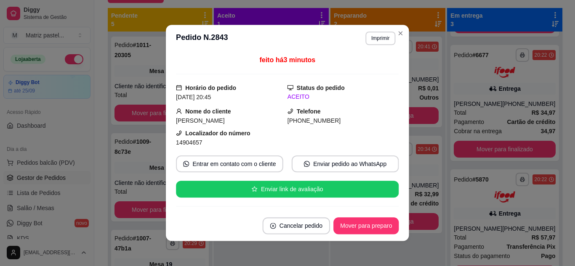
click at [267, 138] on div "Localizador do número 14904657" at bounding box center [232, 138] width 112 height 19
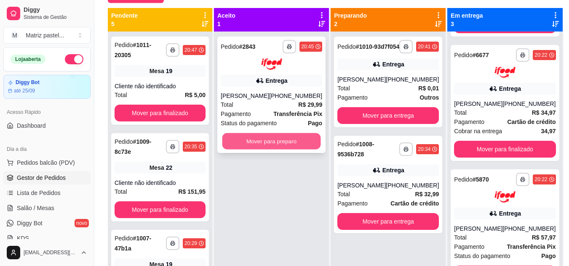
click at [250, 147] on button "Mover para preparo" at bounding box center [271, 141] width 99 height 16
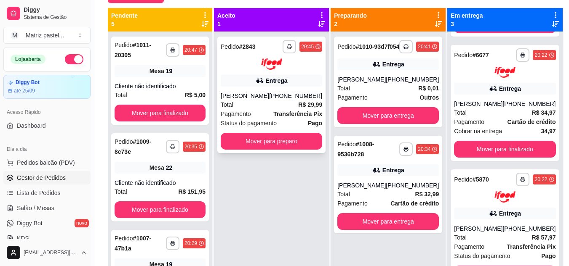
click at [266, 133] on div "**********" at bounding box center [271, 95] width 108 height 117
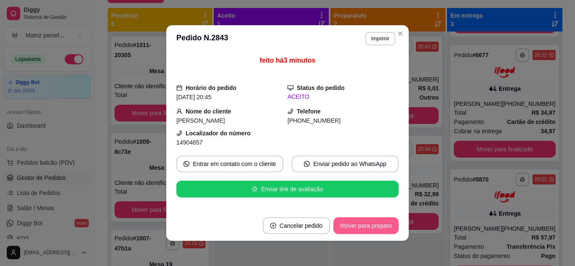
click at [346, 228] on button "Mover para preparo" at bounding box center [365, 226] width 65 height 17
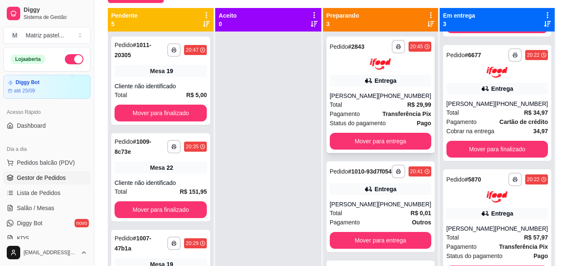
click at [402, 79] on div "Entrega" at bounding box center [380, 81] width 101 height 12
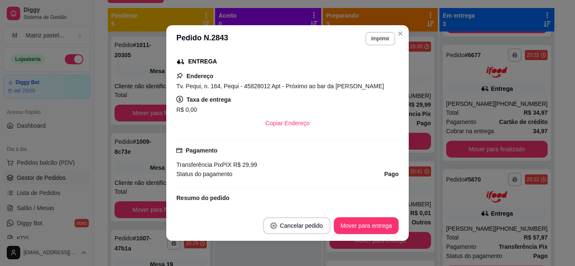
scroll to position [168, 0]
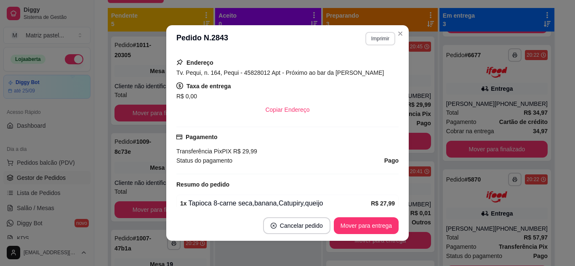
click at [368, 34] on button "Imprimir" at bounding box center [380, 38] width 30 height 13
click at [357, 67] on button "IMPRESSORA" at bounding box center [362, 67] width 61 height 13
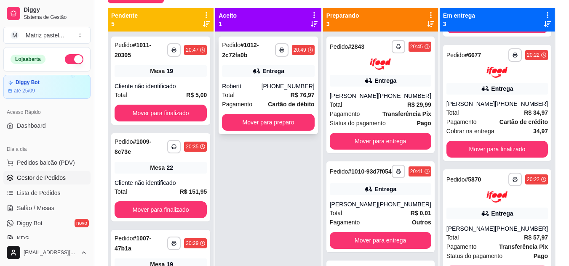
click at [252, 100] on span "Pagamento" at bounding box center [237, 104] width 30 height 9
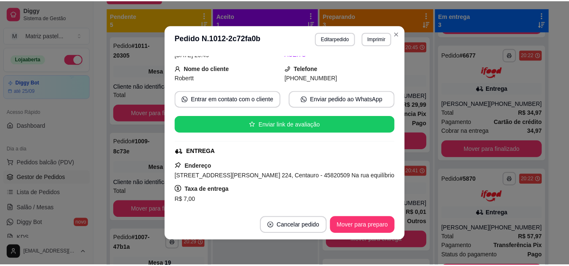
scroll to position [125, 0]
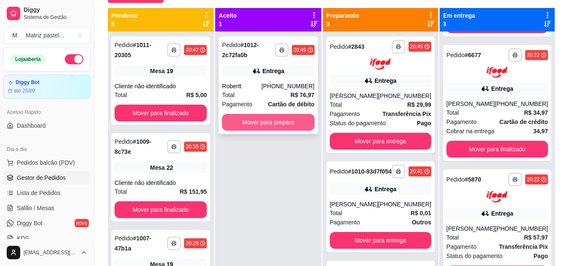
click at [294, 122] on button "Mover para preparo" at bounding box center [268, 122] width 92 height 17
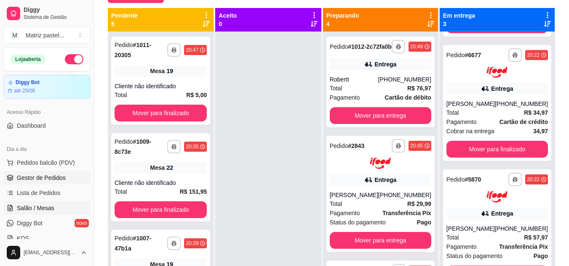
click at [43, 207] on span "Salão / Mesas" at bounding box center [35, 208] width 37 height 8
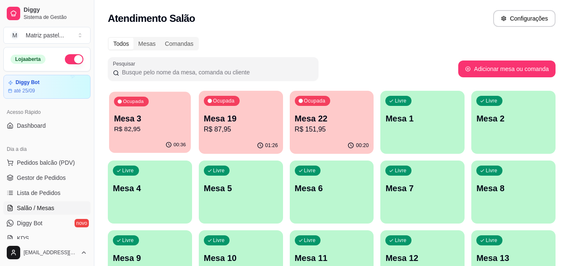
click at [142, 131] on p "R$ 82,95" at bounding box center [150, 130] width 72 height 10
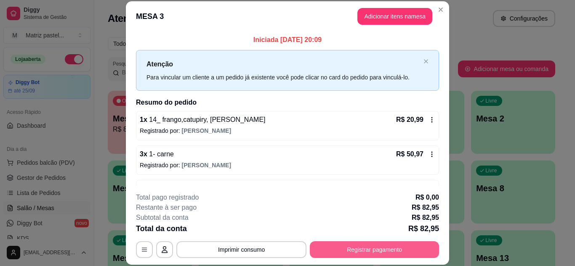
click at [352, 244] on button "Registrar pagamento" at bounding box center [374, 250] width 129 height 17
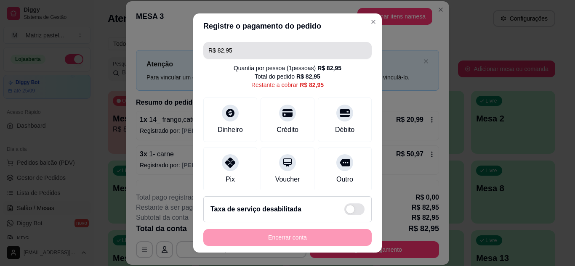
click at [274, 55] on input "R$ 82,95" at bounding box center [287, 50] width 158 height 17
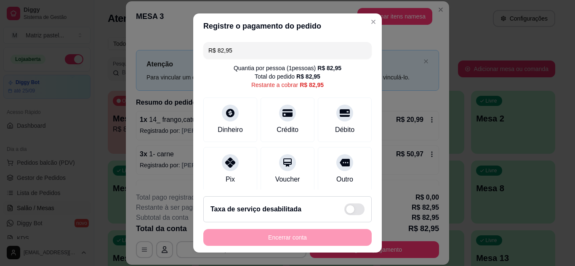
click at [274, 55] on input "R$ 82,95" at bounding box center [287, 50] width 158 height 17
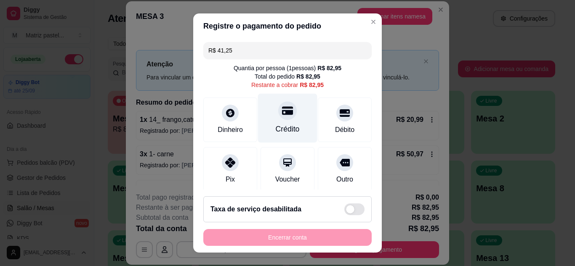
click at [282, 112] on icon at bounding box center [287, 111] width 11 height 8
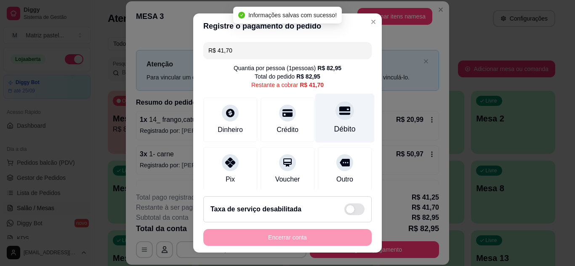
click at [338, 126] on div "Débito" at bounding box center [344, 129] width 21 height 11
type input "R$ 0,00"
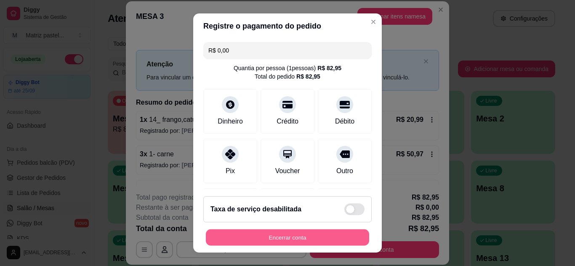
click at [284, 237] on button "Encerrar conta" at bounding box center [287, 238] width 163 height 16
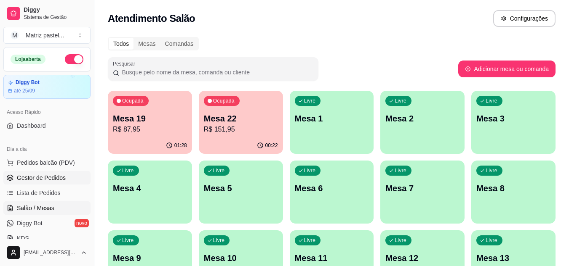
click at [60, 175] on span "Gestor de Pedidos" at bounding box center [41, 178] width 49 height 8
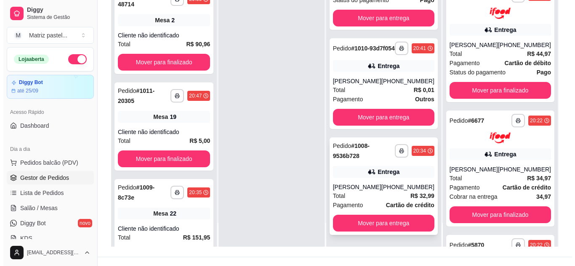
scroll to position [126, 0]
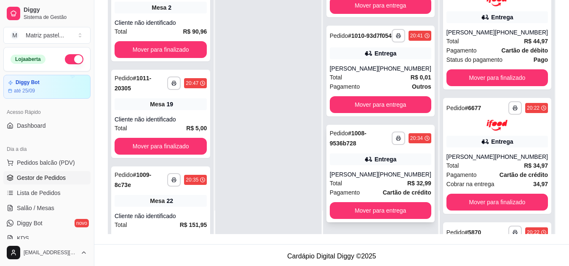
click at [358, 182] on div "Total R$ 32,99" at bounding box center [380, 183] width 101 height 9
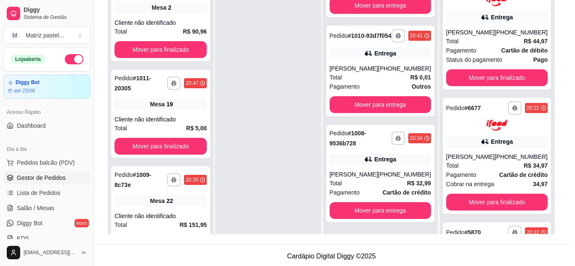
scroll to position [125, 0]
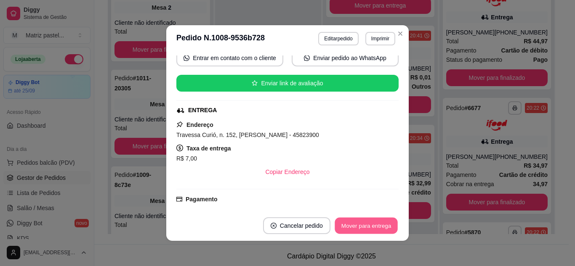
click at [344, 221] on button "Mover para entrega" at bounding box center [366, 226] width 63 height 16
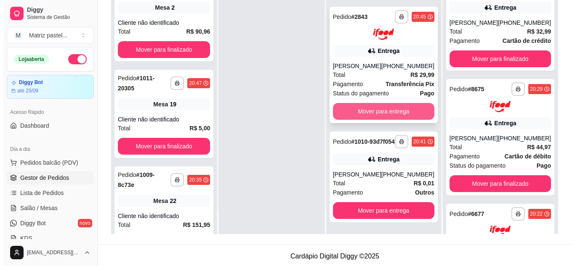
scroll to position [37, 0]
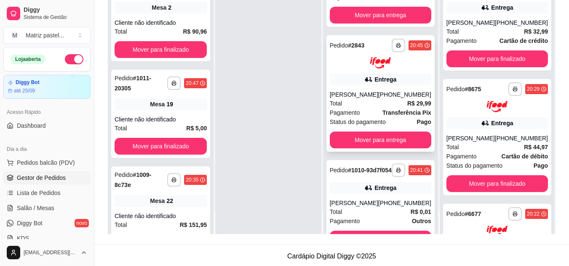
click at [384, 99] on div "(08) 00007-0110" at bounding box center [404, 95] width 53 height 8
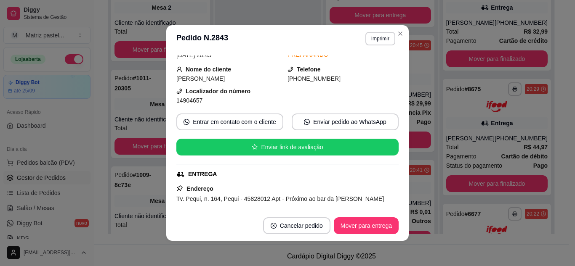
scroll to position [84, 0]
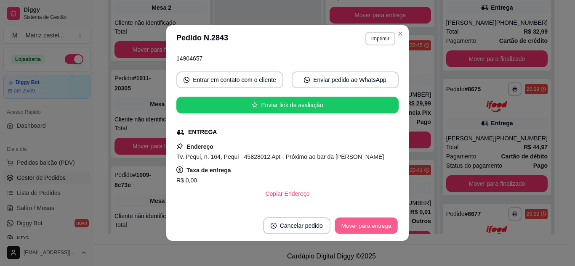
click at [350, 229] on button "Mover para entrega" at bounding box center [366, 226] width 63 height 16
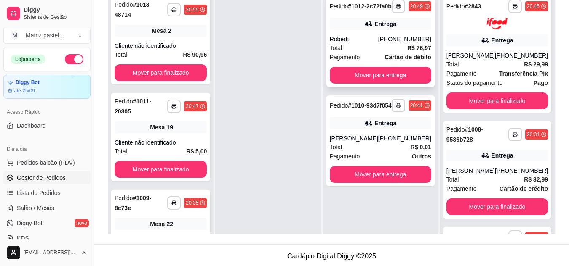
scroll to position [0, 0]
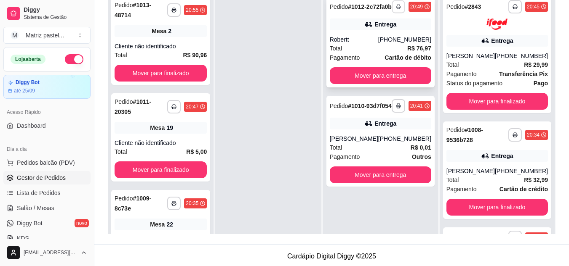
click at [399, 9] on rect "button" at bounding box center [398, 8] width 3 height 2
click at [384, 41] on button "IMPRESSORA" at bounding box center [375, 39] width 61 height 13
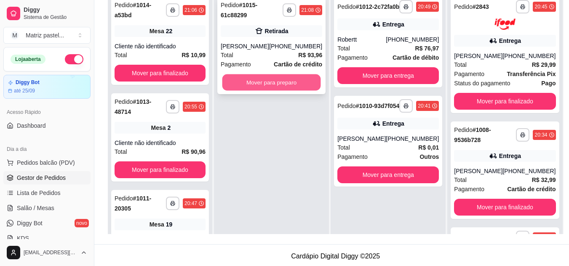
click at [284, 85] on button "Mover para preparo" at bounding box center [271, 83] width 99 height 16
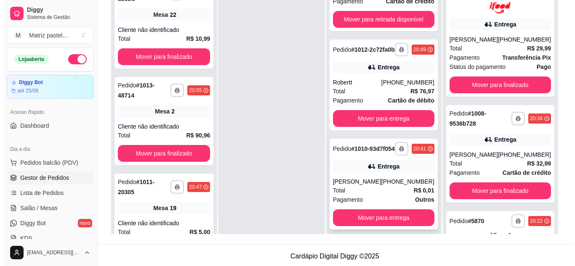
scroll to position [24, 0]
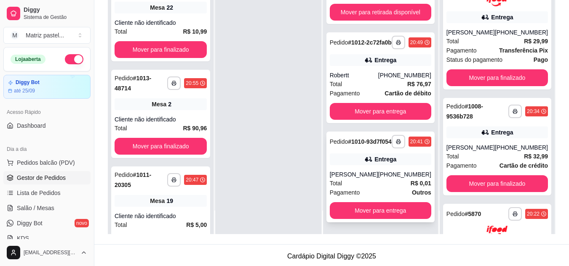
click at [363, 202] on div "**********" at bounding box center [380, 177] width 108 height 91
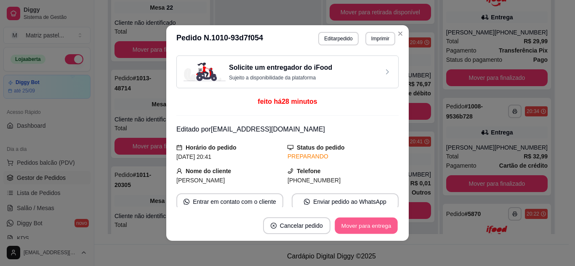
click at [372, 226] on button "Mover para entrega" at bounding box center [366, 226] width 63 height 16
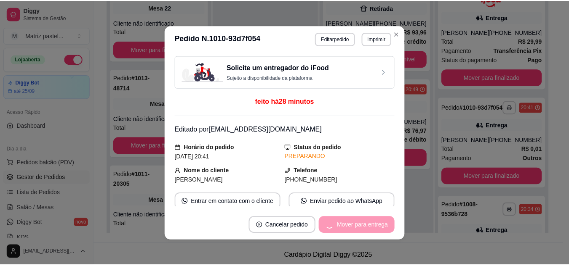
scroll to position [0, 0]
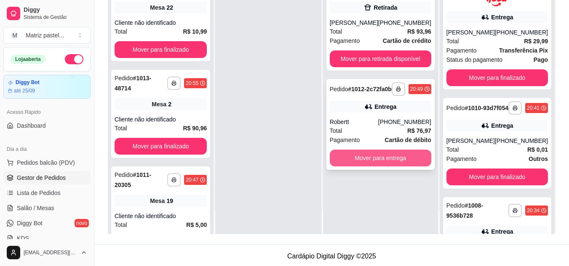
click at [382, 159] on button "Mover para entrega" at bounding box center [380, 158] width 101 height 17
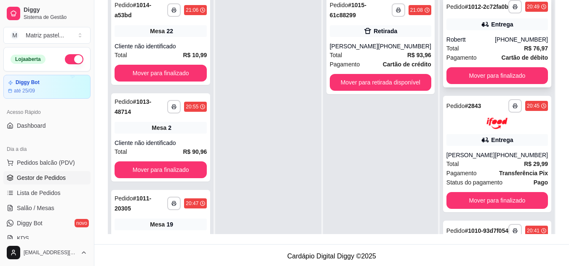
click at [495, 44] on div "(73) 99933-5025" at bounding box center [521, 39] width 53 height 8
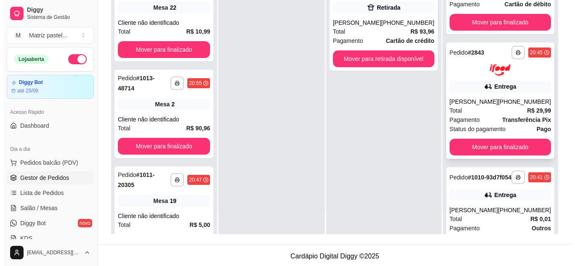
scroll to position [17, 0]
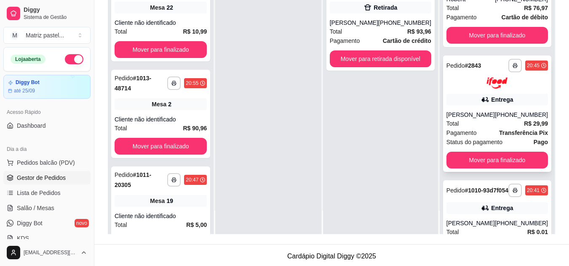
click at [466, 137] on span "Pagamento" at bounding box center [461, 132] width 30 height 9
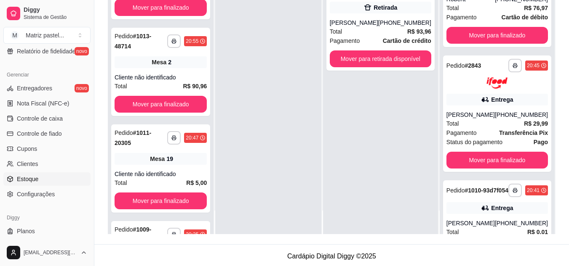
scroll to position [337, 0]
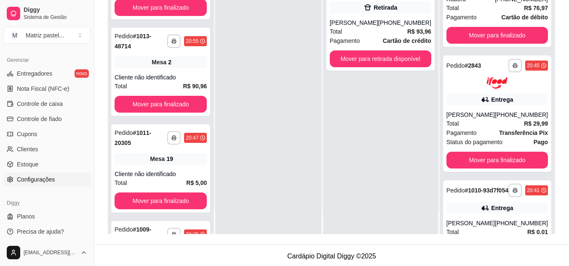
click at [30, 178] on span "Configurações" at bounding box center [36, 180] width 38 height 8
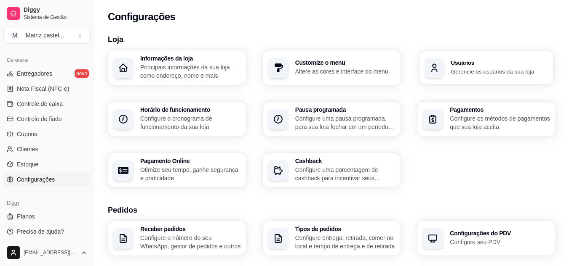
click at [469, 67] on div "Usuários Gerencie os usuários da sua loja" at bounding box center [499, 68] width 97 height 16
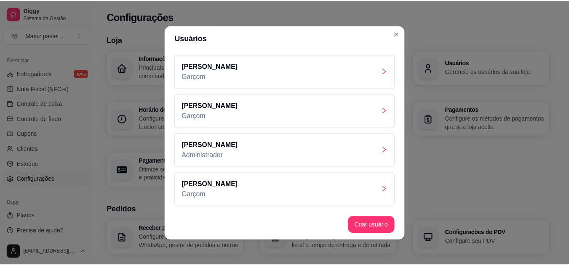
scroll to position [2, 0]
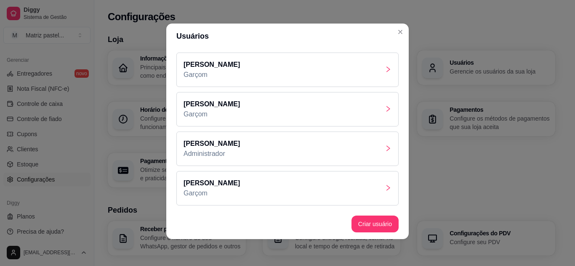
click at [257, 191] on div "Lara Garçom" at bounding box center [287, 188] width 222 height 35
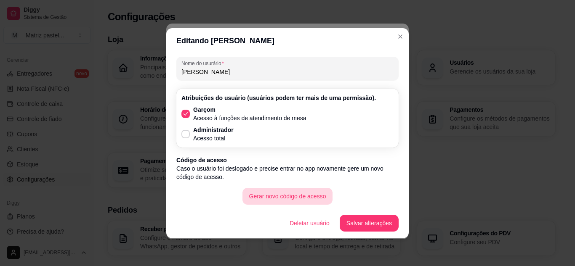
click at [299, 201] on button "Gerar novo código de acesso" at bounding box center [287, 196] width 91 height 17
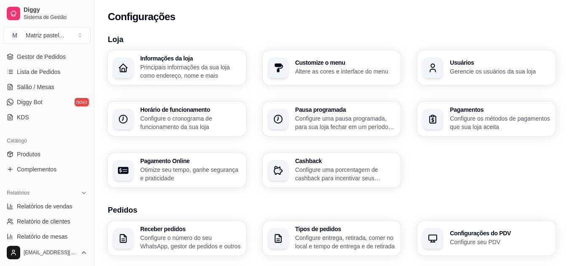
scroll to position [42, 0]
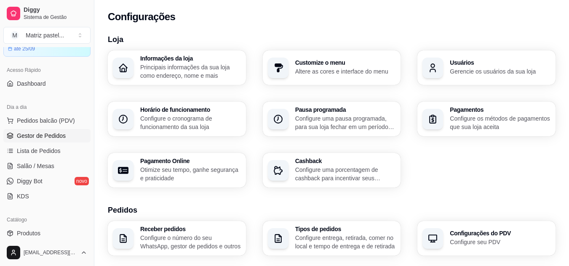
click at [45, 135] on span "Gestor de Pedidos" at bounding box center [41, 136] width 49 height 8
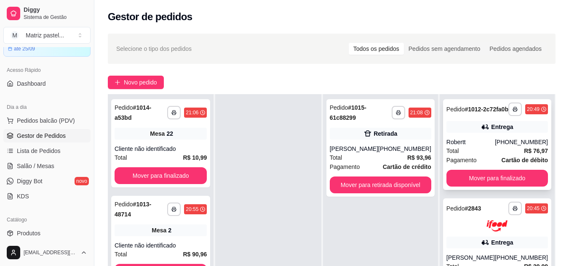
click at [476, 155] on div "Total R$ 76,97" at bounding box center [496, 151] width 101 height 9
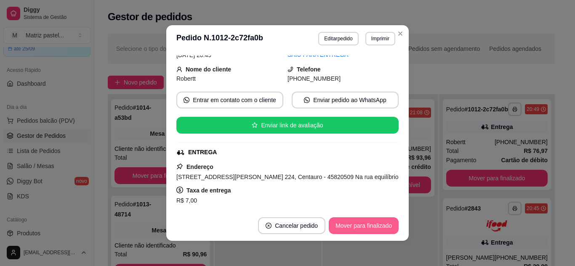
click at [352, 227] on button "Mover para finalizado" at bounding box center [364, 226] width 70 height 17
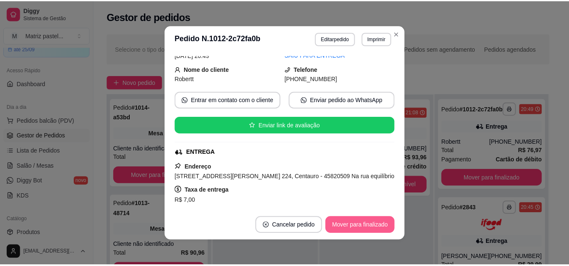
scroll to position [83, 0]
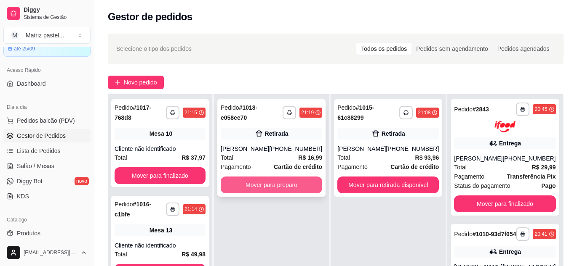
click at [277, 190] on button "Mover para preparo" at bounding box center [271, 185] width 101 height 17
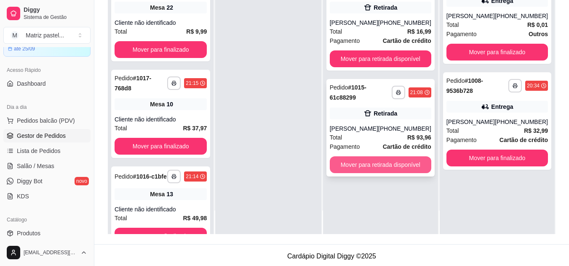
scroll to position [128, 0]
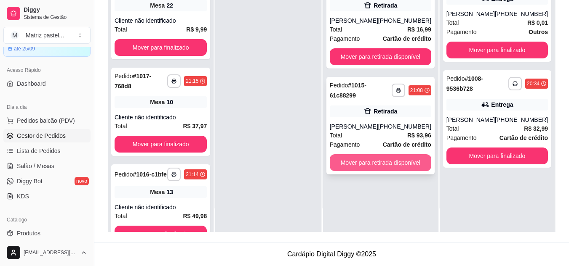
click at [361, 161] on button "Mover para retirada disponível" at bounding box center [380, 162] width 101 height 17
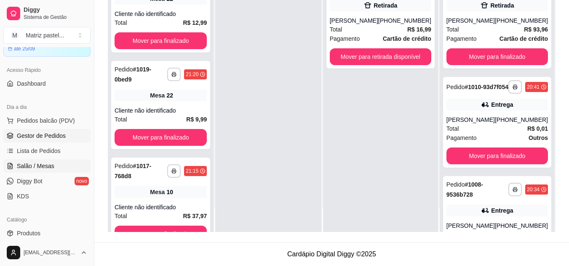
click at [48, 165] on span "Salão / Mesas" at bounding box center [35, 166] width 37 height 8
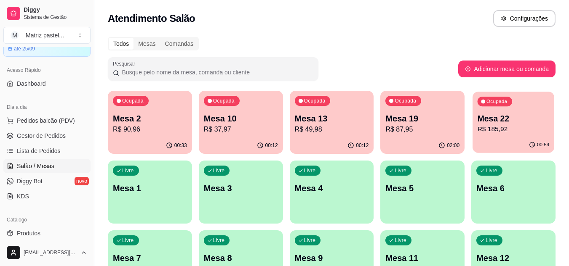
click at [505, 126] on p "R$ 185,92" at bounding box center [513, 130] width 72 height 10
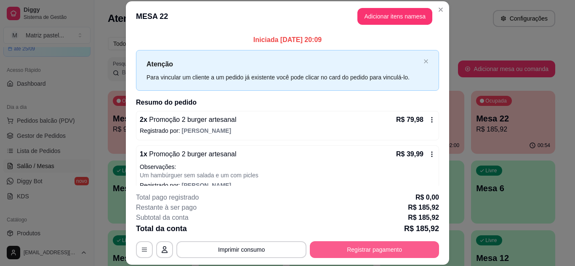
click at [357, 246] on button "Registrar pagamento" at bounding box center [374, 250] width 129 height 17
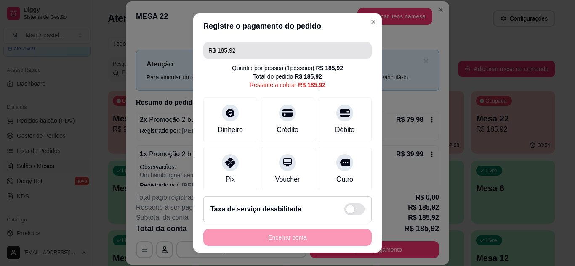
click at [263, 41] on div "R$ 185,92 Quantia por pessoa ( 1 pessoas) R$ 185,92 Total do pedido R$ 185,92 R…" at bounding box center [287, 115] width 189 height 152
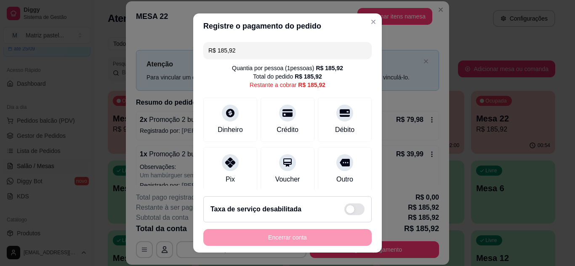
click at [264, 43] on input "R$ 185,92" at bounding box center [287, 50] width 158 height 17
click at [266, 45] on input "R$ 185,92" at bounding box center [287, 50] width 158 height 17
click at [265, 45] on input "R$ 185,92" at bounding box center [287, 50] width 158 height 17
click at [339, 113] on icon at bounding box center [344, 111] width 11 height 8
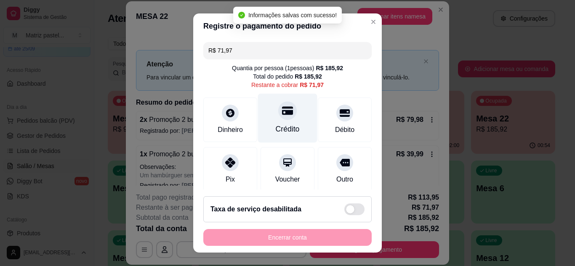
click at [288, 124] on div "Crédito" at bounding box center [288, 129] width 24 height 11
type input "R$ 0,00"
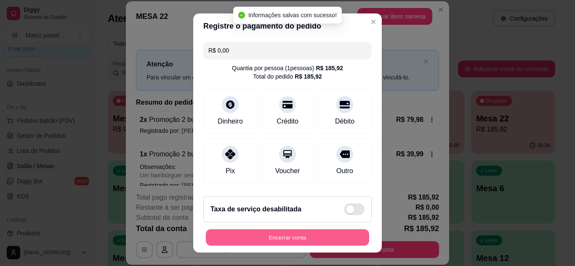
click at [298, 235] on button "Encerrar conta" at bounding box center [287, 238] width 163 height 16
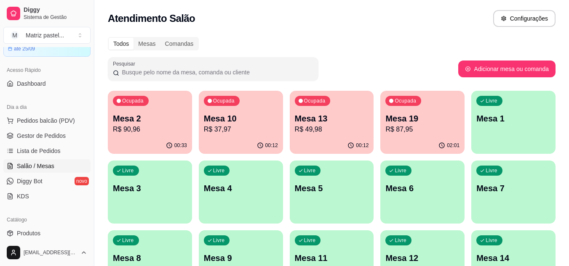
click at [412, 143] on div "02:01" at bounding box center [422, 146] width 84 height 16
click at [307, 128] on p "R$ 49,98" at bounding box center [332, 130] width 72 height 10
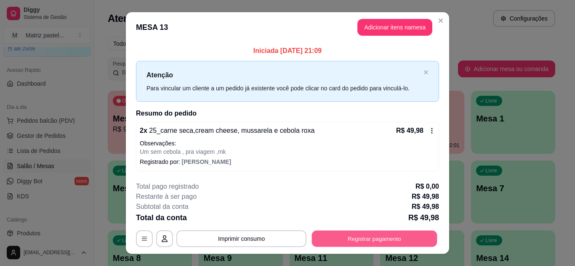
click at [364, 241] on button "Registrar pagamento" at bounding box center [374, 239] width 125 height 16
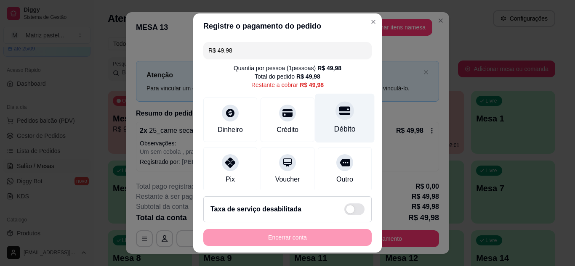
click at [336, 118] on div at bounding box center [345, 110] width 19 height 19
type input "R$ 0,00"
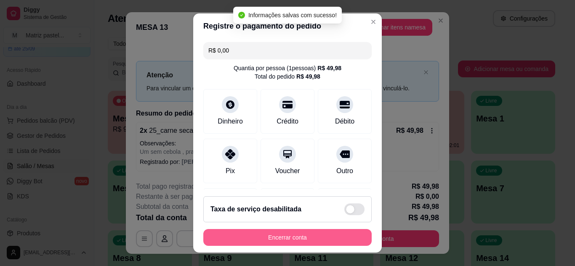
click at [323, 238] on button "Encerrar conta" at bounding box center [287, 237] width 168 height 17
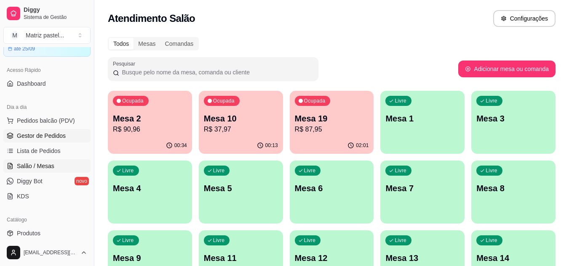
click at [49, 140] on link "Gestor de Pedidos" at bounding box center [46, 135] width 87 height 13
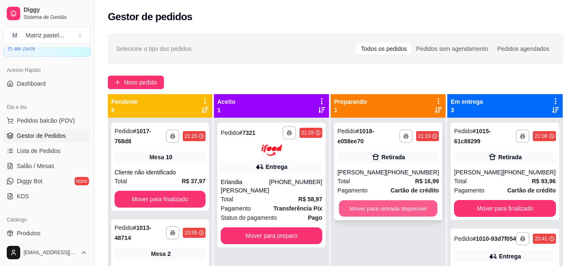
click at [359, 210] on button "Mover para retirada disponível" at bounding box center [388, 209] width 99 height 16
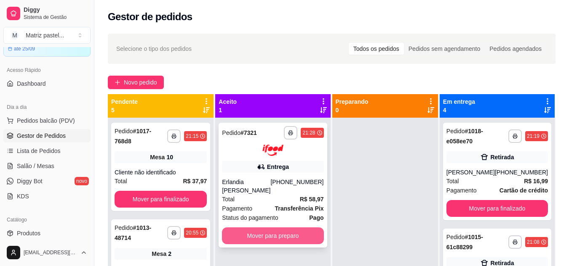
click at [250, 237] on button "Mover para preparo" at bounding box center [272, 236] width 101 height 17
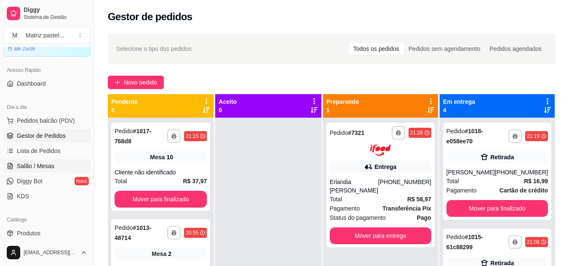
click at [59, 165] on link "Salão / Mesas" at bounding box center [46, 166] width 87 height 13
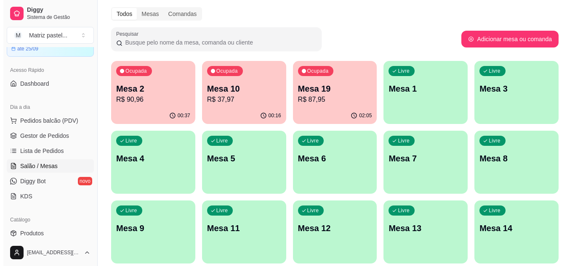
scroll to position [42, 0]
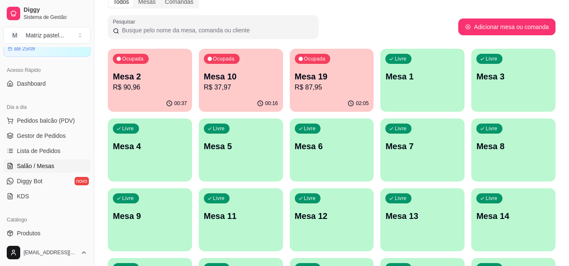
click at [141, 92] on div "Ocupada Mesa 2 R$ 90,96" at bounding box center [150, 72] width 84 height 47
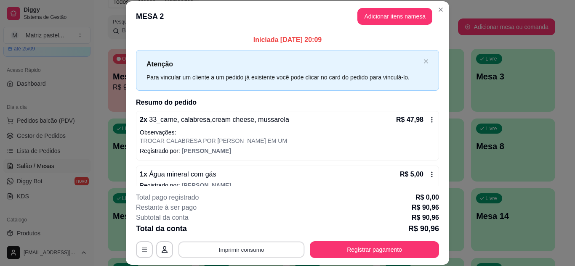
click at [242, 254] on button "Imprimir consumo" at bounding box center [241, 250] width 126 height 16
click at [236, 234] on button "IMPRESSORA" at bounding box center [240, 230] width 59 height 13
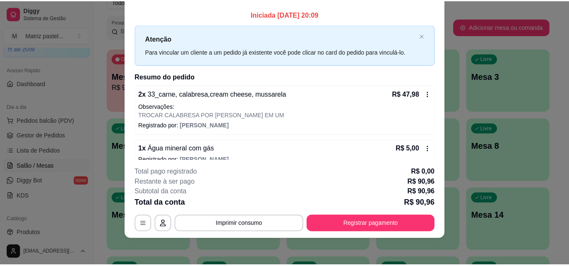
scroll to position [0, 0]
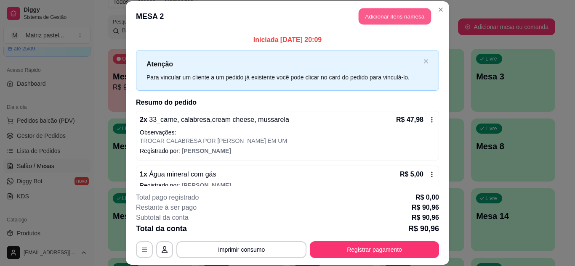
click at [401, 18] on button "Adicionar itens na mesa" at bounding box center [395, 16] width 72 height 16
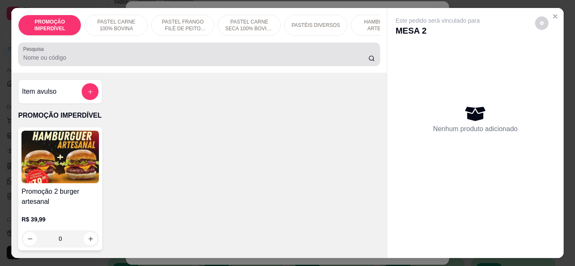
click at [234, 55] on div at bounding box center [199, 54] width 352 height 17
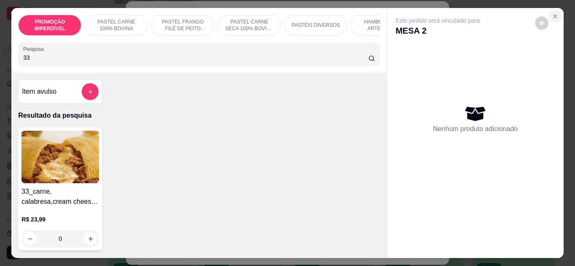
type input "33"
click at [554, 13] on icon "Close" at bounding box center [555, 16] width 7 height 7
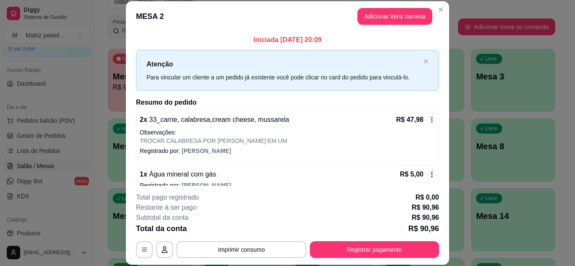
click at [353, 11] on header "MESA 2 Adicionar itens na mesa" at bounding box center [287, 16] width 323 height 30
click at [363, 22] on button "Adicionar itens na mesa" at bounding box center [394, 16] width 75 height 17
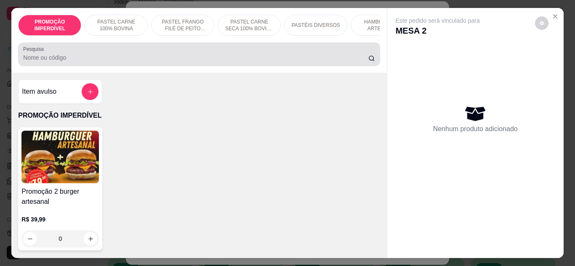
click at [279, 53] on div at bounding box center [199, 54] width 352 height 17
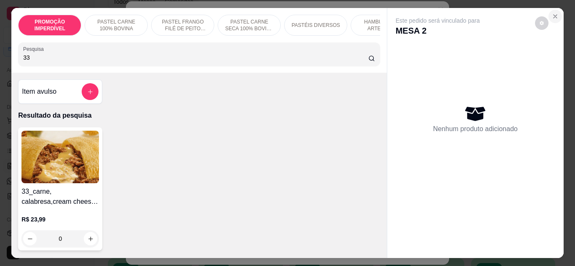
type input "33"
click at [553, 13] on icon "Close" at bounding box center [555, 16] width 7 height 7
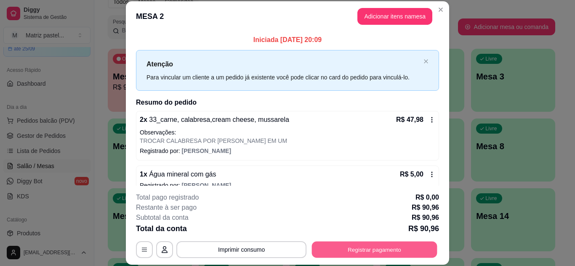
click at [386, 248] on button "Registrar pagamento" at bounding box center [374, 250] width 125 height 16
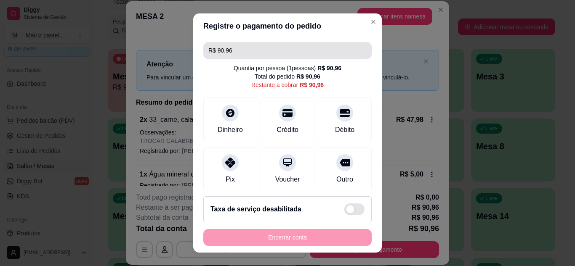
click at [255, 53] on input "R$ 90,96" at bounding box center [287, 50] width 158 height 17
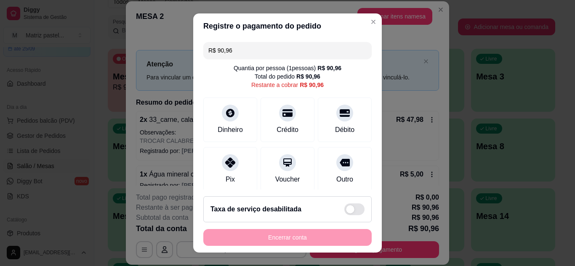
click at [255, 53] on input "R$ 90,96" at bounding box center [287, 50] width 158 height 17
click at [334, 130] on div "Débito" at bounding box center [344, 129] width 21 height 11
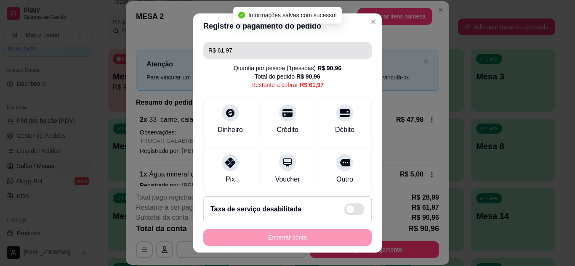
click at [257, 51] on input "R$ 61,97" at bounding box center [287, 50] width 158 height 17
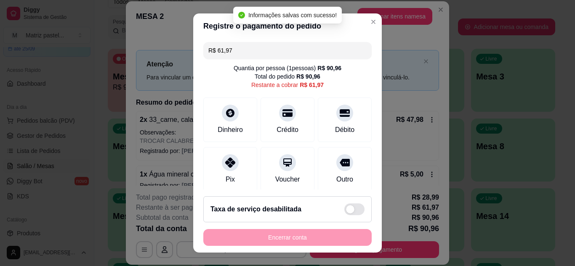
click at [257, 51] on input "R$ 61,97" at bounding box center [287, 50] width 158 height 17
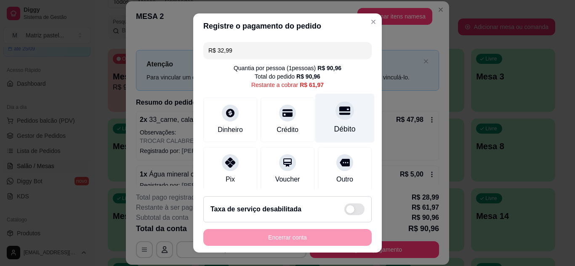
click at [337, 133] on div "Débito" at bounding box center [344, 129] width 21 height 11
click at [344, 119] on div "Débito" at bounding box center [344, 117] width 59 height 49
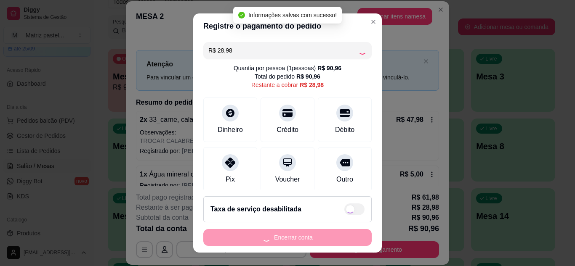
type input "R$ 0,00"
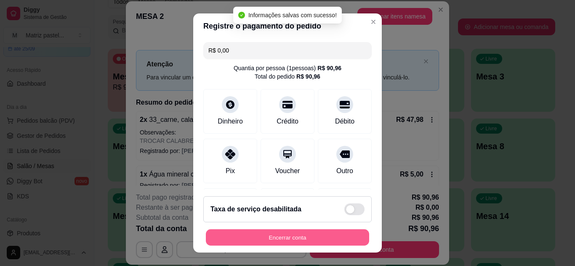
click at [293, 238] on button "Encerrar conta" at bounding box center [287, 238] width 163 height 16
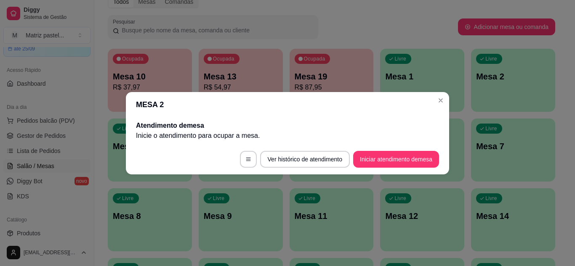
click at [431, 105] on header "MESA 2" at bounding box center [287, 104] width 323 height 25
click at [435, 105] on header "MESA 2" at bounding box center [287, 104] width 323 height 25
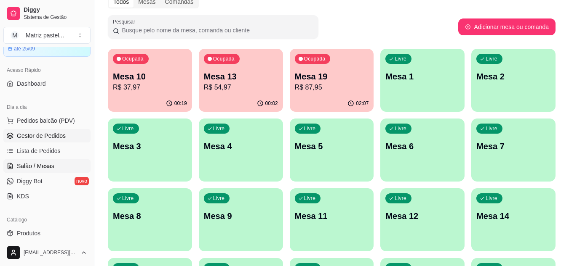
click at [26, 139] on span "Gestor de Pedidos" at bounding box center [41, 136] width 49 height 8
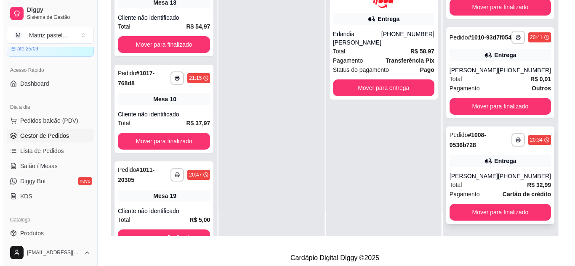
scroll to position [126, 0]
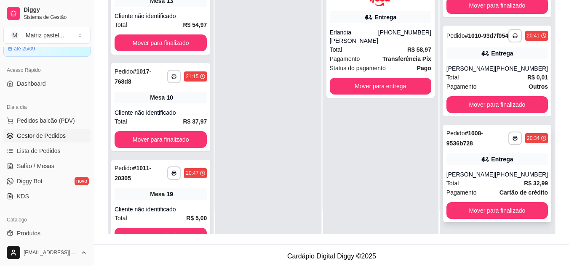
click at [488, 177] on div "Gabriel" at bounding box center [470, 174] width 48 height 8
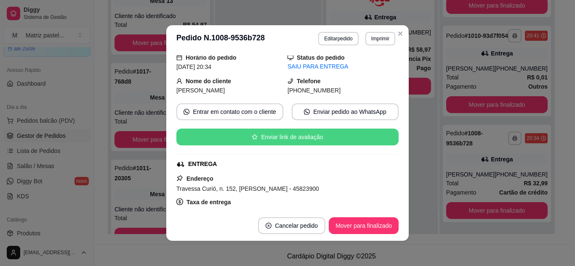
scroll to position [42, 0]
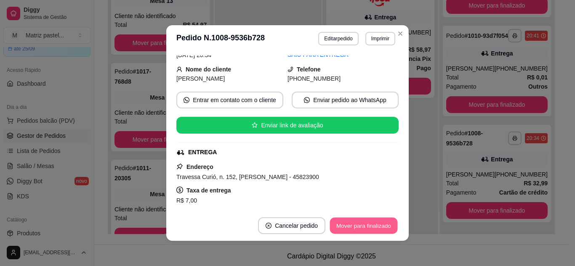
click at [354, 228] on button "Mover para finalizado" at bounding box center [364, 226] width 68 height 16
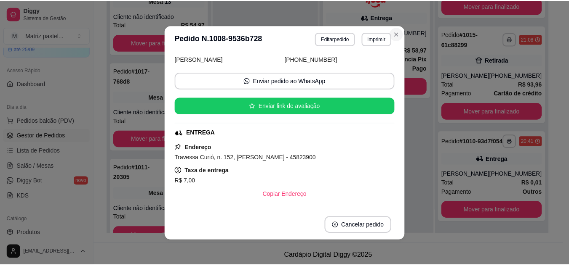
scroll to position [23, 0]
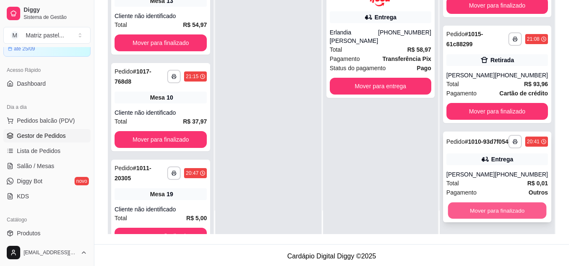
click at [478, 207] on button "Mover para finalizado" at bounding box center [496, 211] width 99 height 16
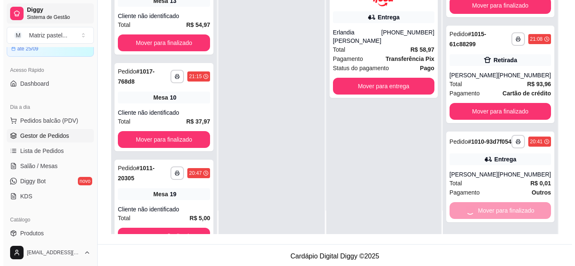
scroll to position [0, 0]
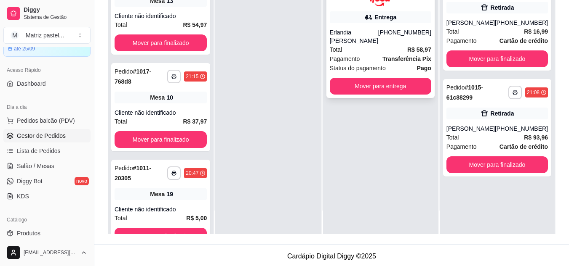
click at [345, 41] on div "Erlandia Farias gomes" at bounding box center [354, 36] width 48 height 17
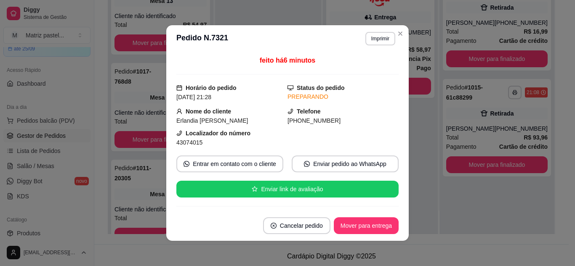
scroll to position [84, 0]
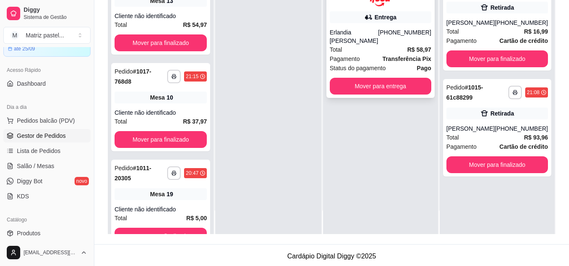
click at [348, 51] on div "Total R$ 58,97" at bounding box center [380, 49] width 101 height 9
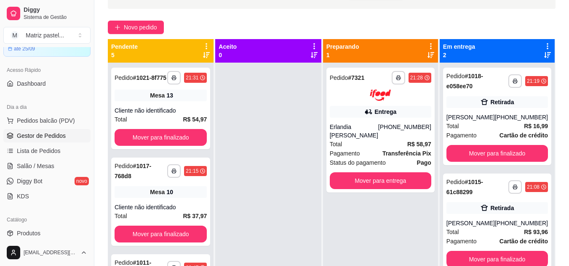
scroll to position [42, 0]
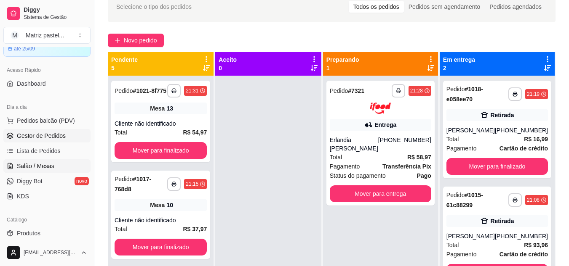
click at [32, 162] on span "Salão / Mesas" at bounding box center [35, 166] width 37 height 8
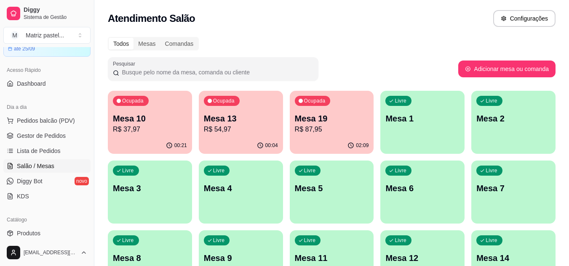
click at [359, 123] on p "Mesa 19" at bounding box center [332, 119] width 74 height 12
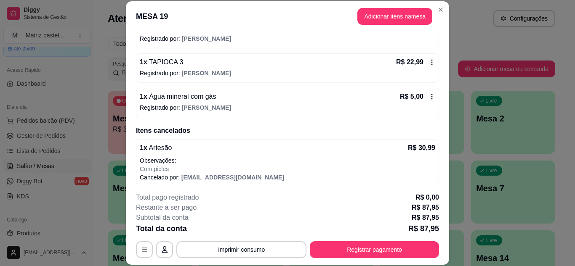
scroll to position [164, 0]
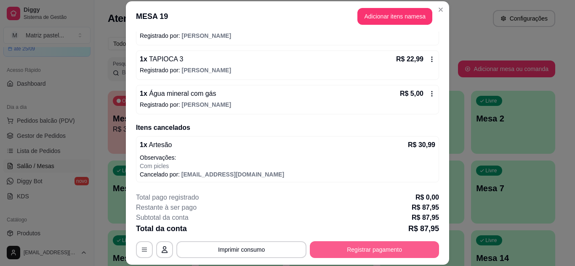
click at [346, 250] on button "Registrar pagamento" at bounding box center [374, 250] width 129 height 17
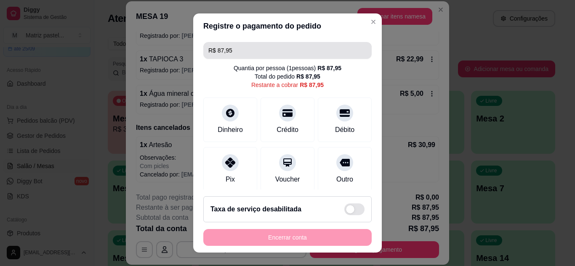
click at [252, 51] on input "R$ 87,95" at bounding box center [287, 50] width 158 height 17
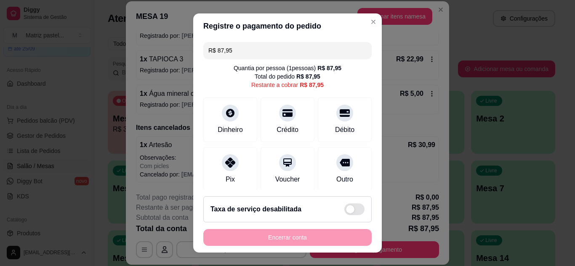
click at [252, 51] on input "R$ 87,95" at bounding box center [287, 50] width 158 height 17
click at [330, 122] on div "Débito" at bounding box center [344, 117] width 59 height 49
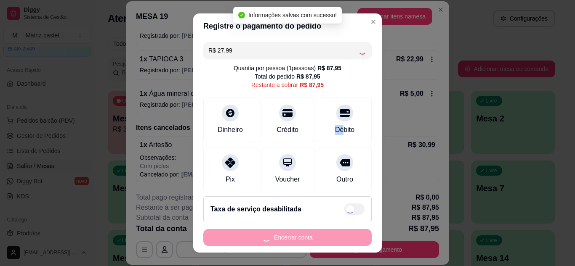
type input "R$ 59,96"
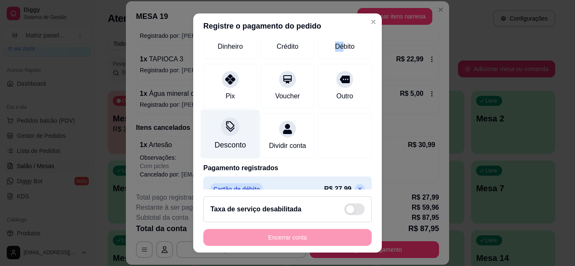
scroll to position [84, 0]
click at [230, 140] on div "Desconto" at bounding box center [230, 144] width 31 height 11
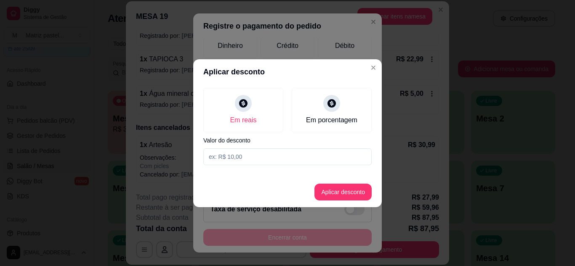
click at [276, 153] on input at bounding box center [287, 157] width 168 height 17
type input "59,96"
click at [334, 195] on button "Aplicar desconto" at bounding box center [342, 192] width 57 height 17
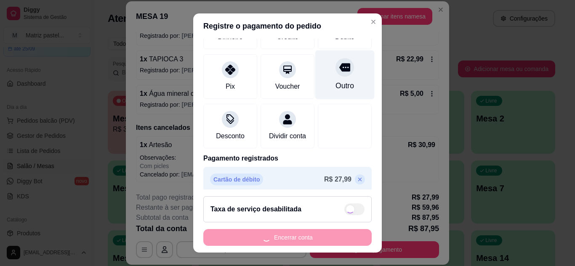
scroll to position [109, 0]
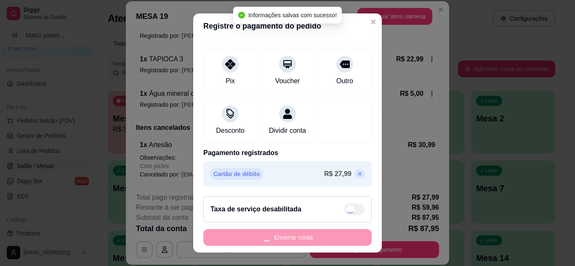
type input "R$ 0,00"
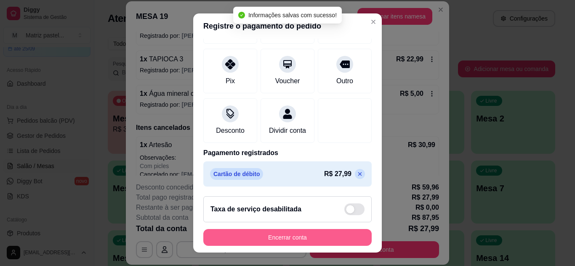
click at [285, 244] on button "Encerrar conta" at bounding box center [287, 237] width 168 height 17
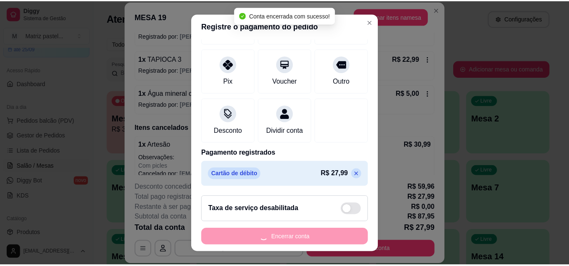
scroll to position [0, 0]
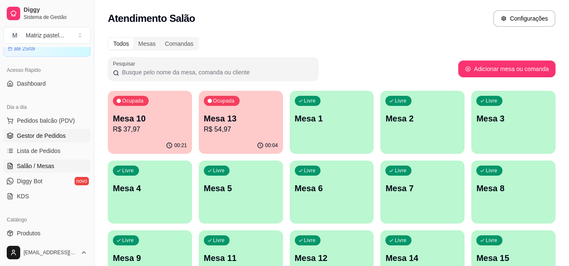
click at [52, 140] on span "Gestor de Pedidos" at bounding box center [41, 136] width 49 height 8
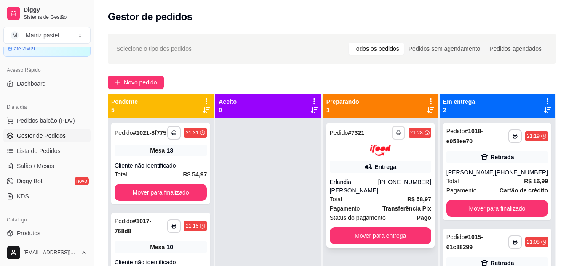
click at [403, 136] on button "button" at bounding box center [398, 132] width 13 height 13
click at [386, 160] on button "IMPRESSORA" at bounding box center [375, 162] width 59 height 13
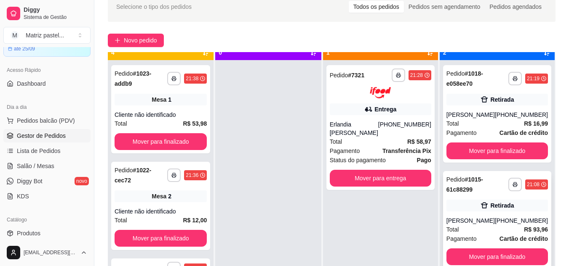
scroll to position [24, 0]
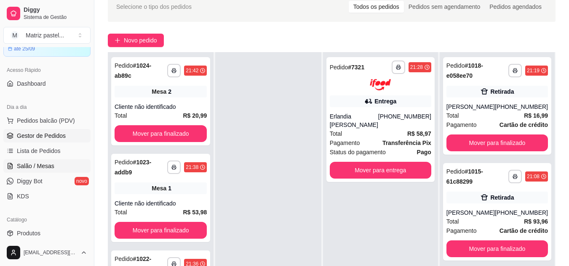
click at [49, 170] on link "Salão / Mesas" at bounding box center [46, 166] width 87 height 13
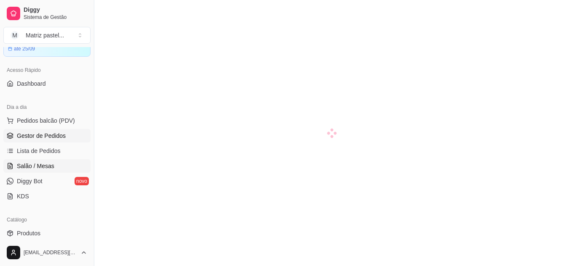
click at [40, 137] on span "Gestor de Pedidos" at bounding box center [41, 136] width 49 height 8
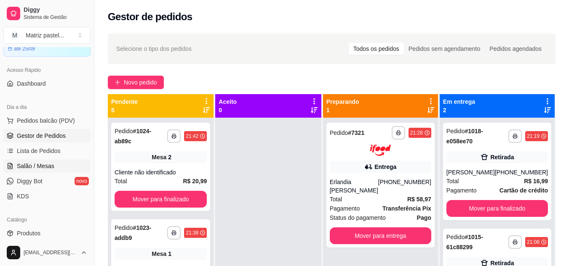
click at [30, 165] on span "Salão / Mesas" at bounding box center [35, 166] width 37 height 8
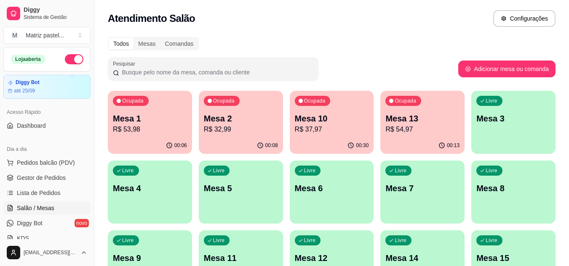
click at [334, 124] on div "Mesa 10 R$ 37,97" at bounding box center [332, 124] width 74 height 22
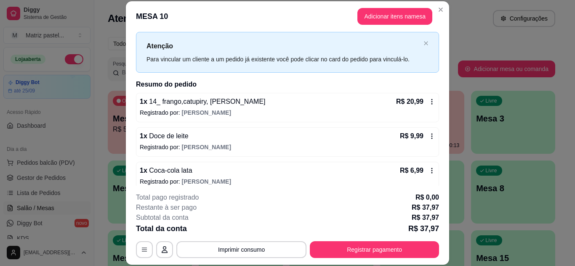
scroll to position [27, 0]
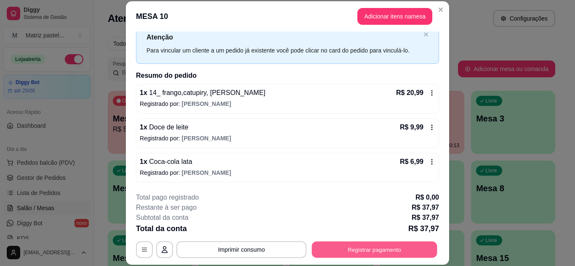
click at [337, 248] on button "Registrar pagamento" at bounding box center [374, 250] width 125 height 16
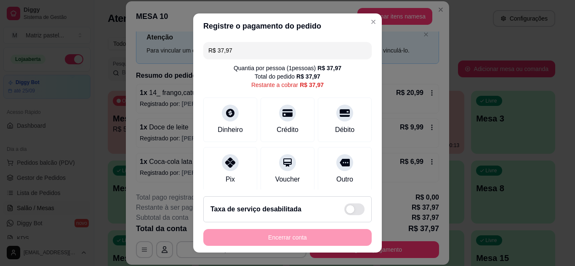
click at [255, 54] on input "R$ 37,97" at bounding box center [287, 50] width 158 height 17
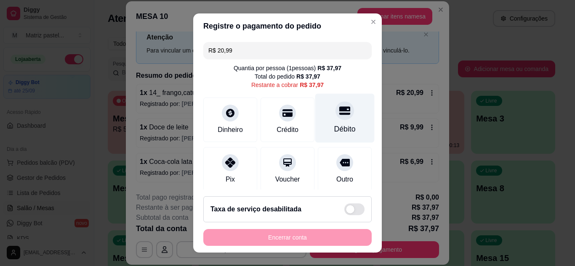
click at [328, 120] on div "Débito" at bounding box center [344, 117] width 59 height 49
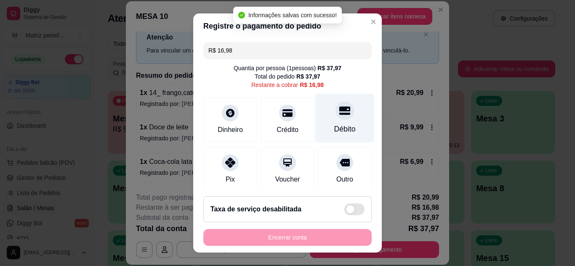
click at [334, 128] on div "Débito" at bounding box center [344, 129] width 21 height 11
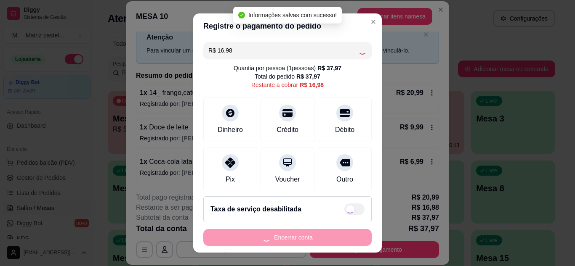
type input "R$ 0,00"
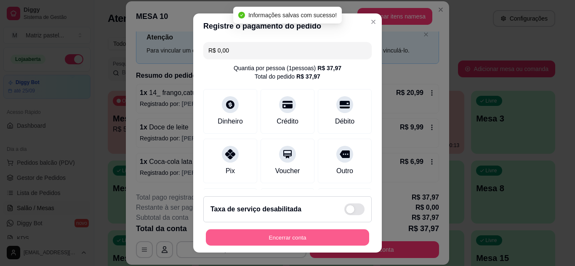
click at [292, 235] on button "Encerrar conta" at bounding box center [287, 238] width 163 height 16
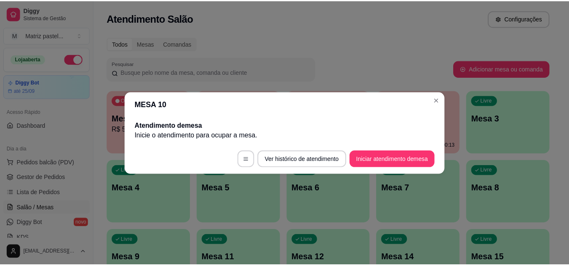
scroll to position [0, 0]
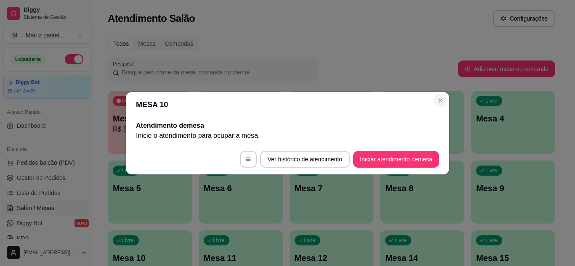
click at [436, 93] on header "MESA 10" at bounding box center [287, 104] width 323 height 25
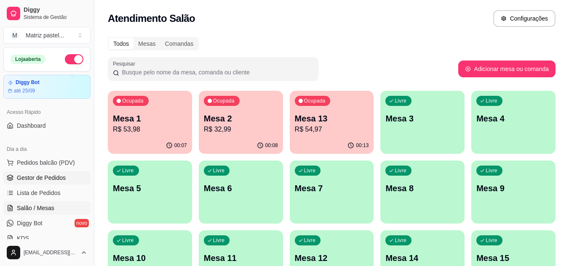
click at [65, 181] on link "Gestor de Pedidos" at bounding box center [46, 177] width 87 height 13
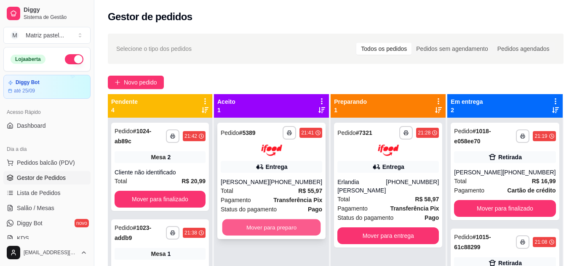
click at [303, 229] on button "Mover para preparo" at bounding box center [271, 227] width 99 height 16
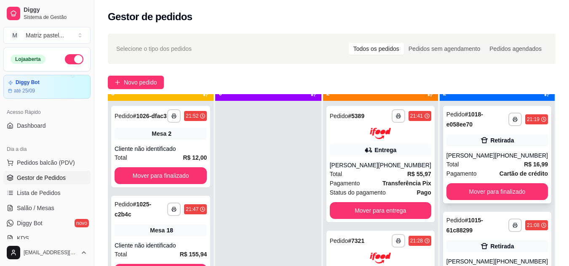
scroll to position [24, 0]
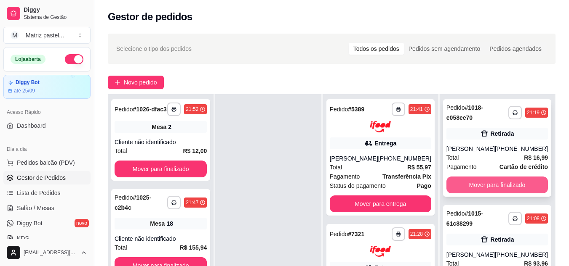
click at [528, 188] on button "Mover para finalizado" at bounding box center [496, 185] width 101 height 17
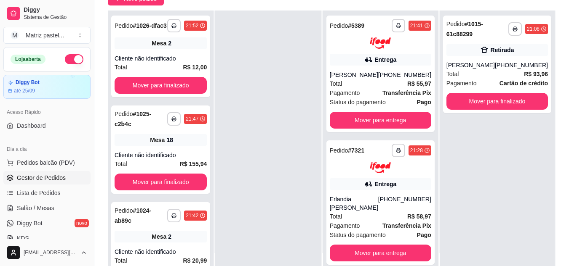
scroll to position [84, 0]
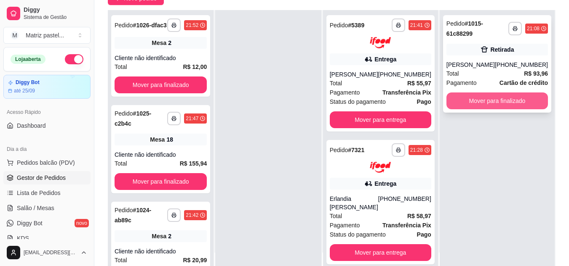
click at [492, 106] on button "Mover para finalizado" at bounding box center [496, 101] width 101 height 17
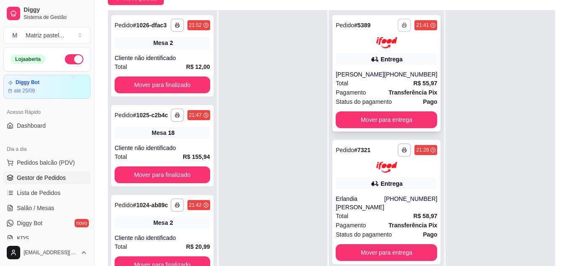
click at [403, 26] on rect "button" at bounding box center [404, 27] width 3 height 2
click at [384, 56] on button "IMPRESSORA" at bounding box center [375, 54] width 59 height 13
click at [31, 210] on span "Salão / Mesas" at bounding box center [35, 208] width 37 height 8
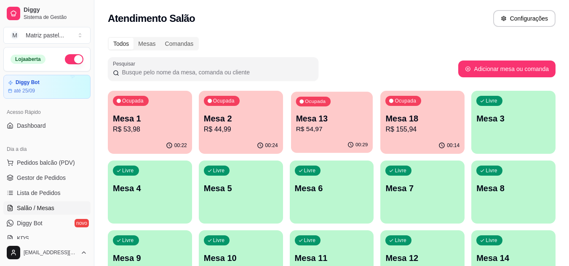
click at [325, 142] on div "00:29" at bounding box center [332, 145] width 82 height 16
click at [325, 139] on div "00:29" at bounding box center [332, 146] width 84 height 16
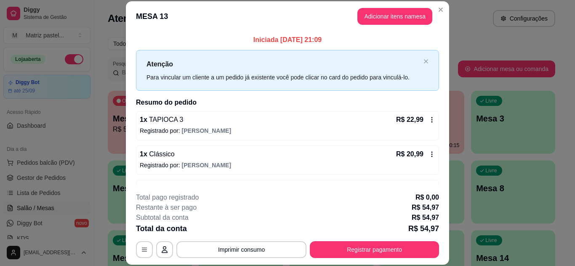
click at [362, 240] on div "**********" at bounding box center [287, 226] width 303 height 66
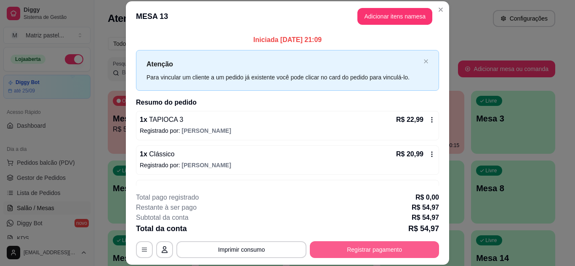
click at [359, 245] on button "Registrar pagamento" at bounding box center [374, 250] width 129 height 17
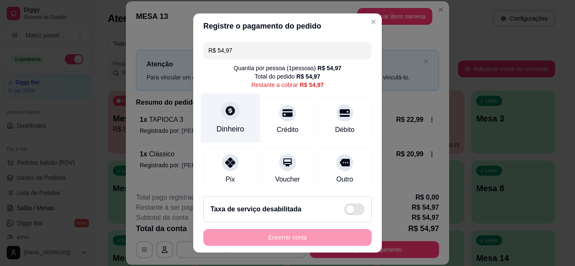
click at [232, 130] on div "Dinheiro" at bounding box center [230, 129] width 28 height 11
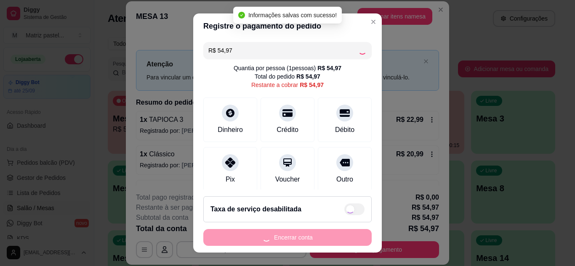
type input "R$ 0,00"
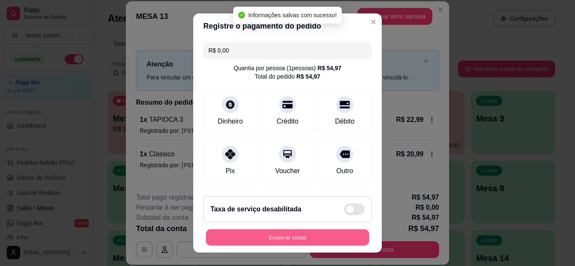
click at [301, 240] on button "Encerrar conta" at bounding box center [287, 238] width 163 height 16
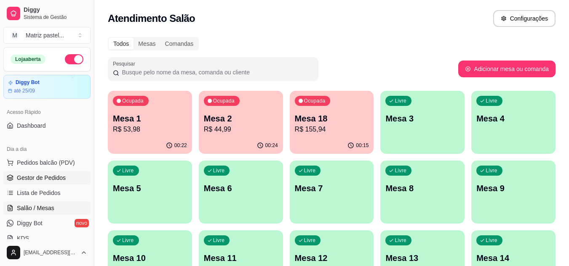
click at [68, 171] on link "Gestor de Pedidos" at bounding box center [46, 177] width 87 height 13
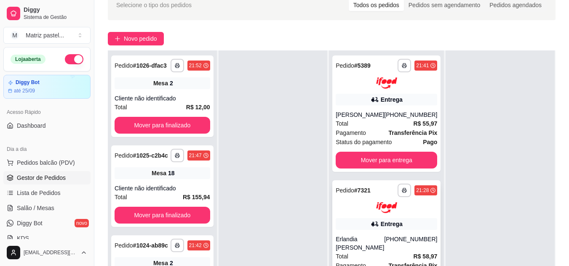
scroll to position [84, 0]
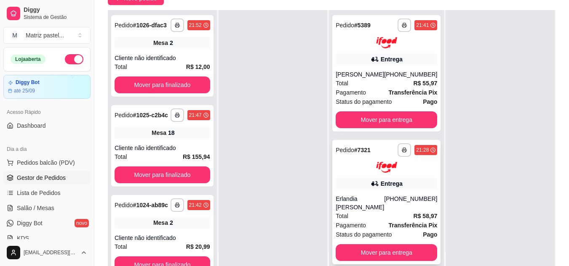
click at [360, 195] on div "Erlandia Farias gomes" at bounding box center [360, 203] width 48 height 17
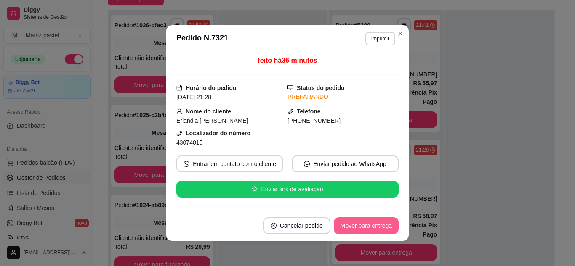
click at [359, 221] on button "Mover para entrega" at bounding box center [366, 226] width 65 height 17
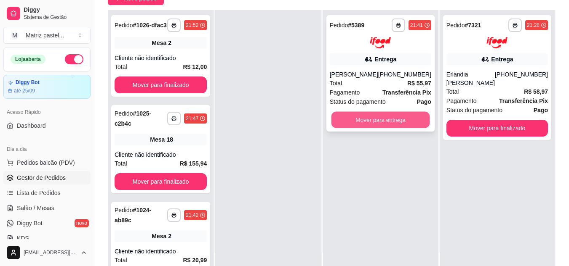
click at [396, 121] on button "Mover para entrega" at bounding box center [380, 120] width 99 height 16
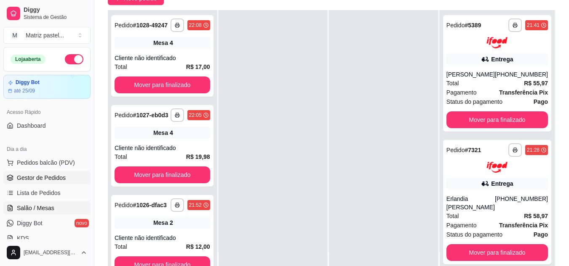
click at [45, 205] on span "Salão / Mesas" at bounding box center [35, 208] width 37 height 8
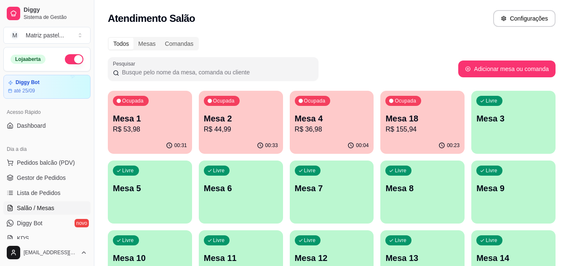
click at [256, 145] on div "00:33" at bounding box center [241, 146] width 84 height 16
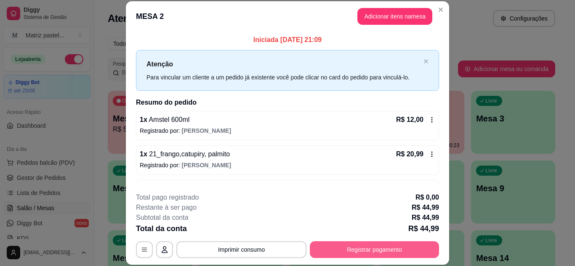
click at [347, 249] on button "Registrar pagamento" at bounding box center [374, 250] width 129 height 17
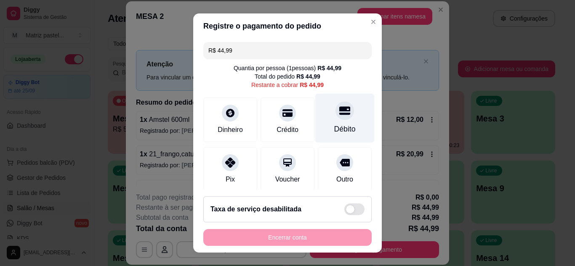
click at [337, 133] on div "Débito" at bounding box center [344, 129] width 21 height 11
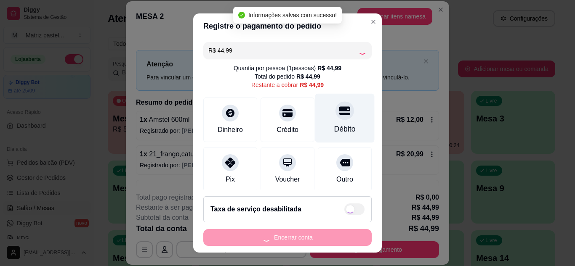
type input "R$ 0,00"
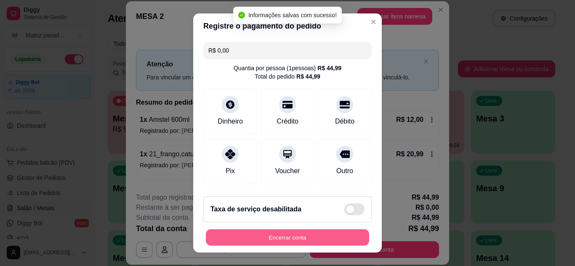
click at [296, 240] on button "Encerrar conta" at bounding box center [287, 238] width 163 height 16
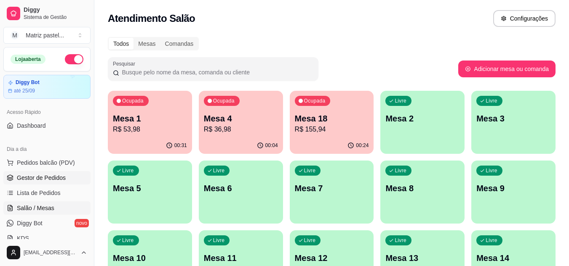
click at [48, 178] on span "Gestor de Pedidos" at bounding box center [41, 178] width 49 height 8
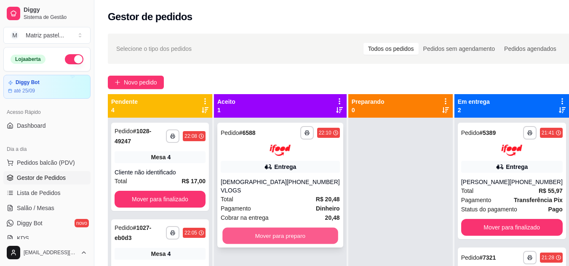
click at [276, 230] on button "Mover para preparo" at bounding box center [279, 236] width 115 height 16
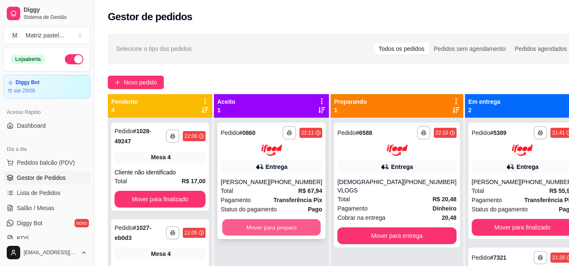
click at [281, 231] on button "Mover para preparo" at bounding box center [271, 227] width 99 height 16
click at [274, 231] on button "Mover para preparo" at bounding box center [271, 227] width 101 height 17
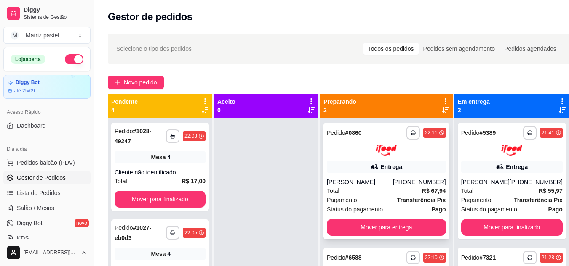
click at [387, 186] on div "Leandro Lembranci" at bounding box center [360, 182] width 66 height 8
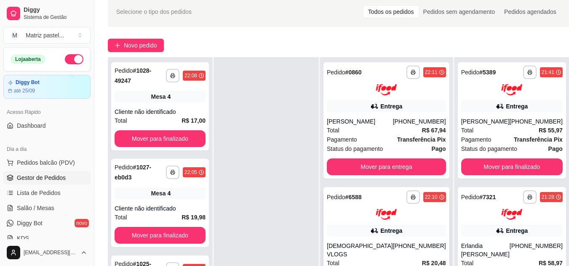
scroll to position [42, 0]
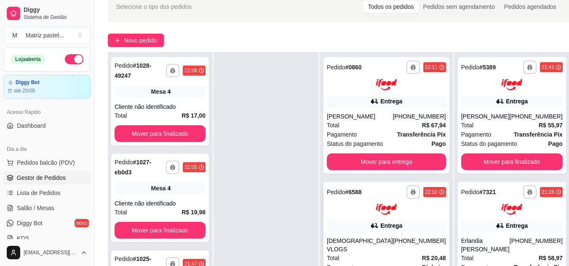
click at [406, 191] on button "button" at bounding box center [412, 192] width 13 height 13
click at [362, 219] on button "IMPRESSORA" at bounding box center [375, 221] width 59 height 13
click at [406, 68] on button "button" at bounding box center [412, 67] width 13 height 13
click at [381, 98] on button "IMPRESSORA" at bounding box center [375, 96] width 61 height 13
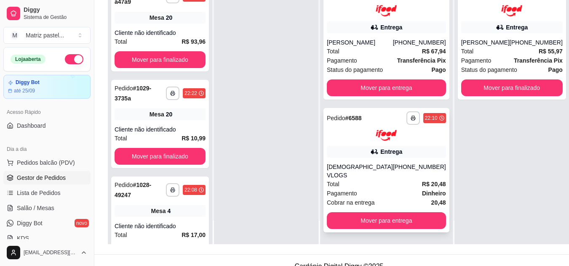
scroll to position [128, 0]
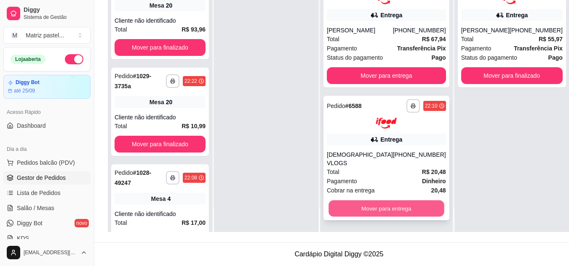
click at [380, 202] on button "Mover para entrega" at bounding box center [385, 209] width 115 height 16
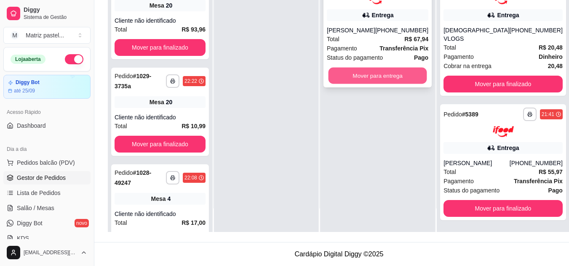
click at [381, 79] on button "Mover para entrega" at bounding box center [377, 75] width 99 height 16
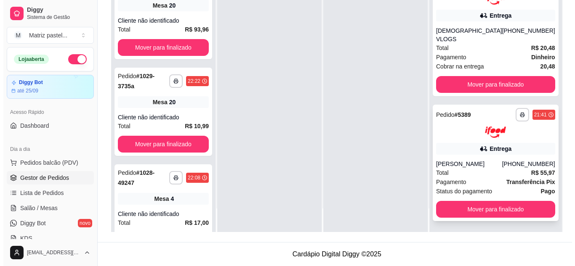
scroll to position [125, 0]
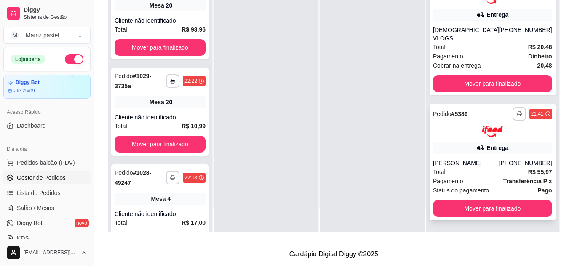
click at [463, 182] on span "Pagamento" at bounding box center [448, 181] width 30 height 9
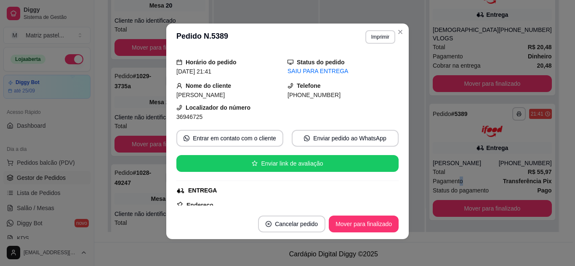
scroll to position [84, 0]
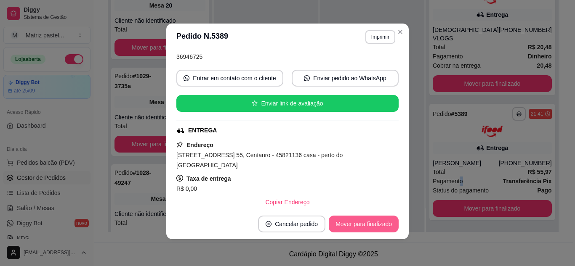
click at [355, 226] on button "Mover para finalizado" at bounding box center [364, 224] width 70 height 17
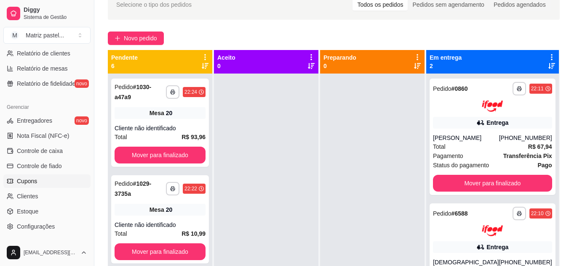
scroll to position [295, 0]
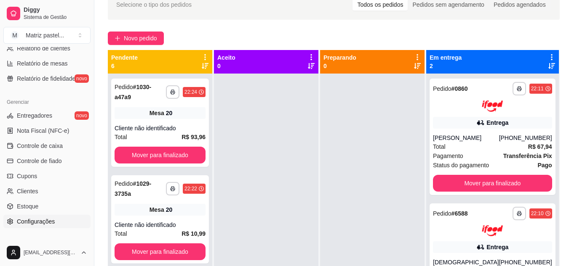
click at [36, 221] on span "Configurações" at bounding box center [36, 222] width 38 height 8
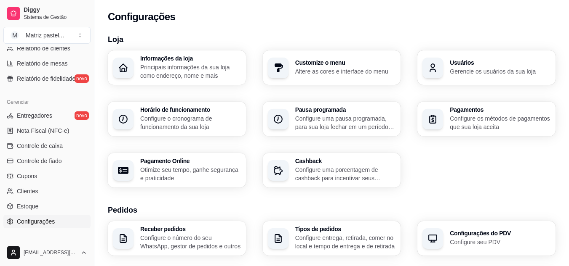
click at [436, 60] on div "button" at bounding box center [432, 68] width 21 height 21
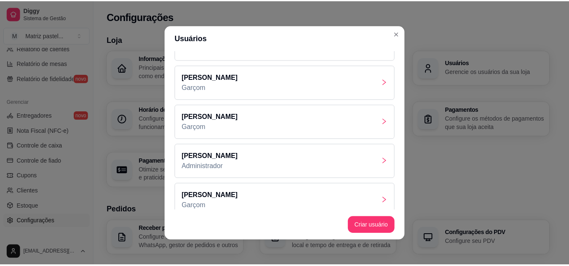
scroll to position [39, 0]
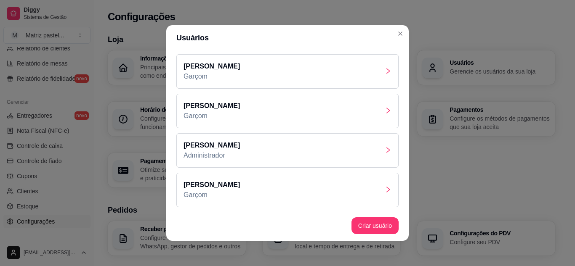
click at [246, 186] on div "Lara Garçom" at bounding box center [287, 190] width 222 height 35
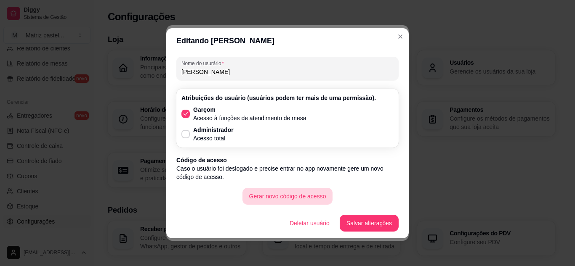
click at [300, 193] on button "Gerar novo código de acesso" at bounding box center [287, 196] width 91 height 17
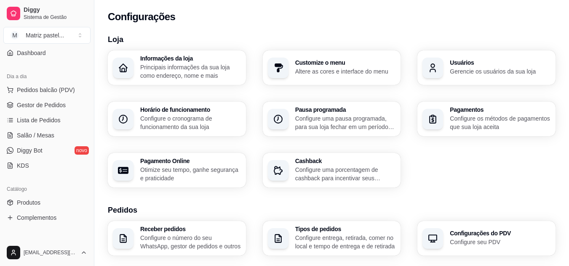
scroll to position [42, 0]
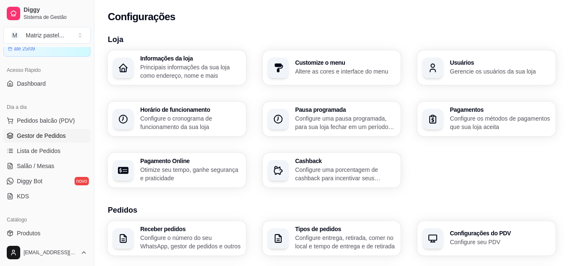
click at [45, 133] on span "Gestor de Pedidos" at bounding box center [41, 136] width 49 height 8
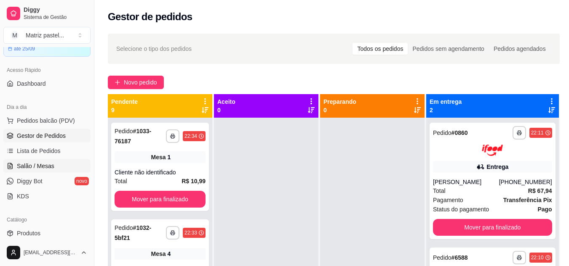
click at [22, 170] on link "Salão / Mesas" at bounding box center [46, 166] width 87 height 13
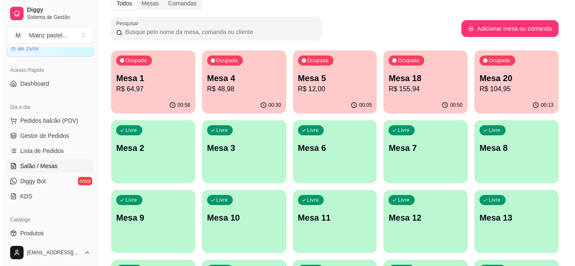
scroll to position [42, 0]
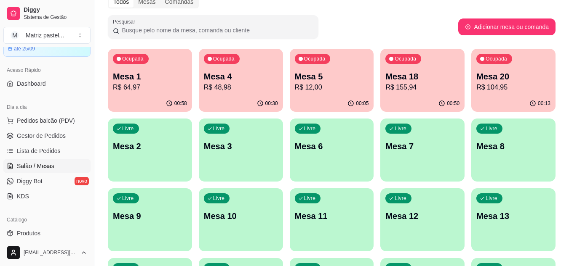
click at [434, 97] on div "00:50" at bounding box center [422, 104] width 84 height 16
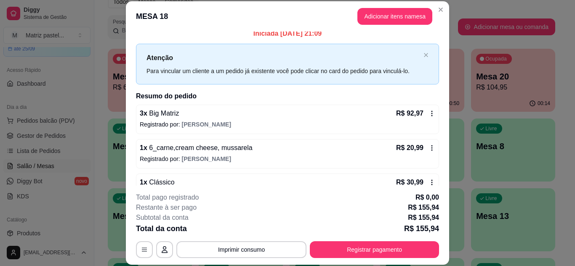
scroll to position [0, 0]
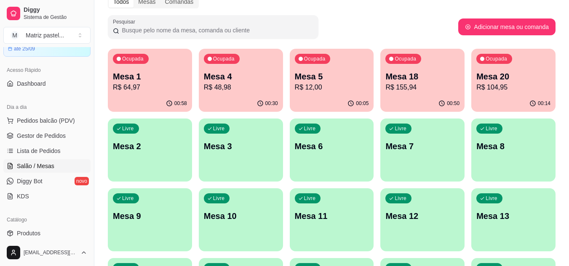
click at [527, 98] on div "00:14" at bounding box center [513, 104] width 84 height 16
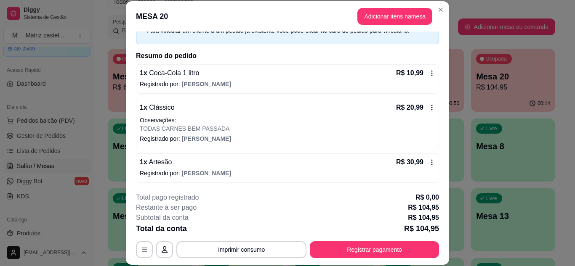
scroll to position [32, 0]
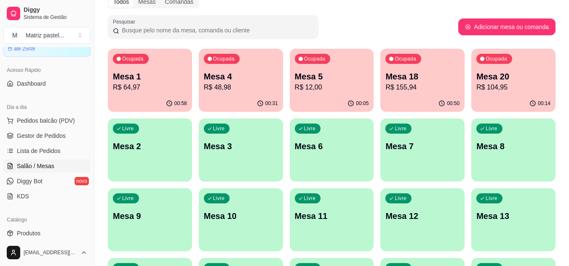
click at [427, 77] on p "Mesa 18" at bounding box center [422, 77] width 74 height 12
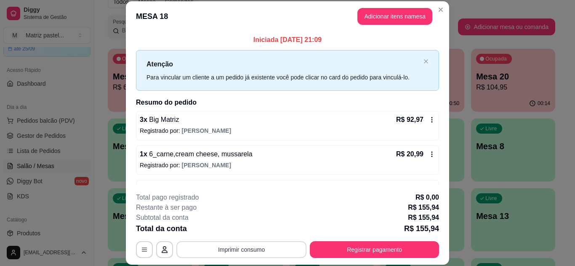
click at [251, 247] on button "Imprimir consumo" at bounding box center [241, 250] width 130 height 17
click at [247, 229] on button "IMPRESSORA" at bounding box center [240, 230] width 61 height 13
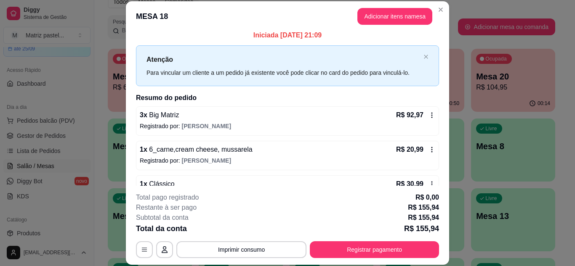
scroll to position [3, 0]
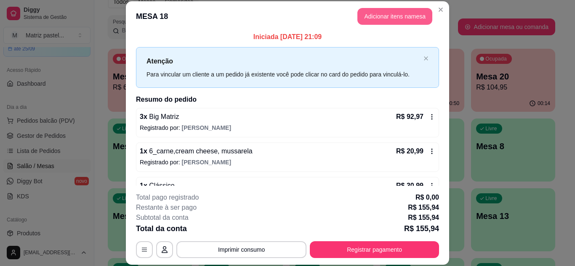
click at [373, 13] on button "Adicionar itens na mesa" at bounding box center [394, 16] width 75 height 17
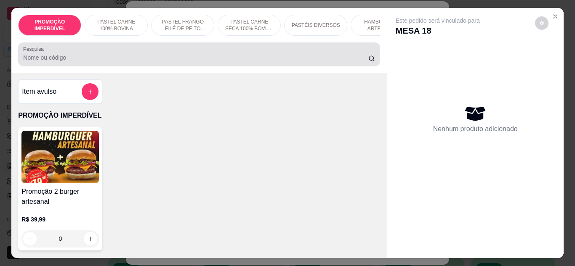
click at [196, 66] on div "Pesquisa" at bounding box center [199, 55] width 362 height 24
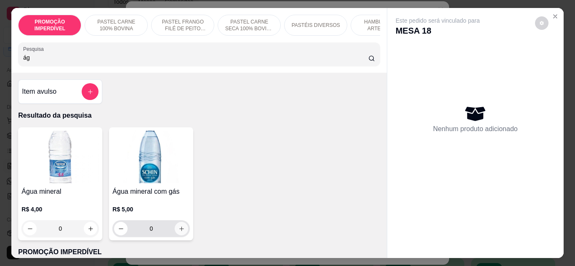
type input "ág"
click at [178, 230] on icon "increase-product-quantity" at bounding box center [181, 229] width 6 height 6
type input "1"
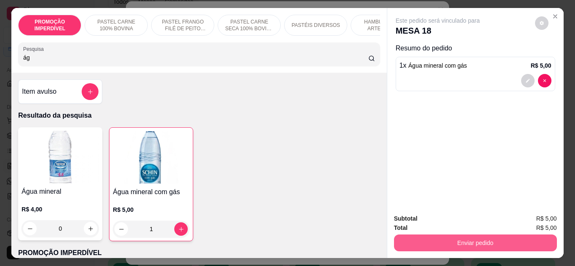
click at [399, 237] on button "Enviar pedido" at bounding box center [475, 243] width 163 height 17
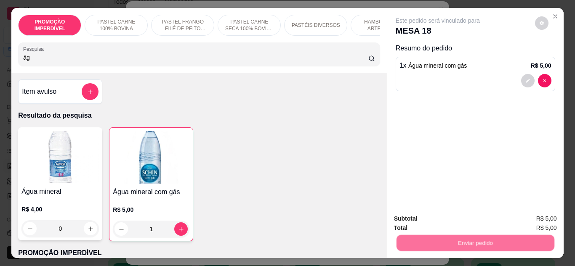
click at [410, 224] on button "Não registrar e enviar pedido" at bounding box center [447, 219] width 85 height 16
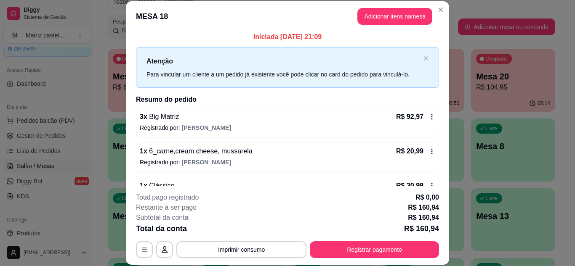
scroll to position [129, 0]
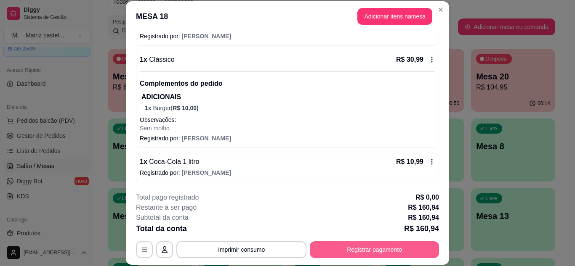
click at [383, 256] on button "Registrar pagamento" at bounding box center [374, 250] width 129 height 17
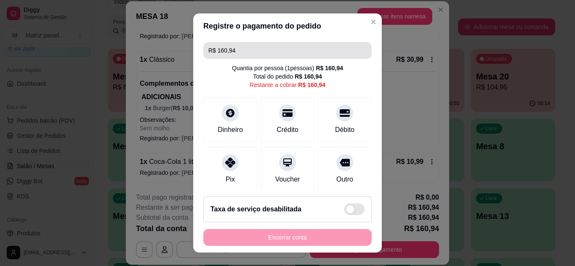
click at [253, 50] on input "R$ 160,94" at bounding box center [287, 50] width 158 height 17
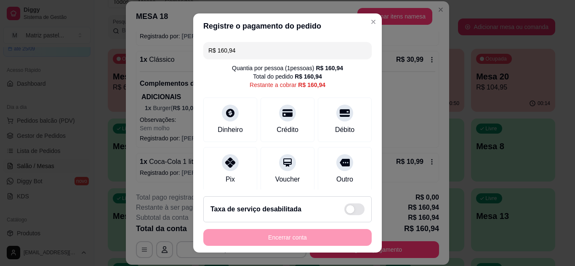
click at [253, 50] on input "R$ 160,94" at bounding box center [287, 50] width 158 height 17
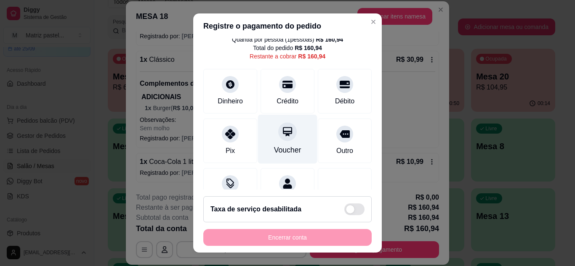
scroll to position [42, 0]
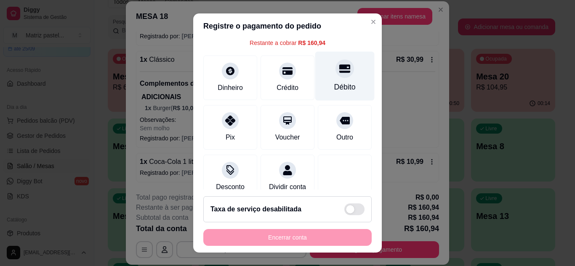
click at [336, 83] on div "Débito" at bounding box center [344, 75] width 59 height 49
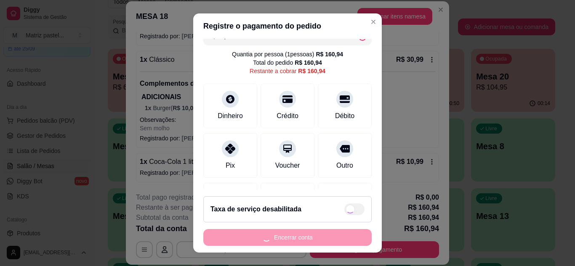
scroll to position [0, 0]
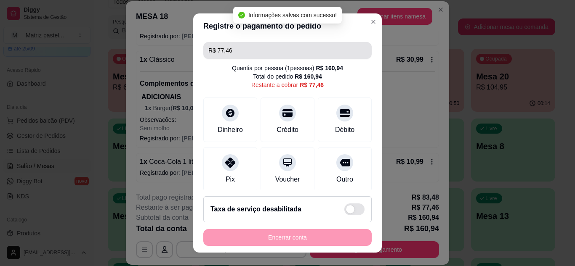
click at [243, 50] on input "R$ 77,46" at bounding box center [287, 50] width 158 height 17
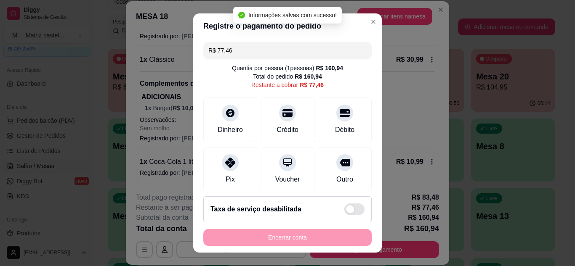
click at [243, 50] on input "R$ 77,46" at bounding box center [287, 50] width 158 height 17
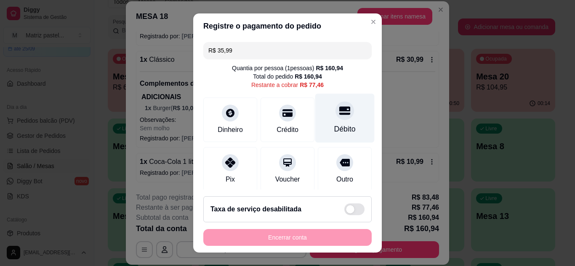
click at [336, 122] on div "Débito" at bounding box center [344, 117] width 59 height 49
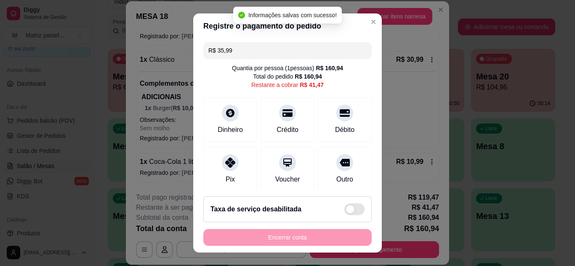
type input "R$ 41,47"
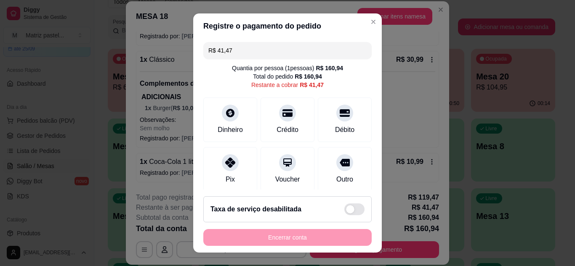
click at [357, 23] on header "Registre o pagamento do pedido" at bounding box center [287, 25] width 189 height 25
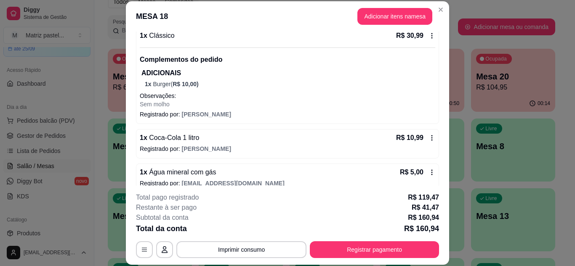
scroll to position [164, 0]
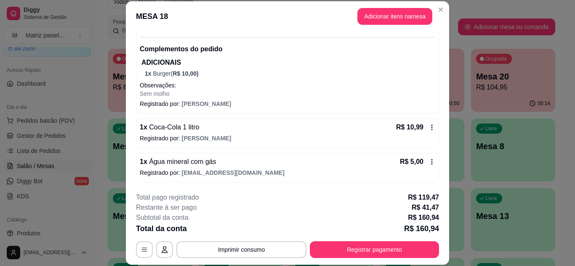
click at [432, 162] on icon at bounding box center [432, 162] width 1 height 5
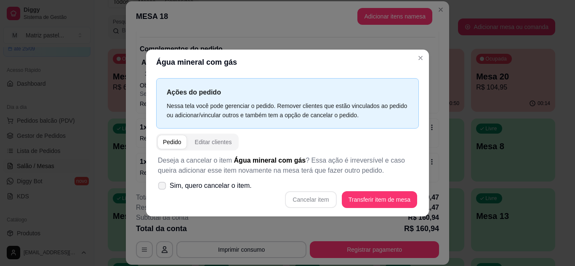
click at [201, 187] on span "Sim, quero cancelar o item." at bounding box center [211, 186] width 82 height 10
click at [163, 187] on input "Sim, quero cancelar o item." at bounding box center [159, 189] width 5 height 5
checkbox input "true"
click at [324, 207] on button "Cancelar item" at bounding box center [310, 200] width 51 height 17
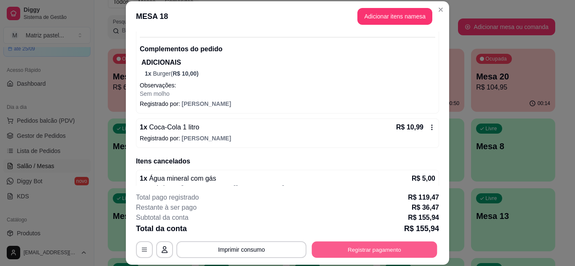
click at [392, 248] on button "Registrar pagamento" at bounding box center [374, 250] width 125 height 16
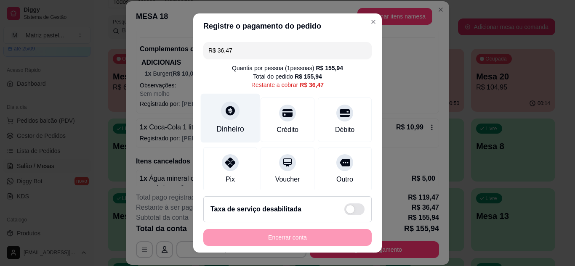
click at [231, 124] on div "Dinheiro" at bounding box center [230, 117] width 59 height 49
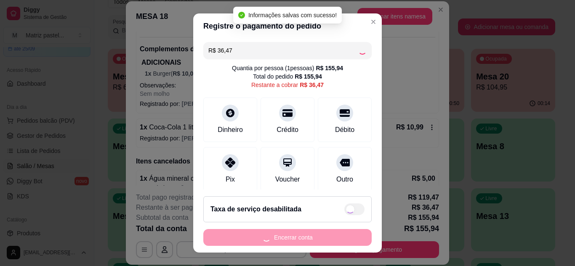
type input "R$ 0,00"
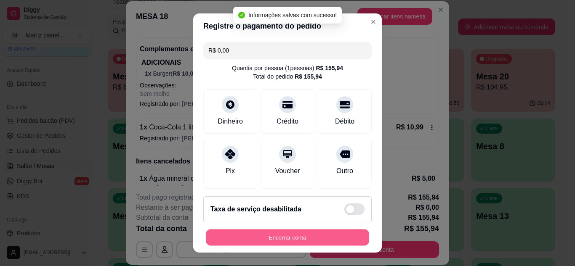
click at [282, 233] on button "Encerrar conta" at bounding box center [287, 238] width 163 height 16
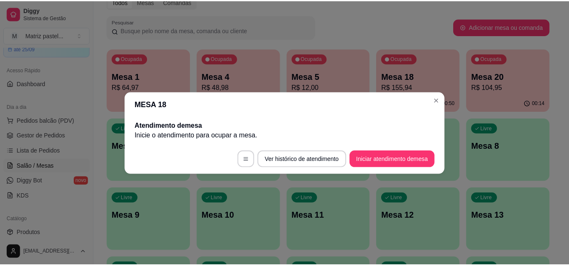
scroll to position [0, 0]
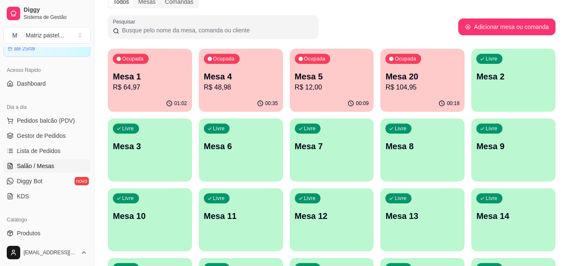
click at [166, 96] on div "01:02" at bounding box center [150, 104] width 84 height 16
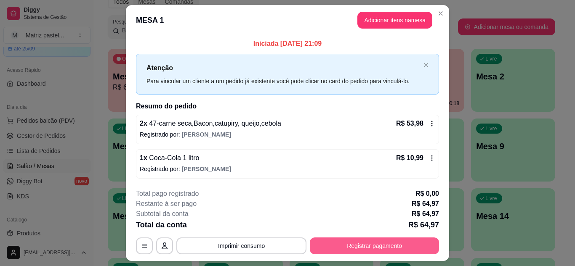
click at [381, 246] on button "Registrar pagamento" at bounding box center [374, 246] width 129 height 17
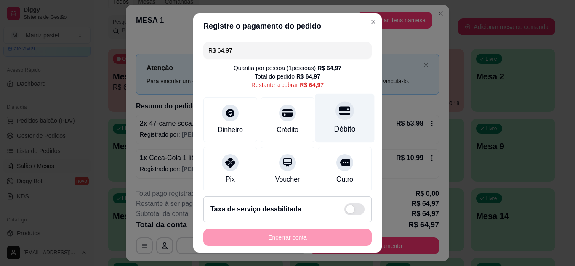
click at [336, 118] on div at bounding box center [345, 110] width 19 height 19
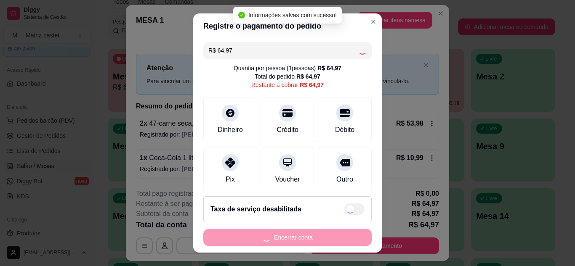
type input "R$ 0,00"
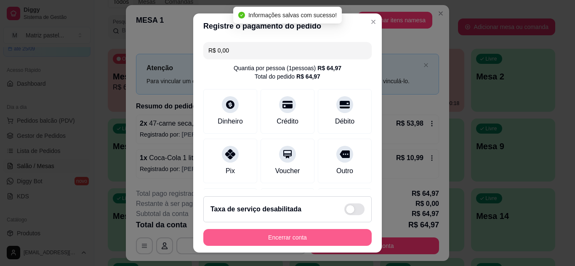
click at [289, 238] on button "Encerrar conta" at bounding box center [287, 237] width 168 height 17
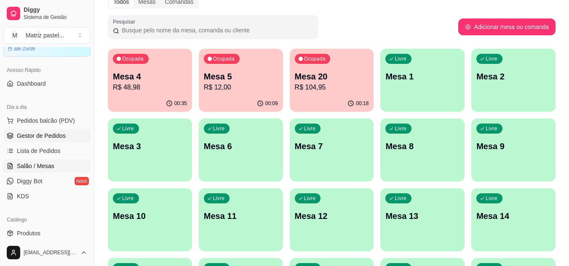
click at [39, 132] on span "Gestor de Pedidos" at bounding box center [41, 136] width 49 height 8
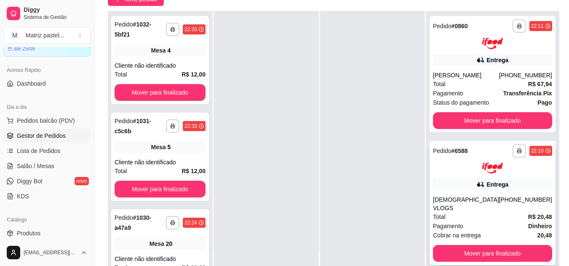
scroll to position [84, 0]
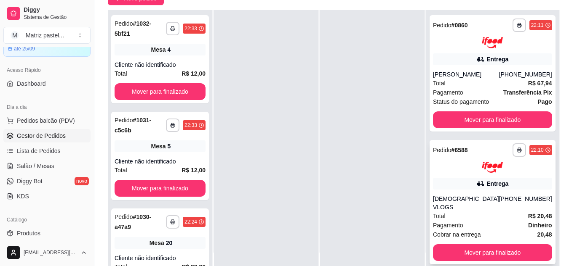
click at [468, 245] on button "Mover para finalizado" at bounding box center [492, 253] width 119 height 17
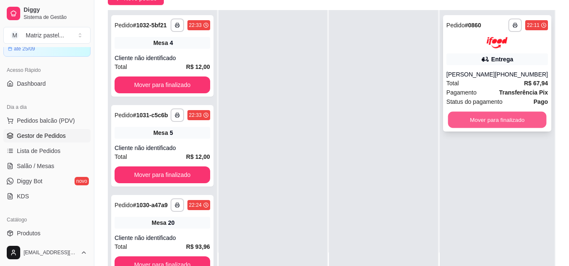
click at [476, 124] on button "Mover para finalizado" at bounding box center [496, 120] width 99 height 16
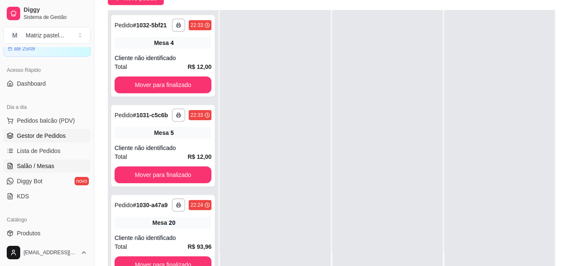
click at [57, 165] on link "Salão / Mesas" at bounding box center [46, 166] width 87 height 13
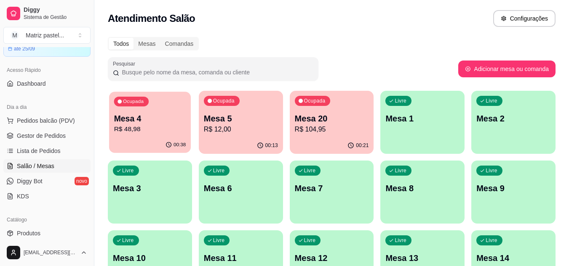
click at [178, 138] on div "00:38" at bounding box center [150, 145] width 82 height 16
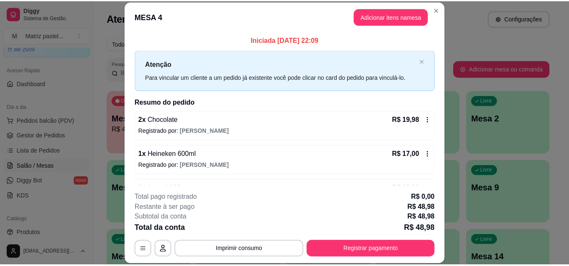
scroll to position [27, 0]
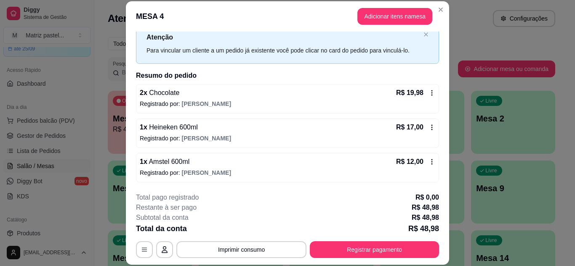
click at [422, 166] on div "R$ 12,00" at bounding box center [415, 162] width 39 height 10
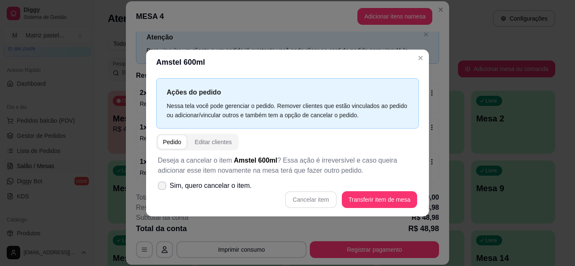
click at [205, 192] on label "Sim, quero cancelar o item." at bounding box center [204, 186] width 101 height 17
click at [163, 192] on input "Sim, quero cancelar o item." at bounding box center [159, 189] width 5 height 5
checkbox input "true"
click at [296, 202] on button "Cancelar item" at bounding box center [310, 200] width 51 height 17
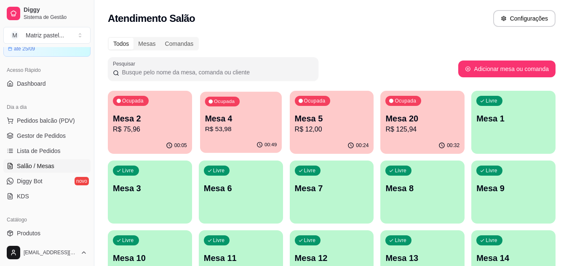
click at [224, 130] on p "R$ 53,98" at bounding box center [241, 130] width 72 height 10
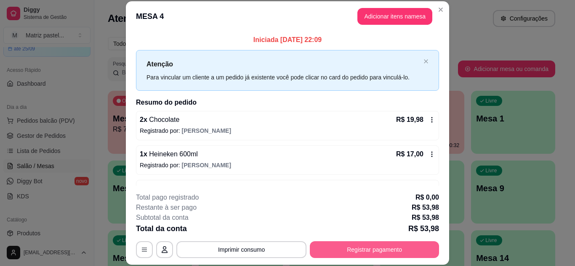
click at [354, 245] on button "Registrar pagamento" at bounding box center [374, 250] width 129 height 17
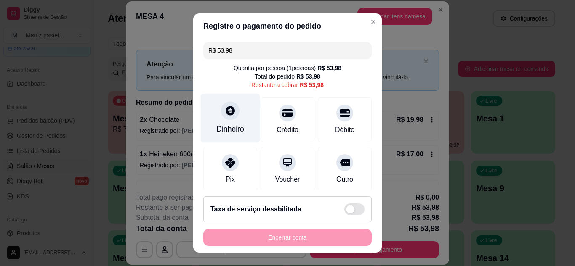
click at [241, 123] on div "Dinheiro" at bounding box center [230, 117] width 59 height 49
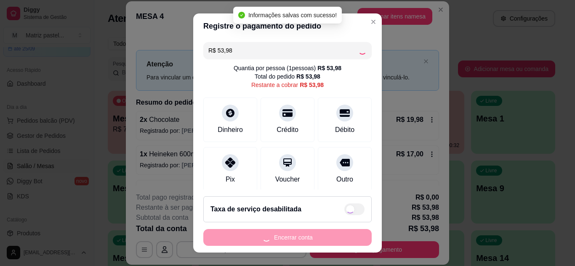
type input "R$ 0,00"
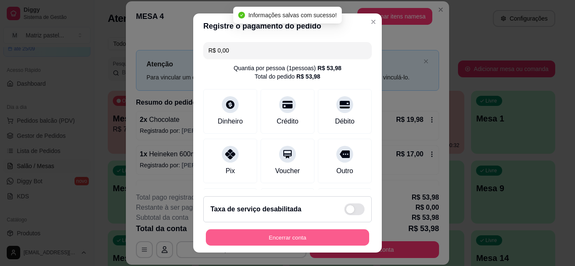
click at [284, 234] on button "Encerrar conta" at bounding box center [287, 238] width 163 height 16
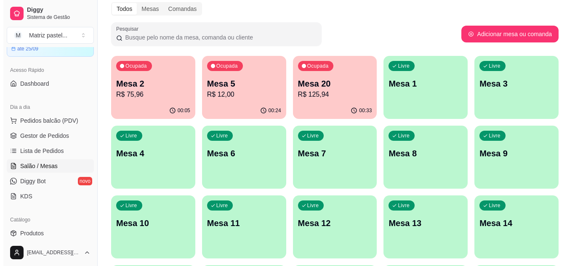
scroll to position [42, 0]
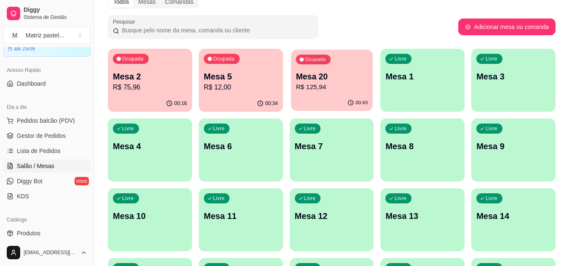
click at [299, 86] on p "R$ 125,94" at bounding box center [332, 88] width 72 height 10
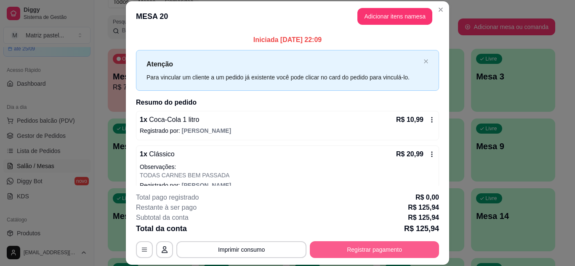
click at [354, 249] on button "Registrar pagamento" at bounding box center [374, 250] width 129 height 17
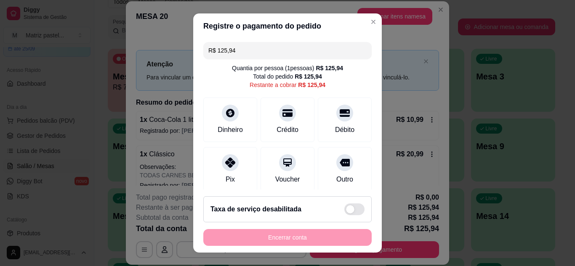
click at [272, 59] on div "R$ 125,94 Quantia por pessoa ( 1 pessoas) R$ 125,94 Total do pedido R$ 125,94 R…" at bounding box center [287, 115] width 189 height 152
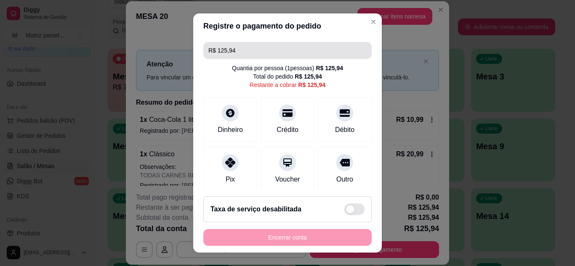
click at [270, 56] on input "R$ 125,94" at bounding box center [287, 50] width 158 height 17
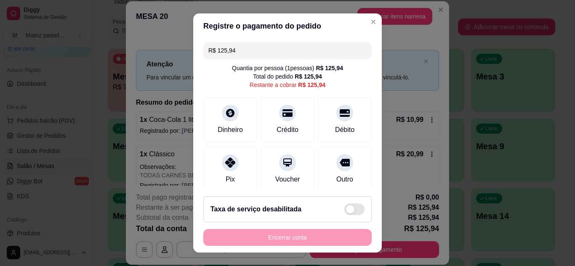
click at [269, 56] on input "R$ 125,94" at bounding box center [287, 50] width 158 height 17
click at [226, 124] on div "Dinheiro" at bounding box center [230, 117] width 59 height 49
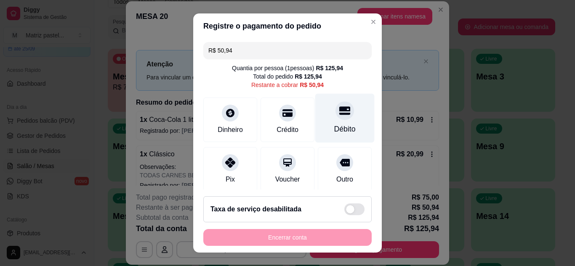
click at [317, 114] on div "Débito" at bounding box center [344, 117] width 59 height 49
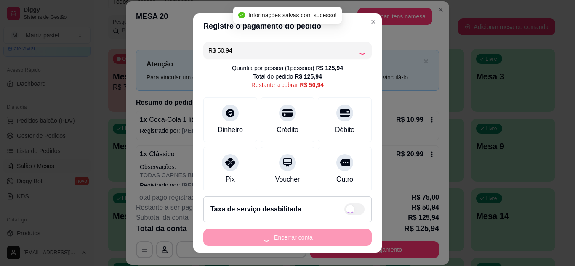
type input "R$ 0,00"
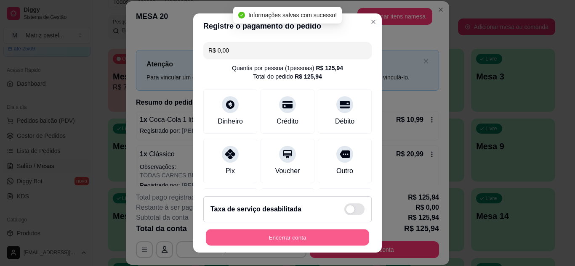
click at [265, 236] on button "Encerrar conta" at bounding box center [287, 238] width 163 height 16
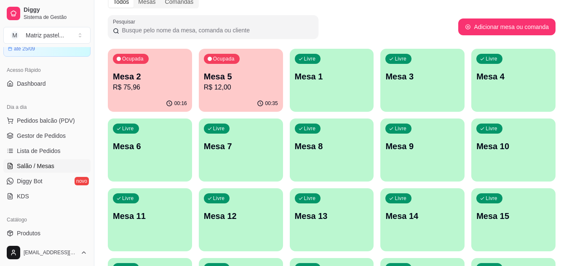
click at [155, 84] on p "R$ 75,96" at bounding box center [150, 88] width 74 height 10
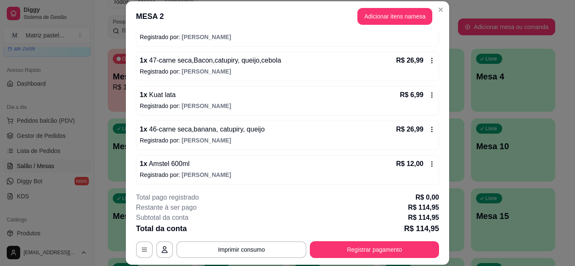
scroll to position [96, 0]
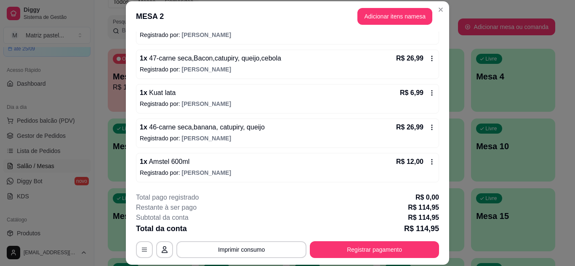
click at [429, 162] on icon at bounding box center [432, 162] width 7 height 7
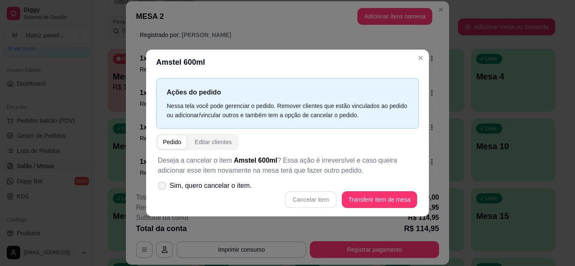
click at [181, 187] on span "Sim, quero cancelar o item." at bounding box center [211, 186] width 82 height 10
click at [163, 187] on input "Sim, quero cancelar o item." at bounding box center [159, 189] width 5 height 5
checkbox input "true"
click at [295, 200] on button "Cancelar item" at bounding box center [311, 200] width 50 height 16
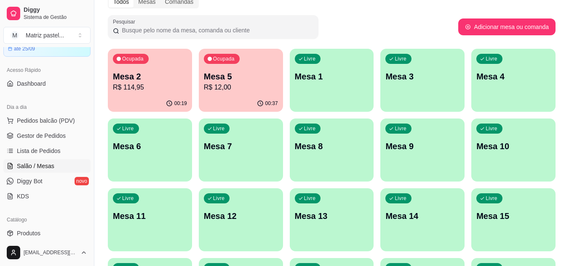
click at [253, 104] on div "00:37" at bounding box center [241, 104] width 84 height 16
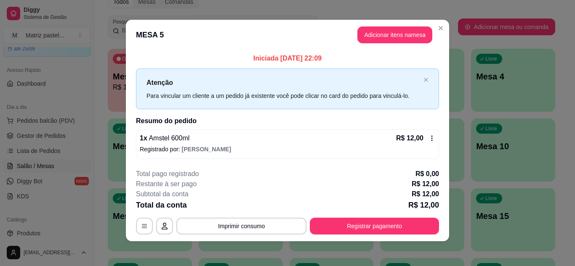
scroll to position [5, 0]
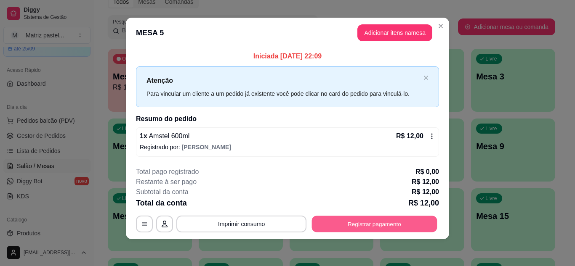
click at [382, 219] on button "Registrar pagamento" at bounding box center [374, 224] width 125 height 16
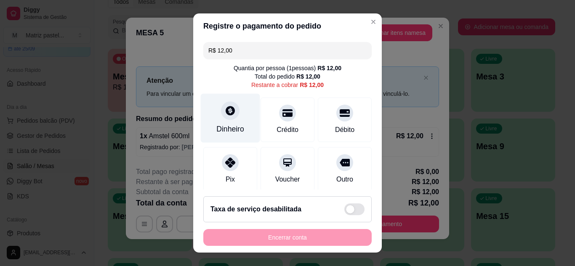
click at [222, 102] on div at bounding box center [230, 110] width 19 height 19
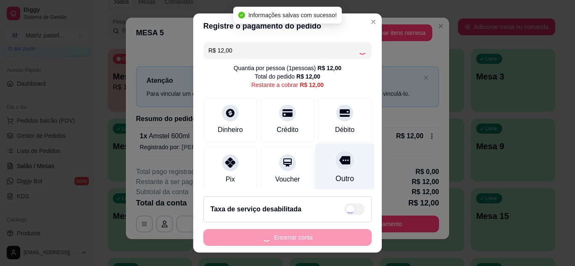
type input "R$ 0,00"
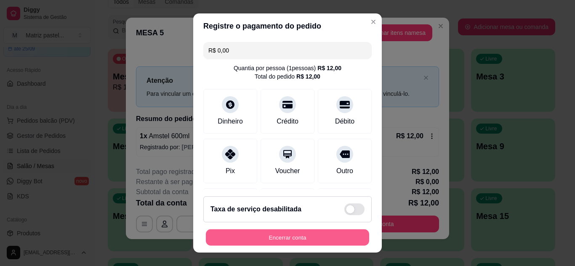
click at [313, 234] on button "Encerrar conta" at bounding box center [287, 238] width 163 height 16
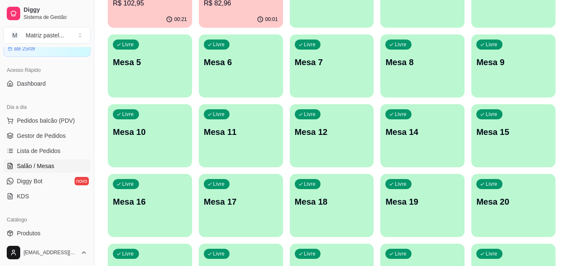
scroll to position [42, 0]
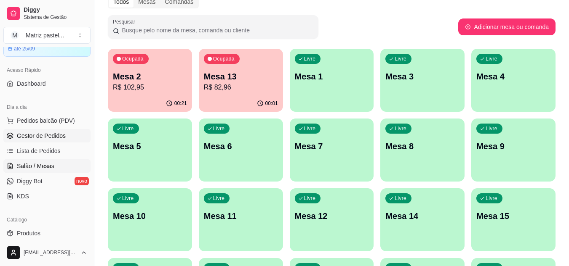
click at [59, 134] on span "Gestor de Pedidos" at bounding box center [41, 136] width 49 height 8
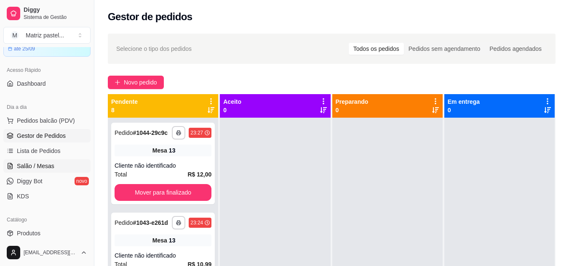
click at [46, 160] on link "Salão / Mesas" at bounding box center [46, 166] width 87 height 13
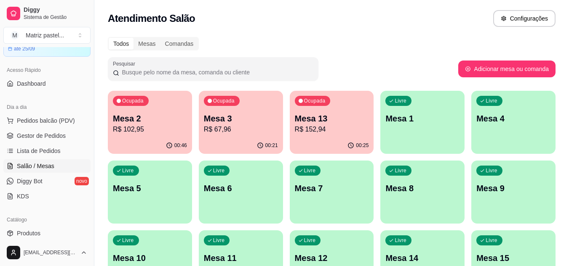
click at [165, 132] on p "R$ 102,95" at bounding box center [150, 130] width 74 height 10
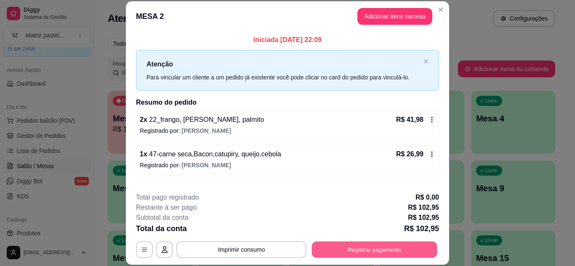
click at [376, 248] on button "Registrar pagamento" at bounding box center [374, 250] width 125 height 16
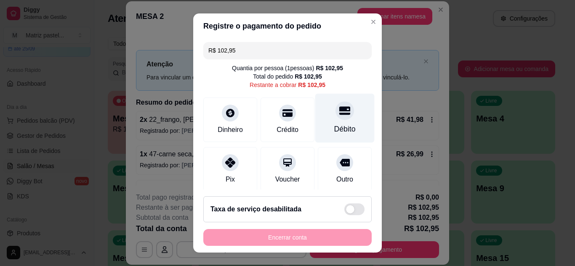
click at [319, 118] on div "Débito" at bounding box center [344, 117] width 59 height 49
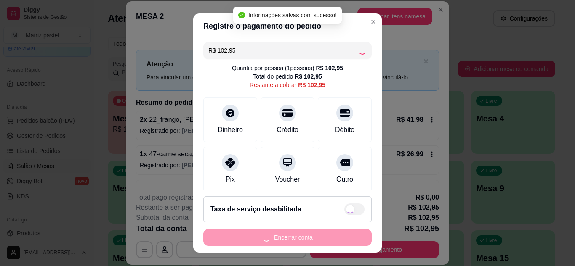
type input "R$ 0,00"
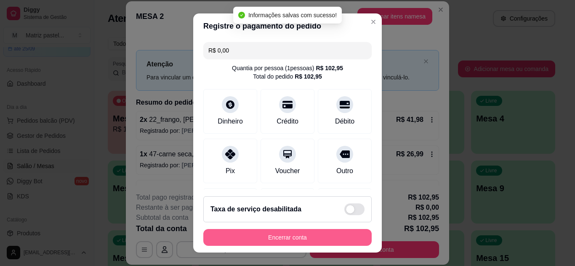
click at [272, 239] on button "Encerrar conta" at bounding box center [287, 237] width 168 height 17
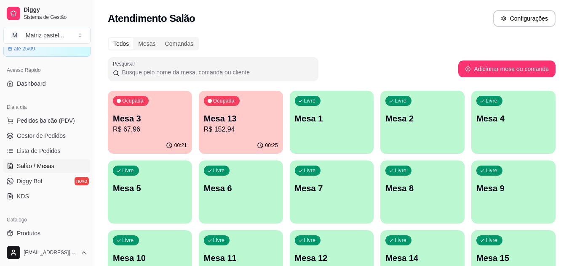
click at [147, 140] on div "00:21" at bounding box center [150, 146] width 84 height 16
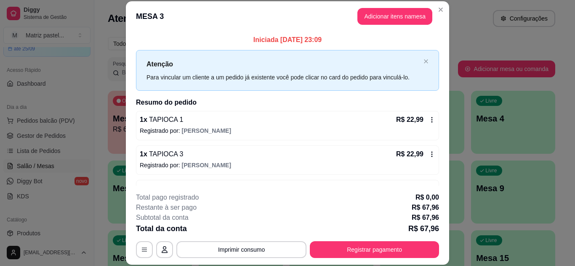
scroll to position [27, 0]
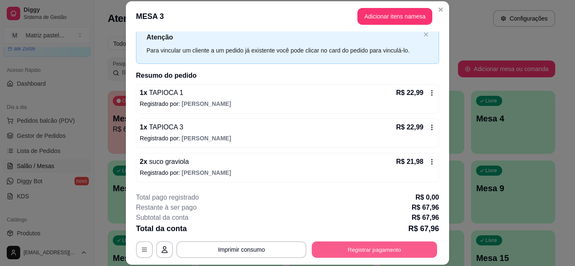
click at [372, 250] on button "Registrar pagamento" at bounding box center [374, 250] width 125 height 16
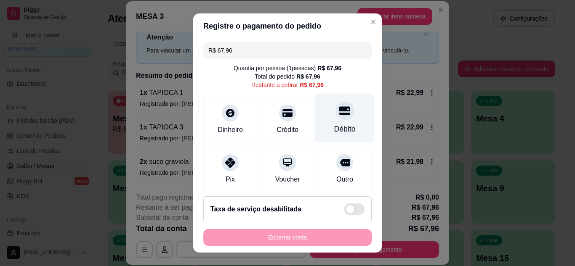
click at [338, 124] on div "Débito" at bounding box center [344, 117] width 59 height 49
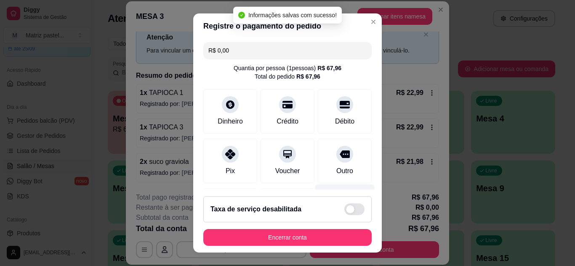
type input "R$ 0,00"
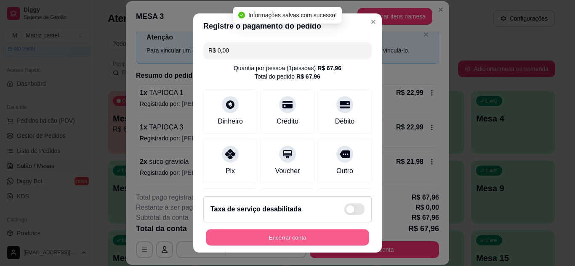
click at [344, 238] on button "Encerrar conta" at bounding box center [287, 238] width 163 height 16
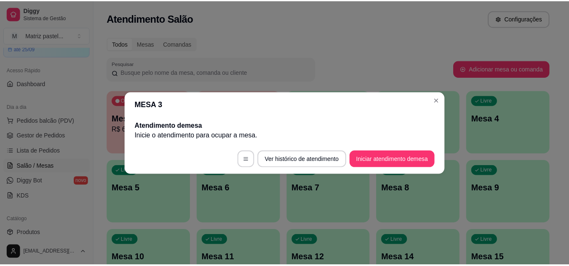
scroll to position [0, 0]
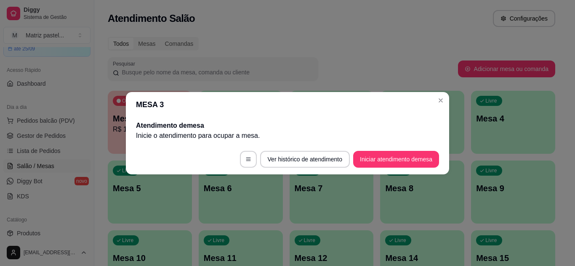
click at [443, 107] on header "MESA 3" at bounding box center [287, 104] width 323 height 25
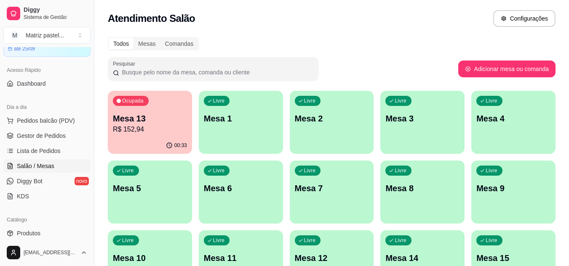
click at [140, 117] on p "Mesa 13" at bounding box center [150, 119] width 74 height 12
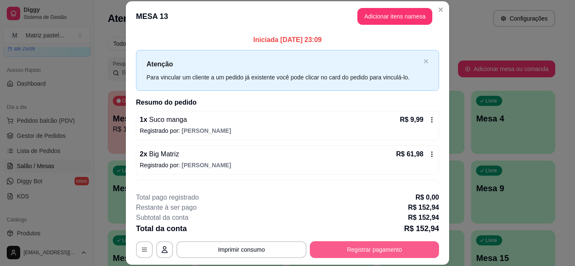
click at [380, 251] on button "Registrar pagamento" at bounding box center [374, 250] width 129 height 17
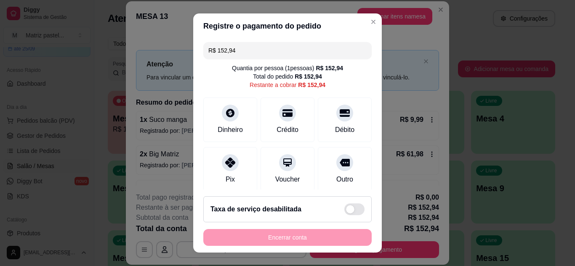
click at [259, 49] on input "R$ 152,94" at bounding box center [287, 50] width 158 height 17
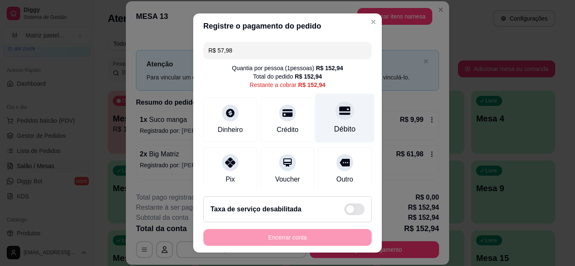
click at [334, 125] on div "Débito" at bounding box center [344, 129] width 21 height 11
click at [339, 111] on icon at bounding box center [344, 111] width 11 height 8
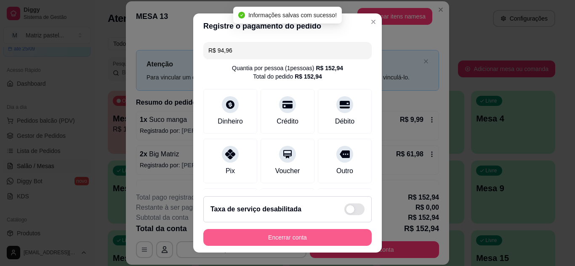
type input "R$ 0,00"
click at [270, 234] on button "Encerrar conta" at bounding box center [287, 238] width 163 height 16
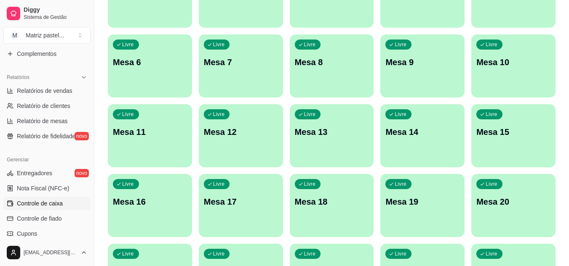
scroll to position [253, 0]
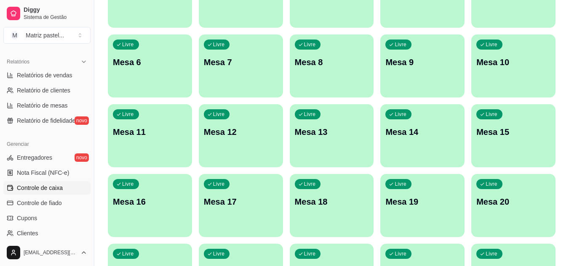
click at [22, 189] on span "Controle de caixa" at bounding box center [40, 188] width 46 height 8
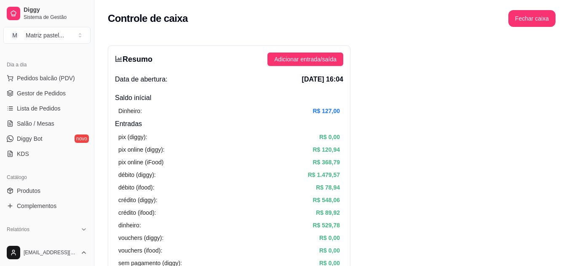
scroll to position [84, 0]
click at [47, 92] on span "Gestor de Pedidos" at bounding box center [41, 94] width 49 height 8
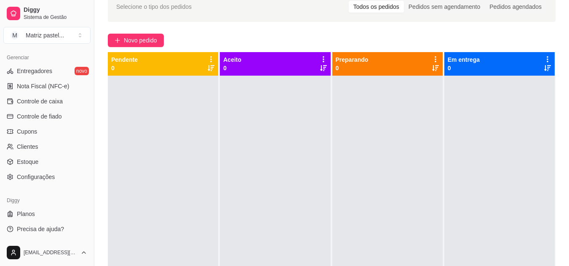
scroll to position [84, 0]
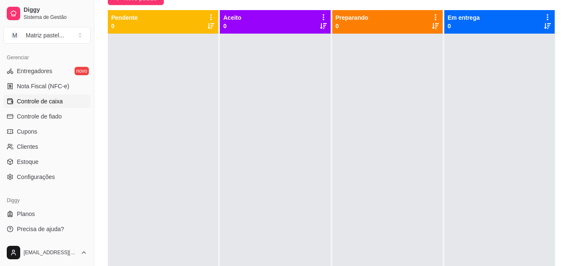
click at [37, 104] on span "Controle de caixa" at bounding box center [40, 101] width 46 height 8
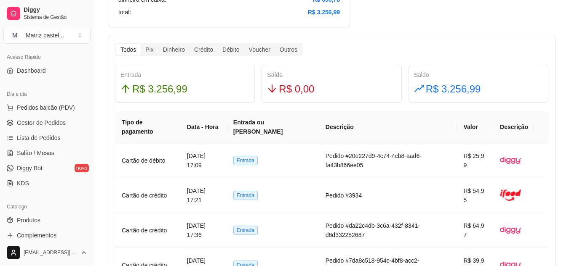
scroll to position [45, 0]
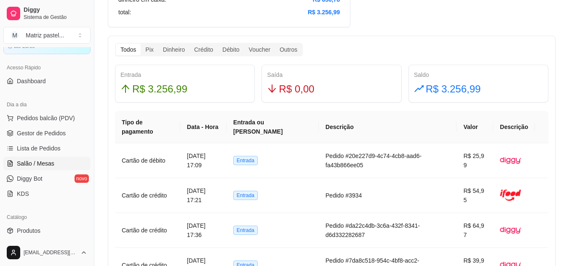
click at [29, 165] on span "Salão / Mesas" at bounding box center [35, 164] width 37 height 8
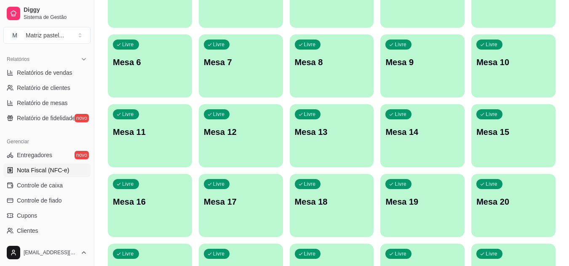
scroll to position [297, 0]
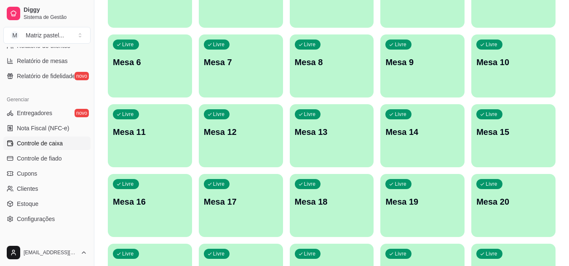
click at [47, 147] on span "Controle de caixa" at bounding box center [40, 143] width 46 height 8
